Goal: Transaction & Acquisition: Download file/media

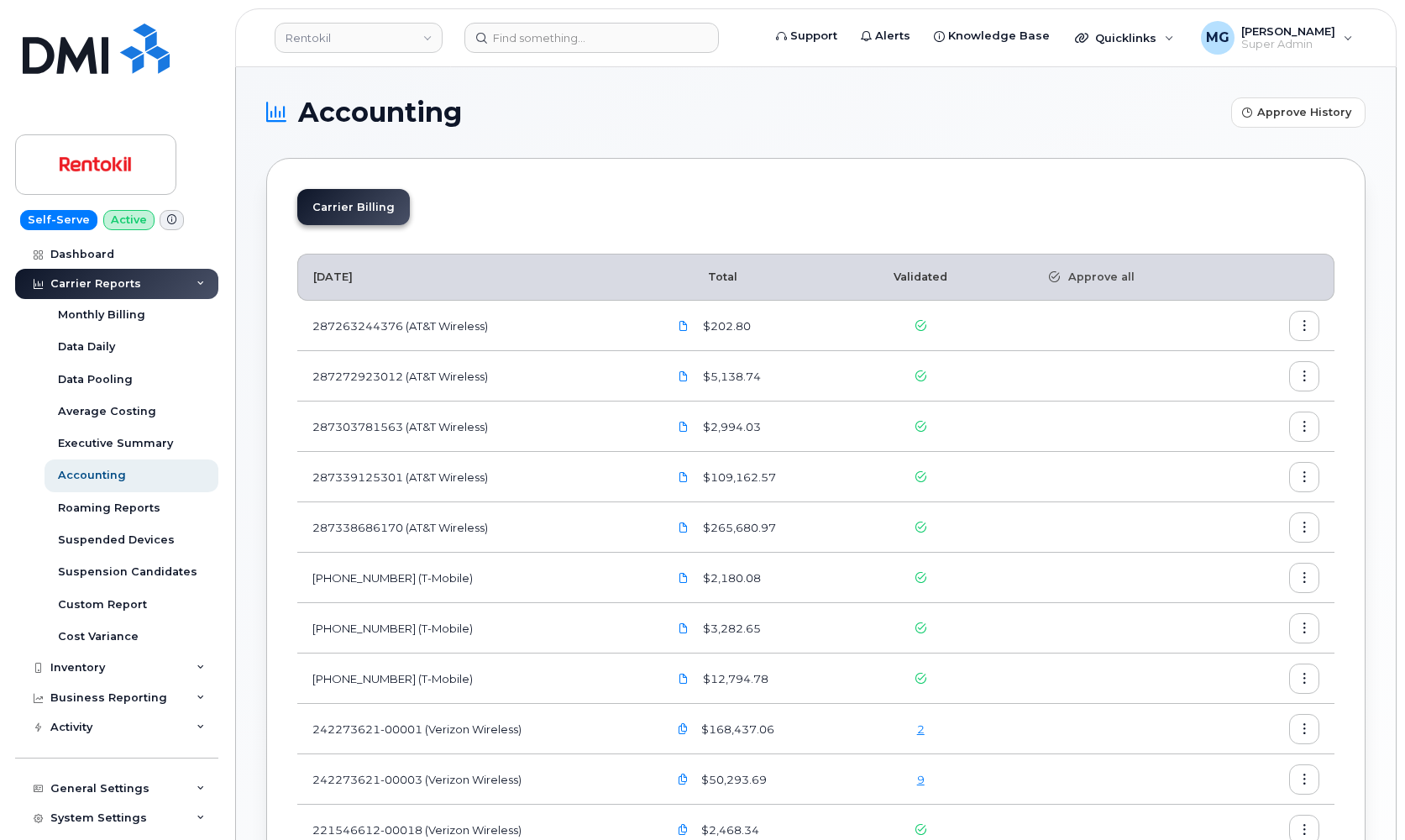
click at [1301, 324] on icon "button" at bounding box center [1305, 326] width 11 height 11
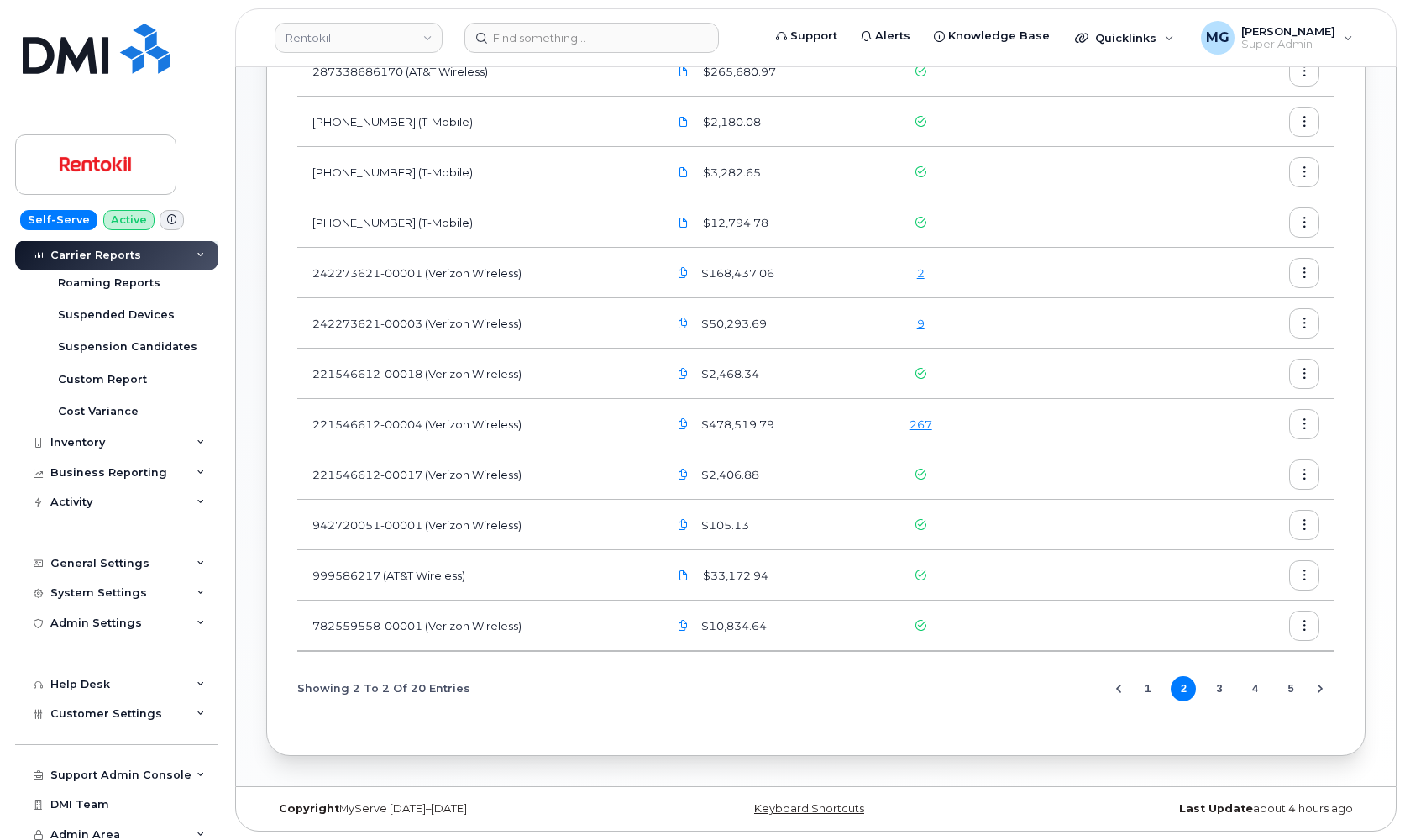
scroll to position [455, 0]
click at [1223, 687] on button "3" at bounding box center [1219, 688] width 25 height 25
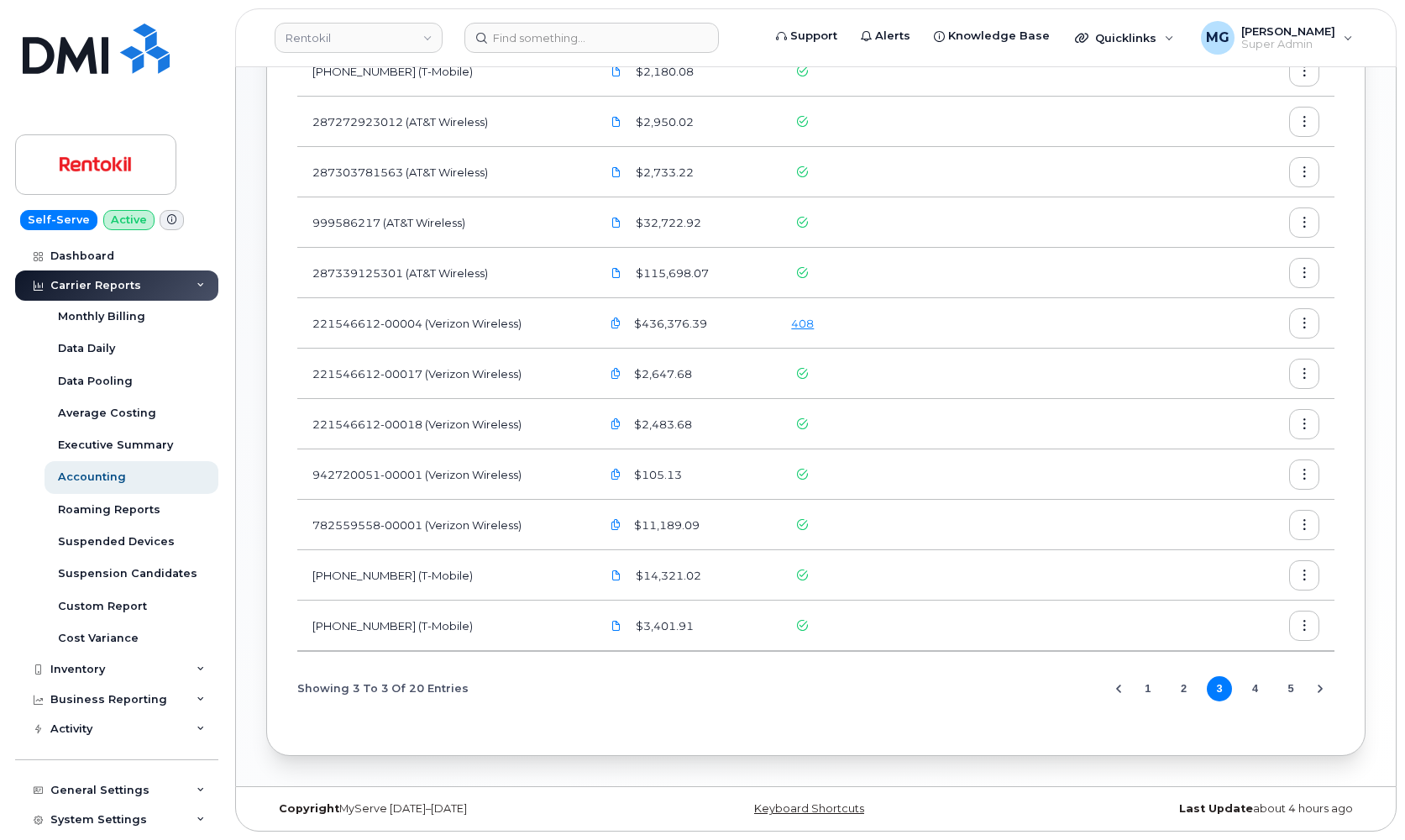
click at [197, 284] on icon at bounding box center [201, 286] width 8 height 8
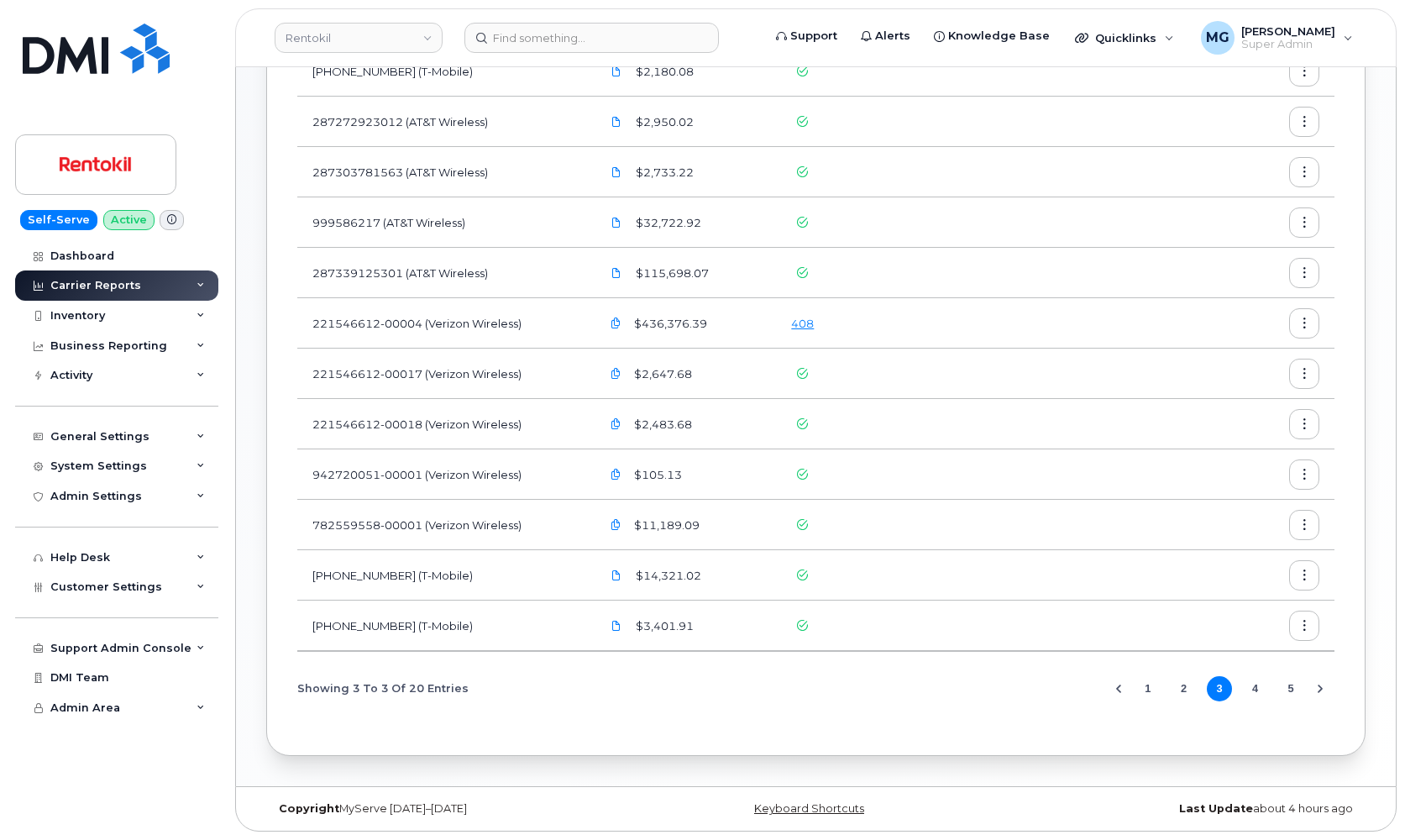
scroll to position [455, 0]
click at [88, 644] on div "Support Admin Console" at bounding box center [120, 647] width 141 height 13
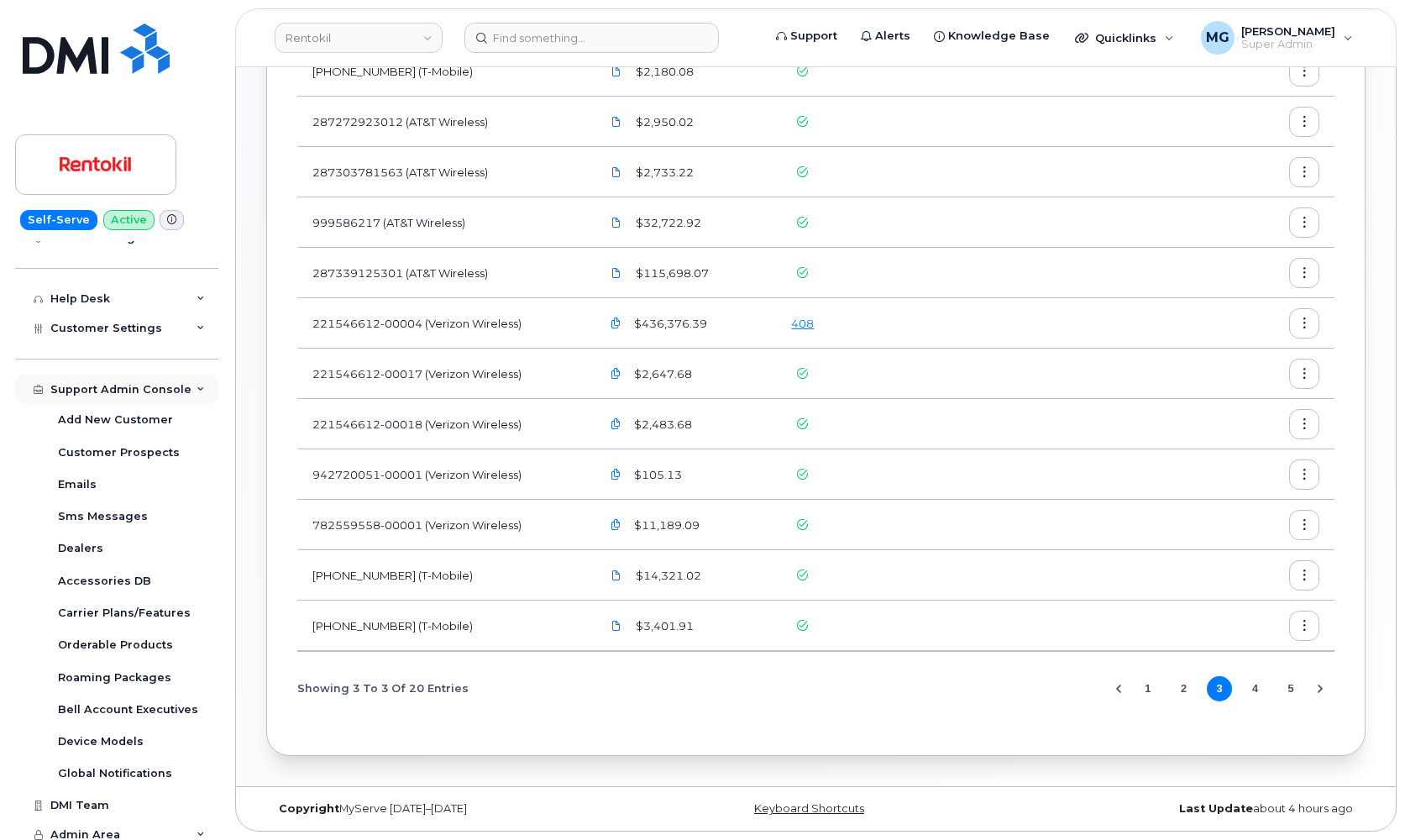
click at [197, 386] on icon at bounding box center [201, 390] width 8 height 8
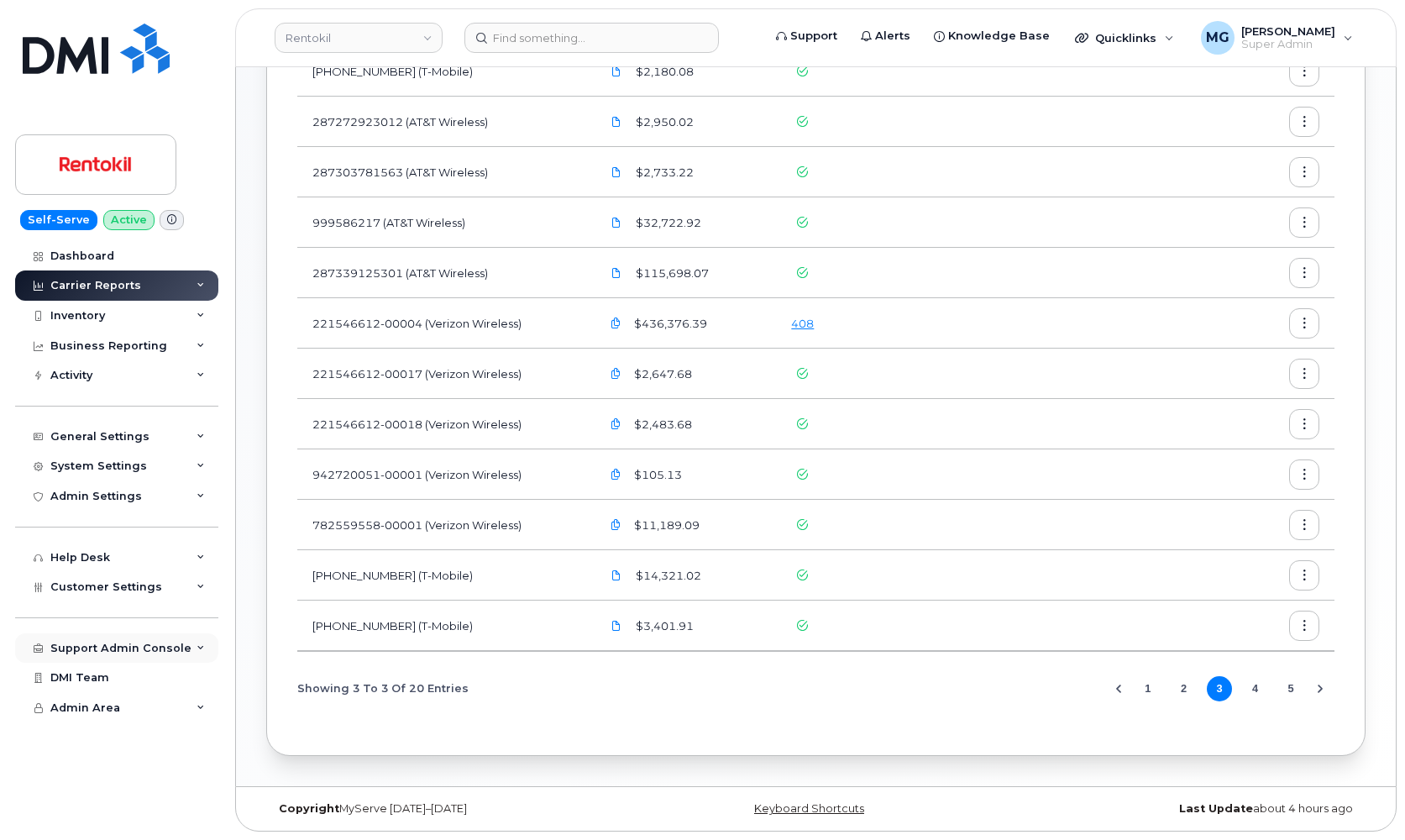
scroll to position [0, 0]
click at [198, 644] on icon at bounding box center [201, 648] width 8 height 8
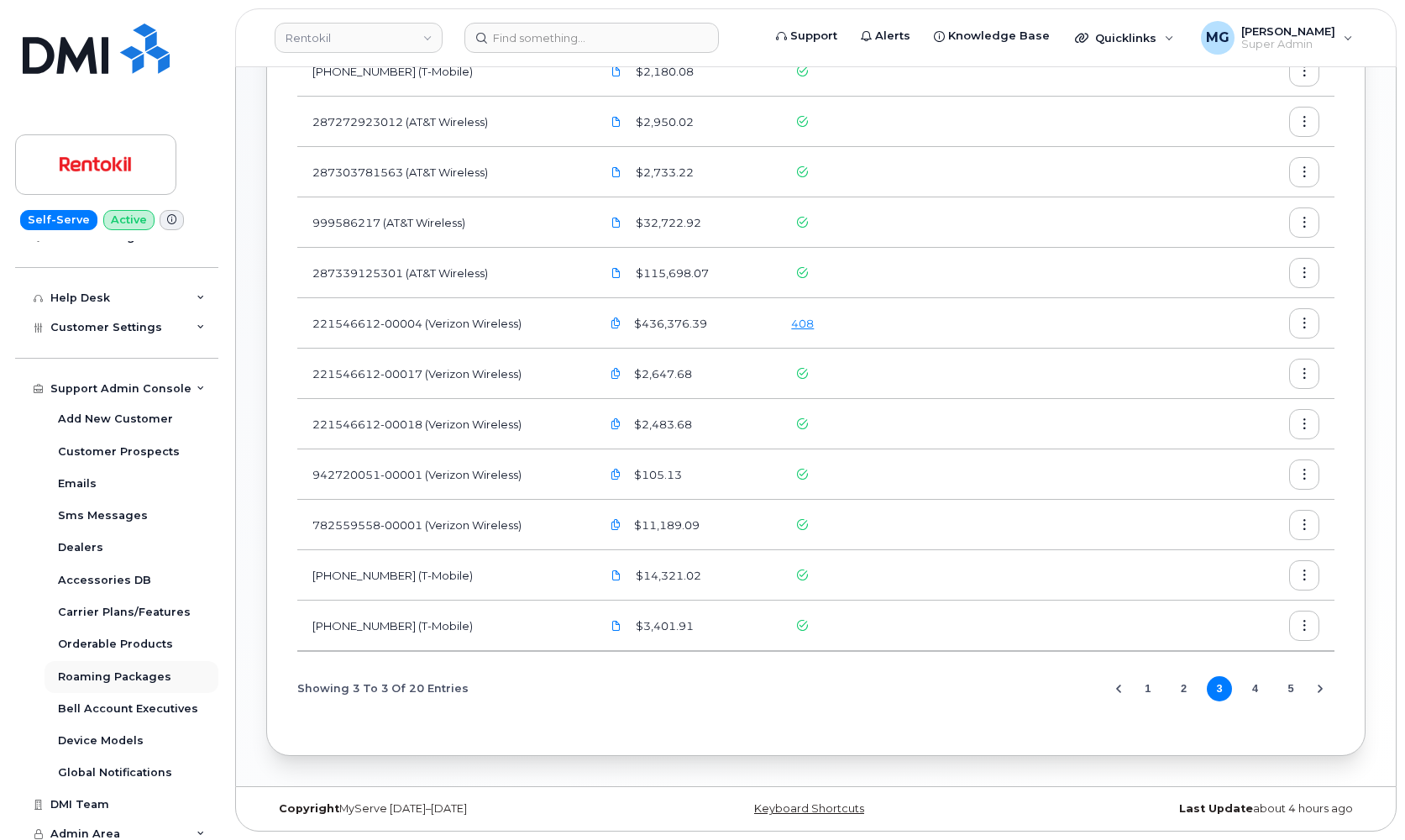
scroll to position [259, 0]
click at [89, 828] on span "Admin Area" at bounding box center [85, 834] width 70 height 13
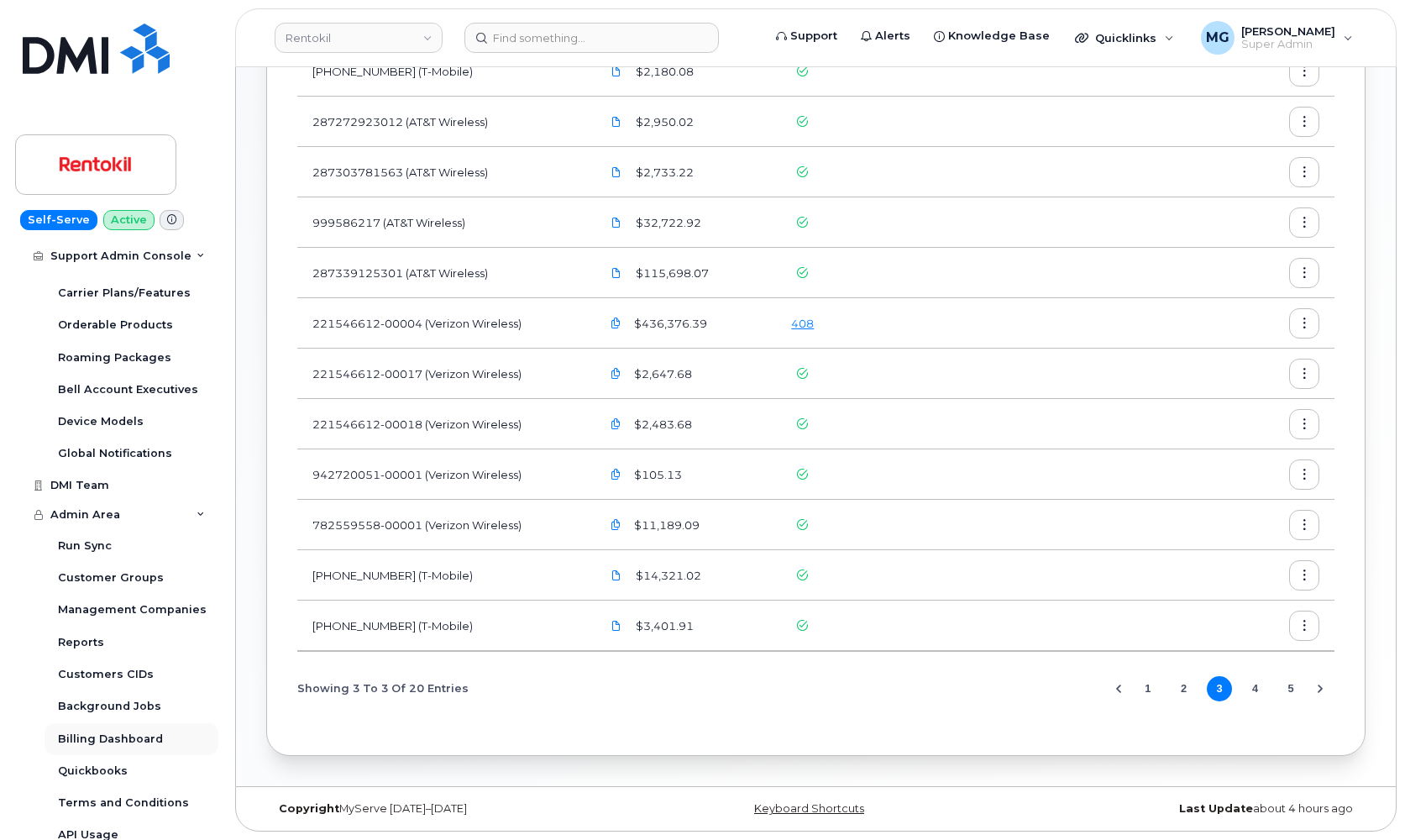
scroll to position [577, 0]
click at [80, 635] on div "Reports" at bounding box center [81, 642] width 46 height 15
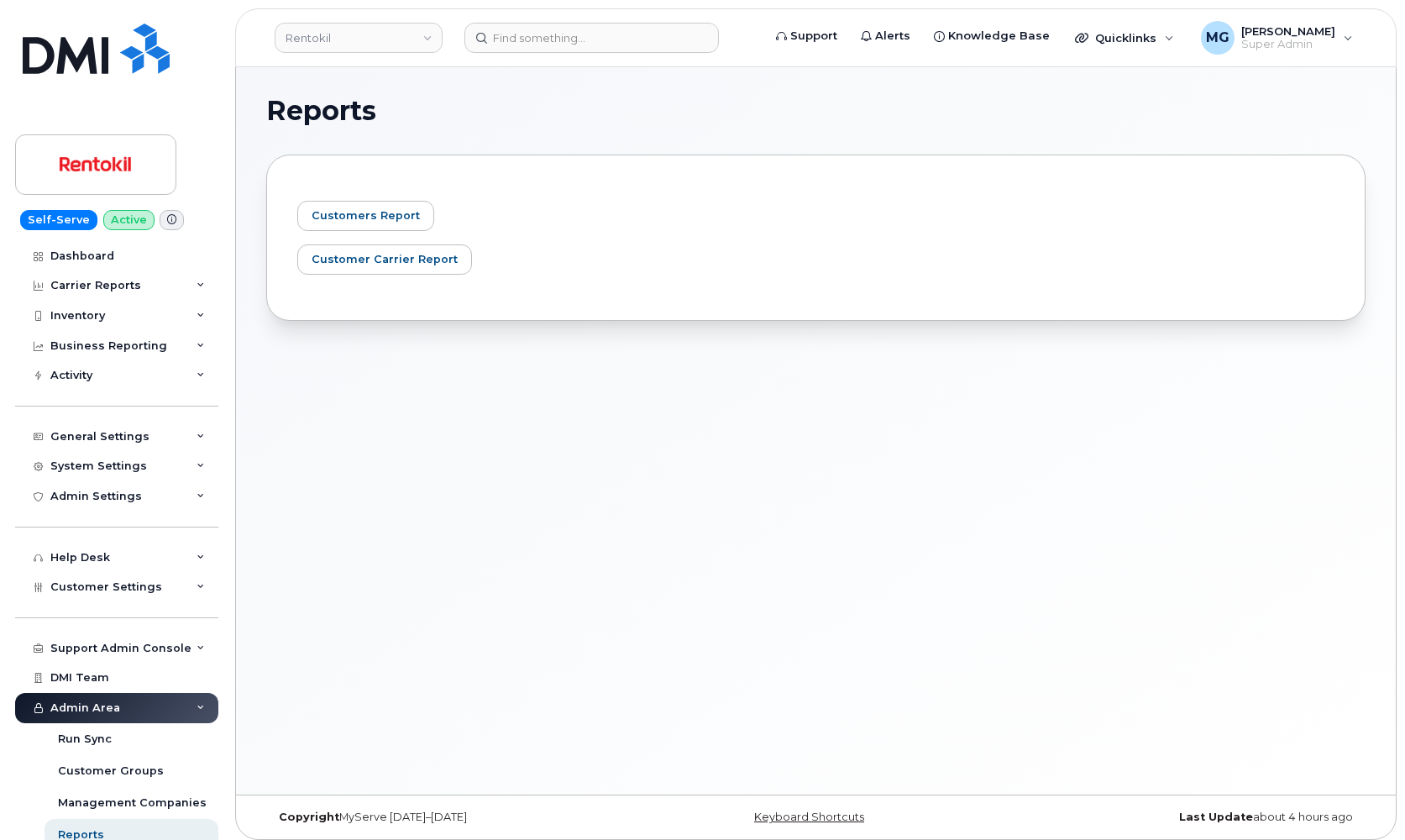
click at [81, 173] on img at bounding box center [95, 164] width 129 height 49
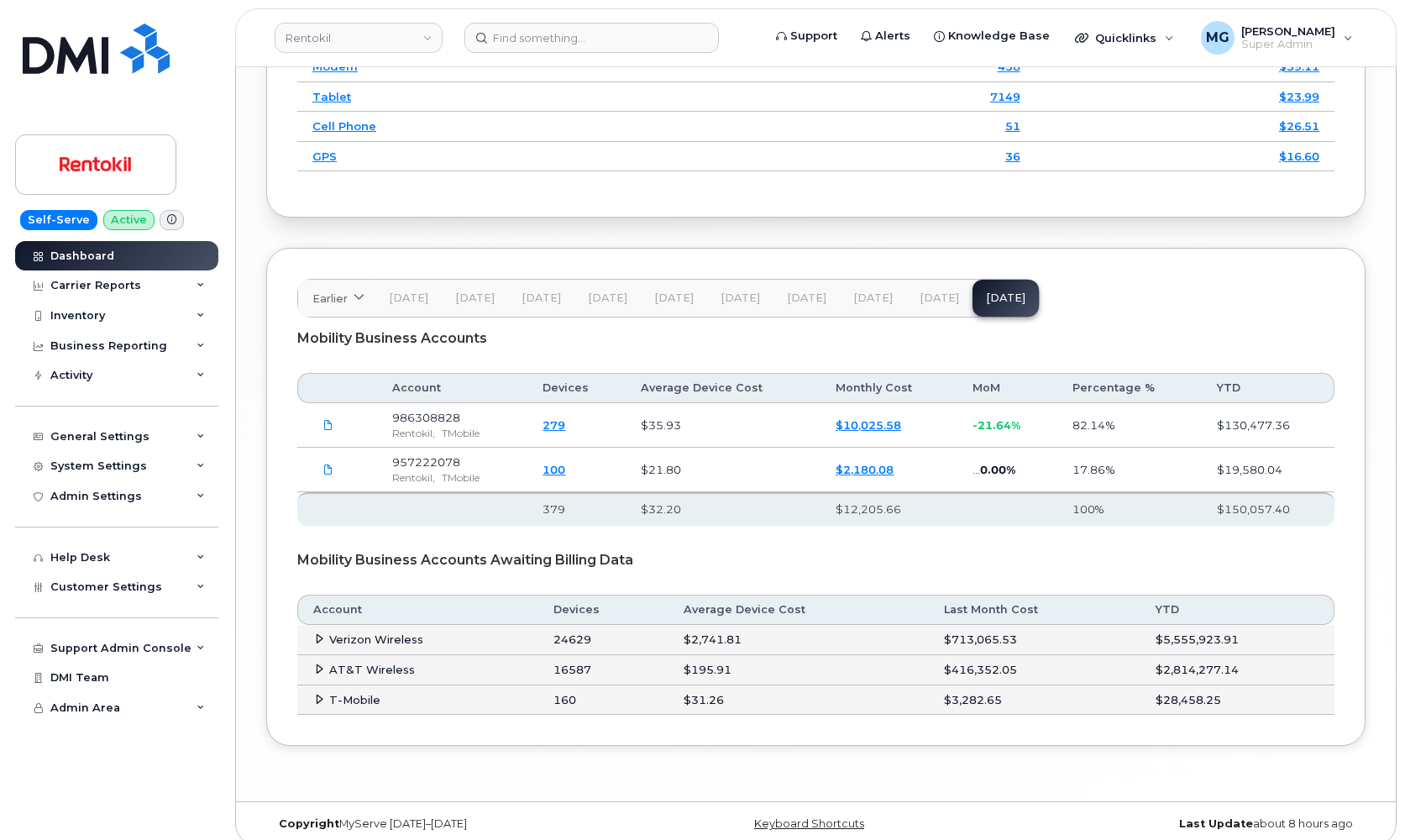
scroll to position [2574, 0]
click at [319, 634] on icon at bounding box center [319, 639] width 11 height 11
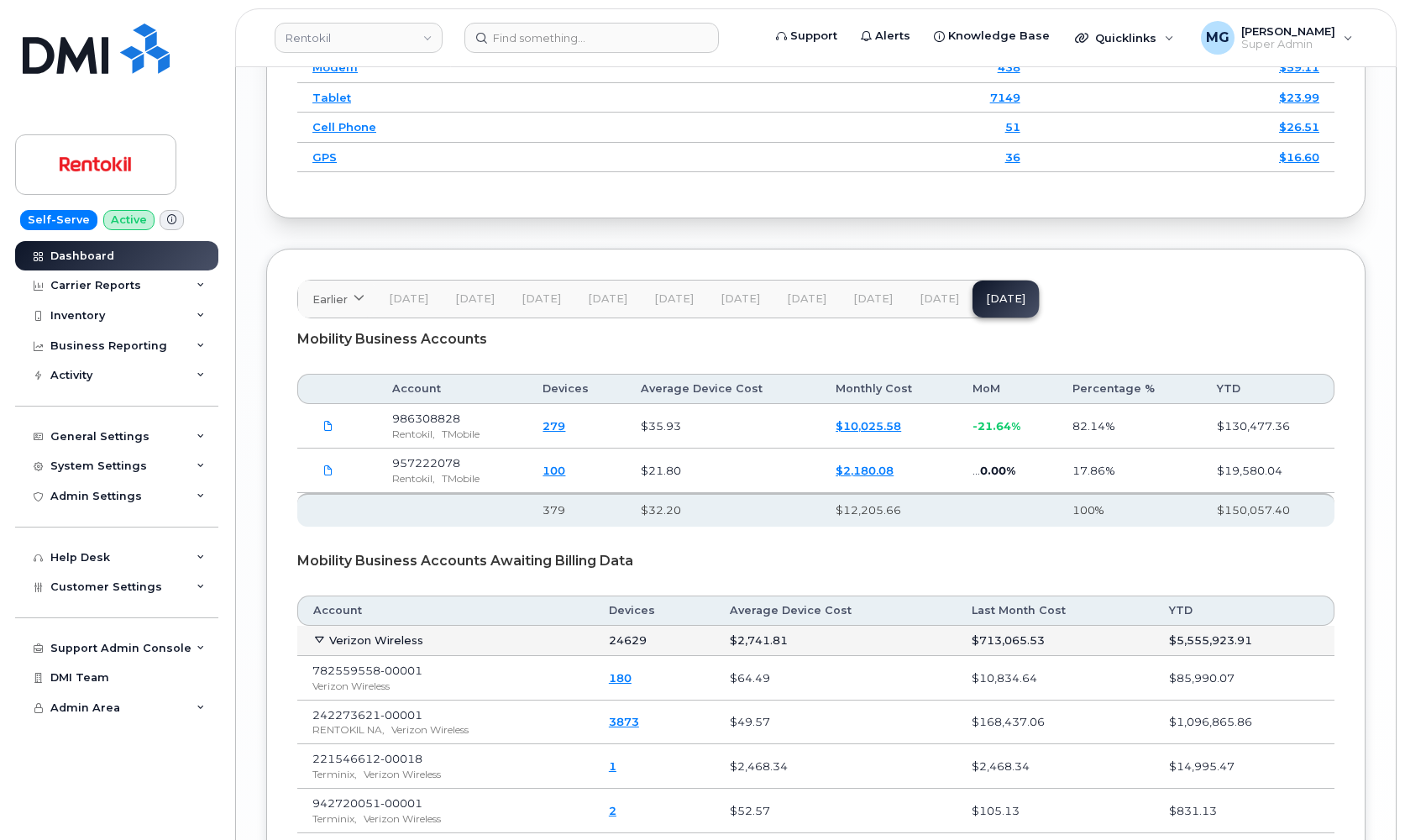
click at [322, 634] on icon at bounding box center [319, 639] width 11 height 11
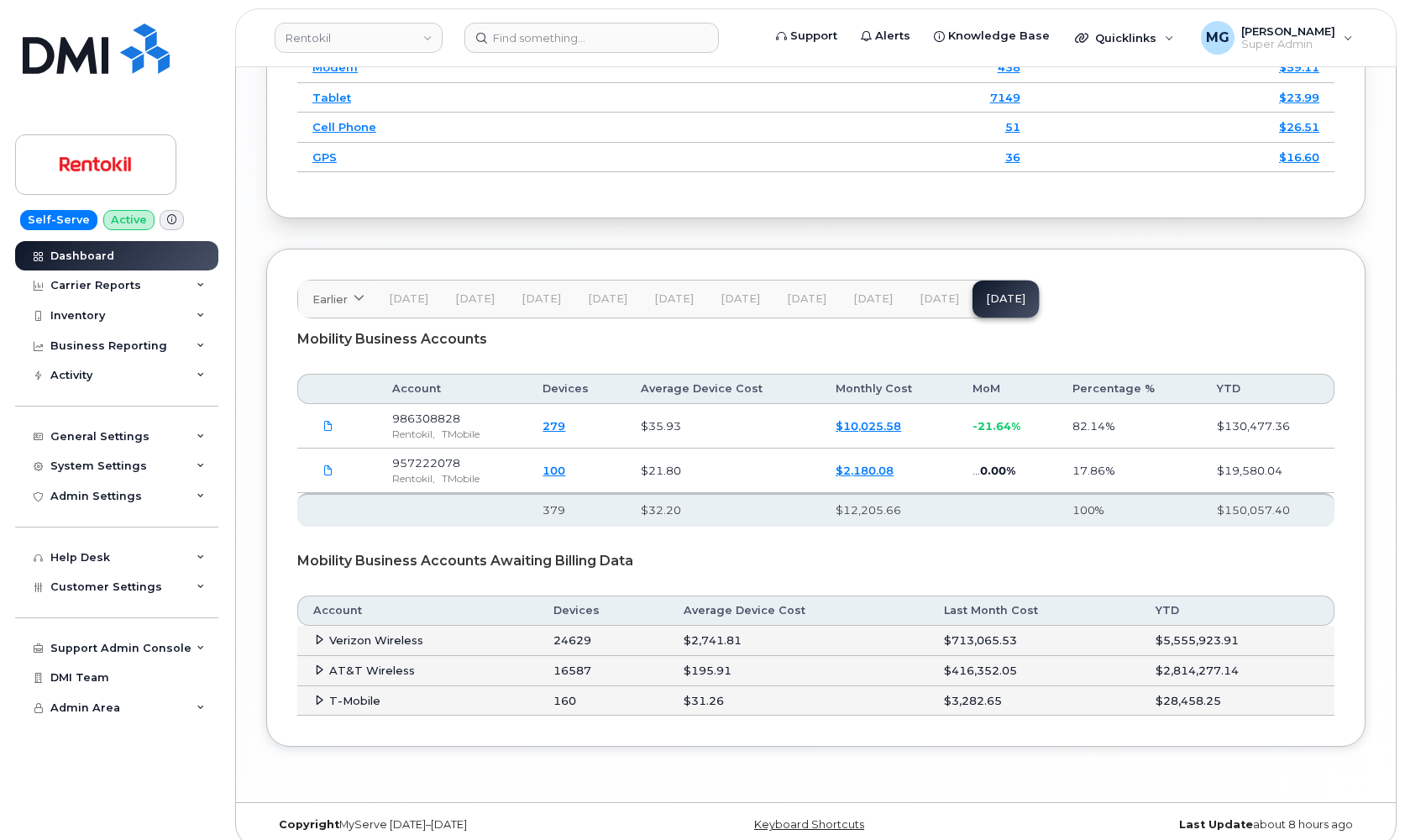
click at [319, 664] on icon at bounding box center [319, 669] width 11 height 11
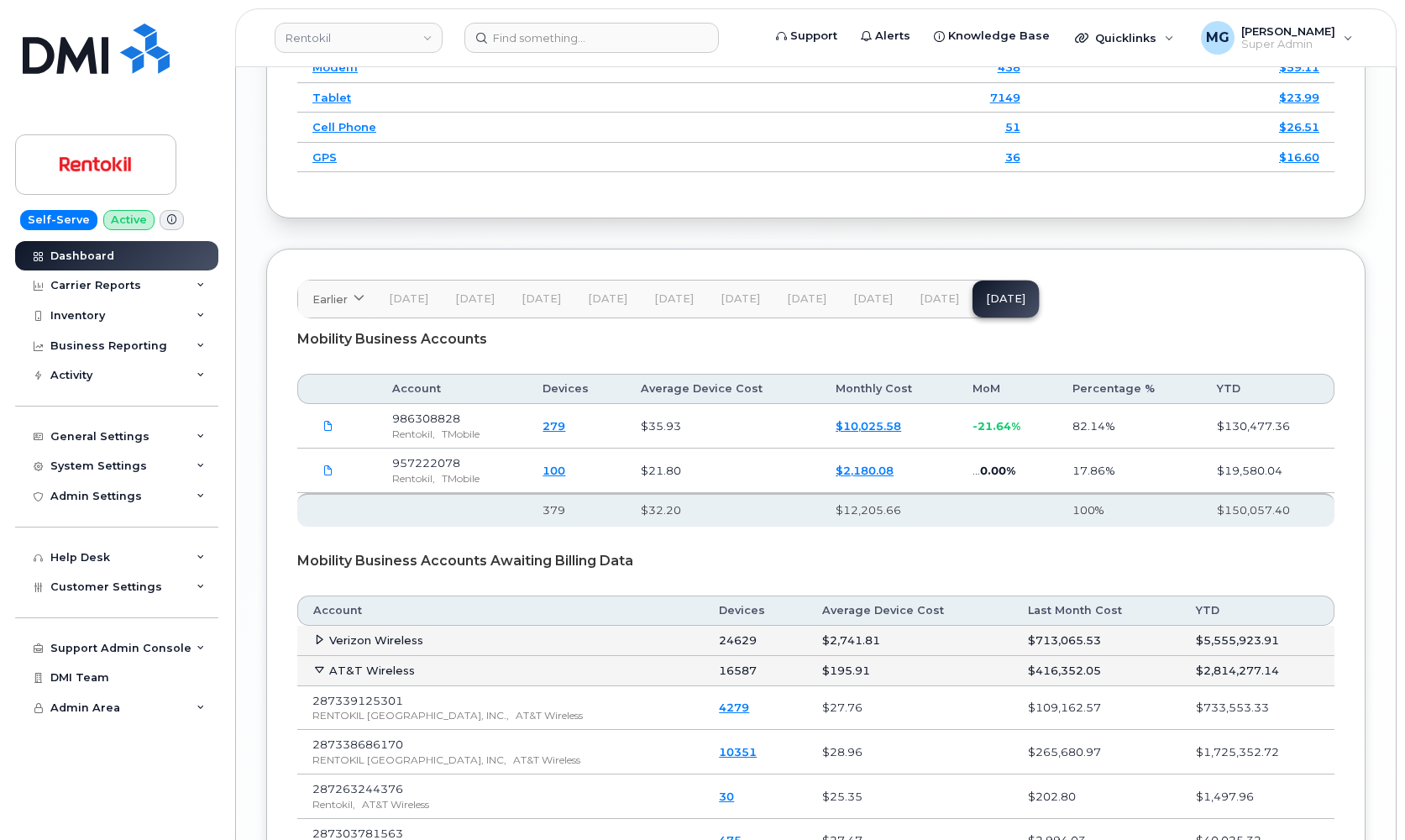
click at [319, 664] on icon at bounding box center [319, 669] width 11 height 11
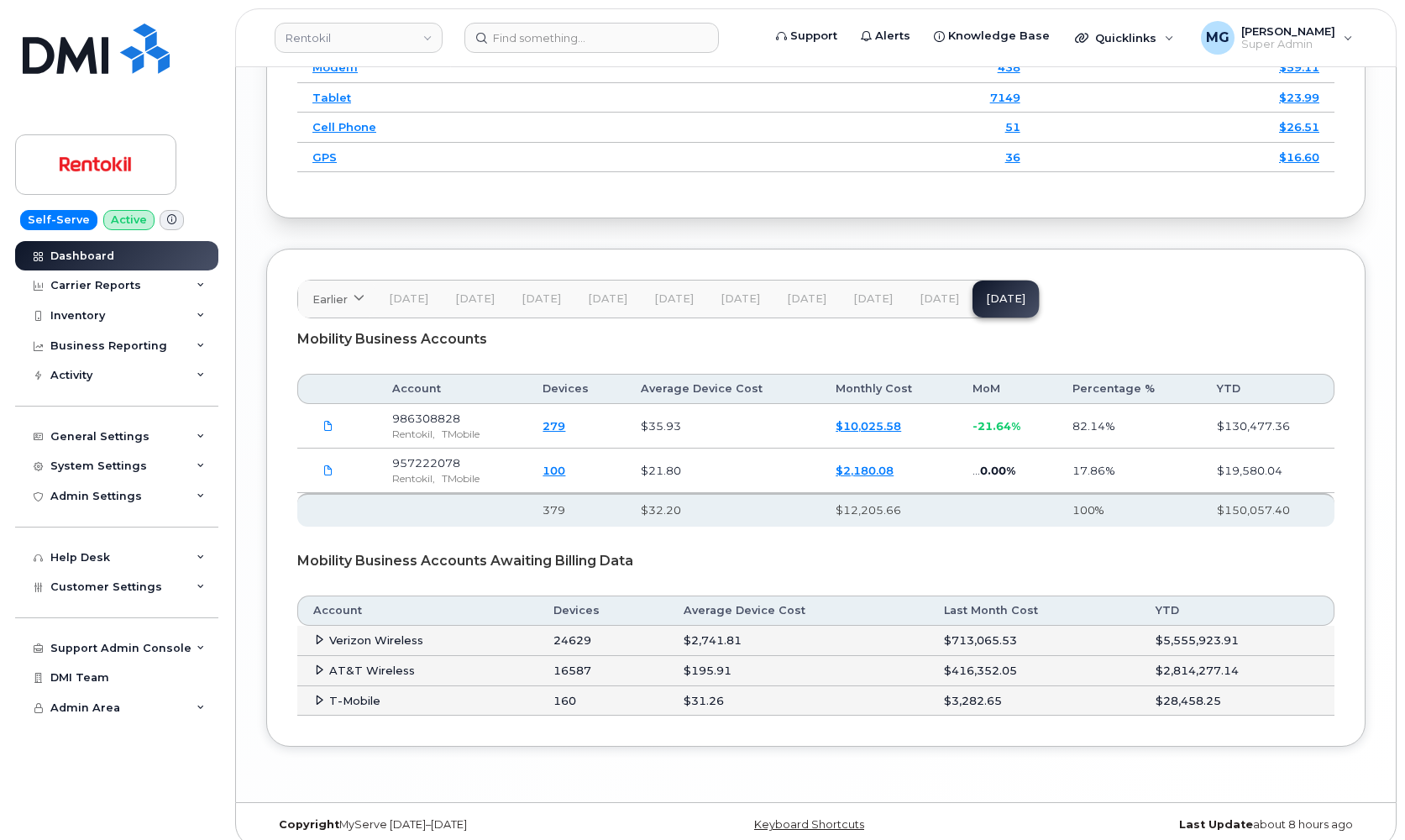
click at [320, 694] on icon at bounding box center [319, 699] width 11 height 11
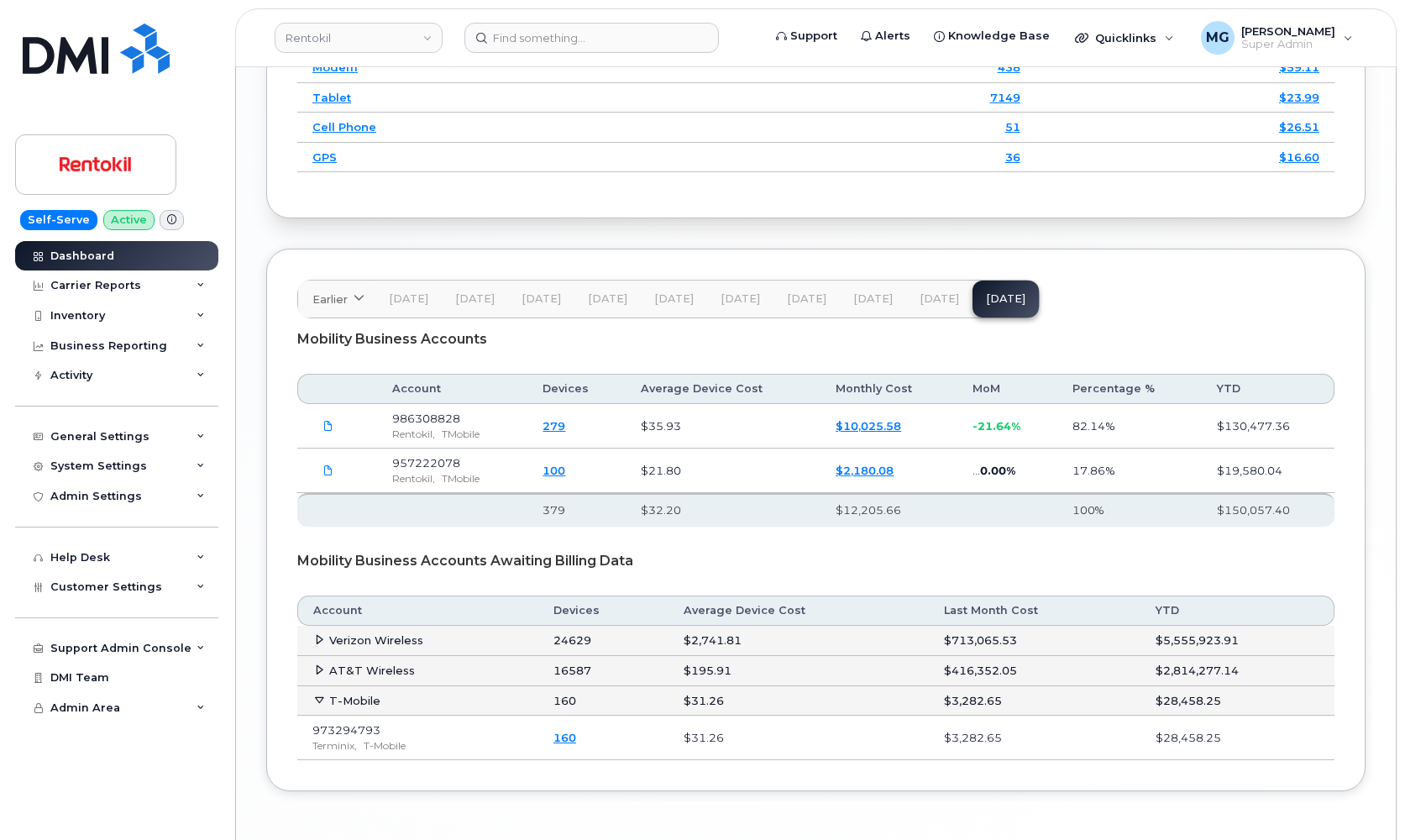
click at [320, 694] on icon at bounding box center [319, 699] width 11 height 11
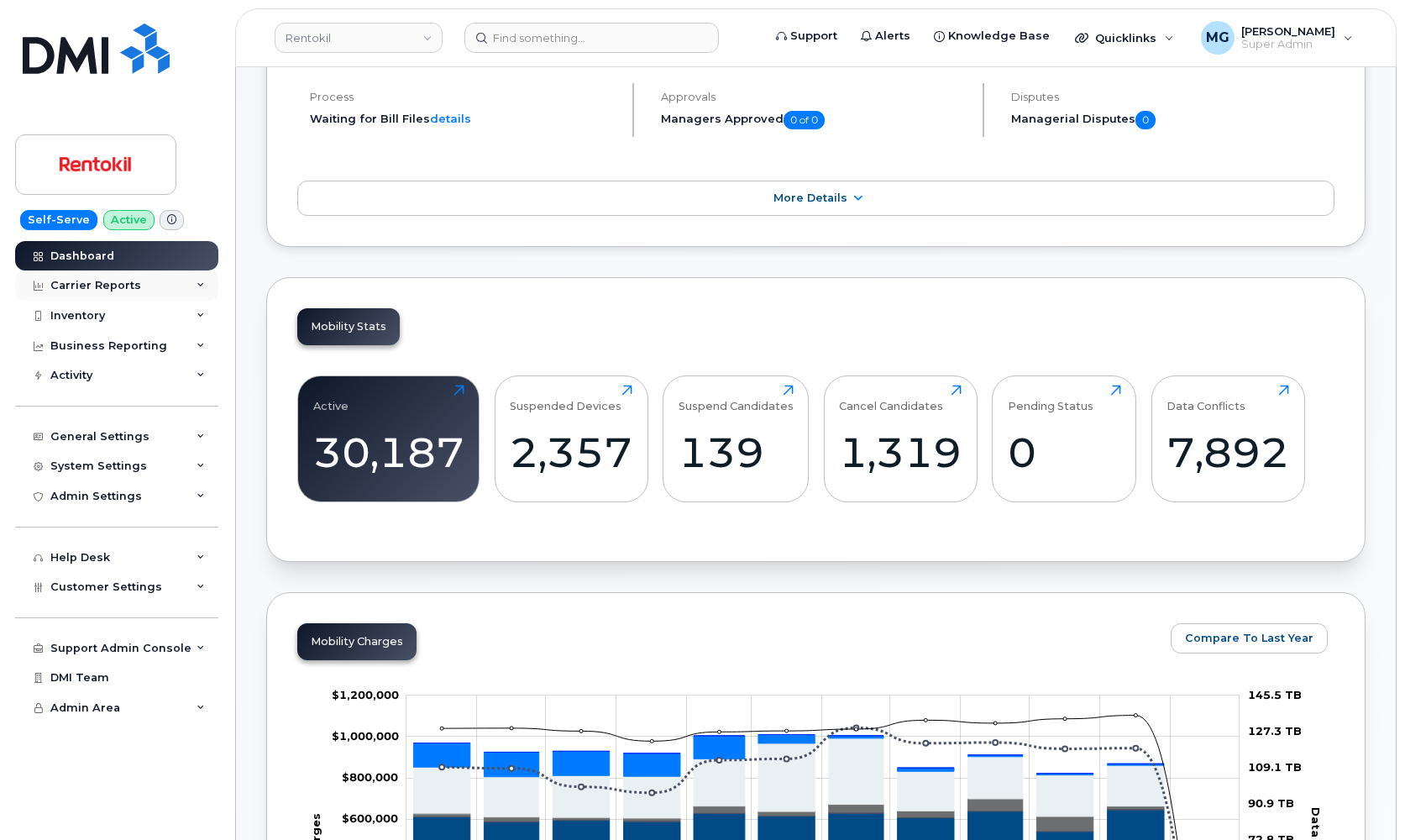
scroll to position [270, 0]
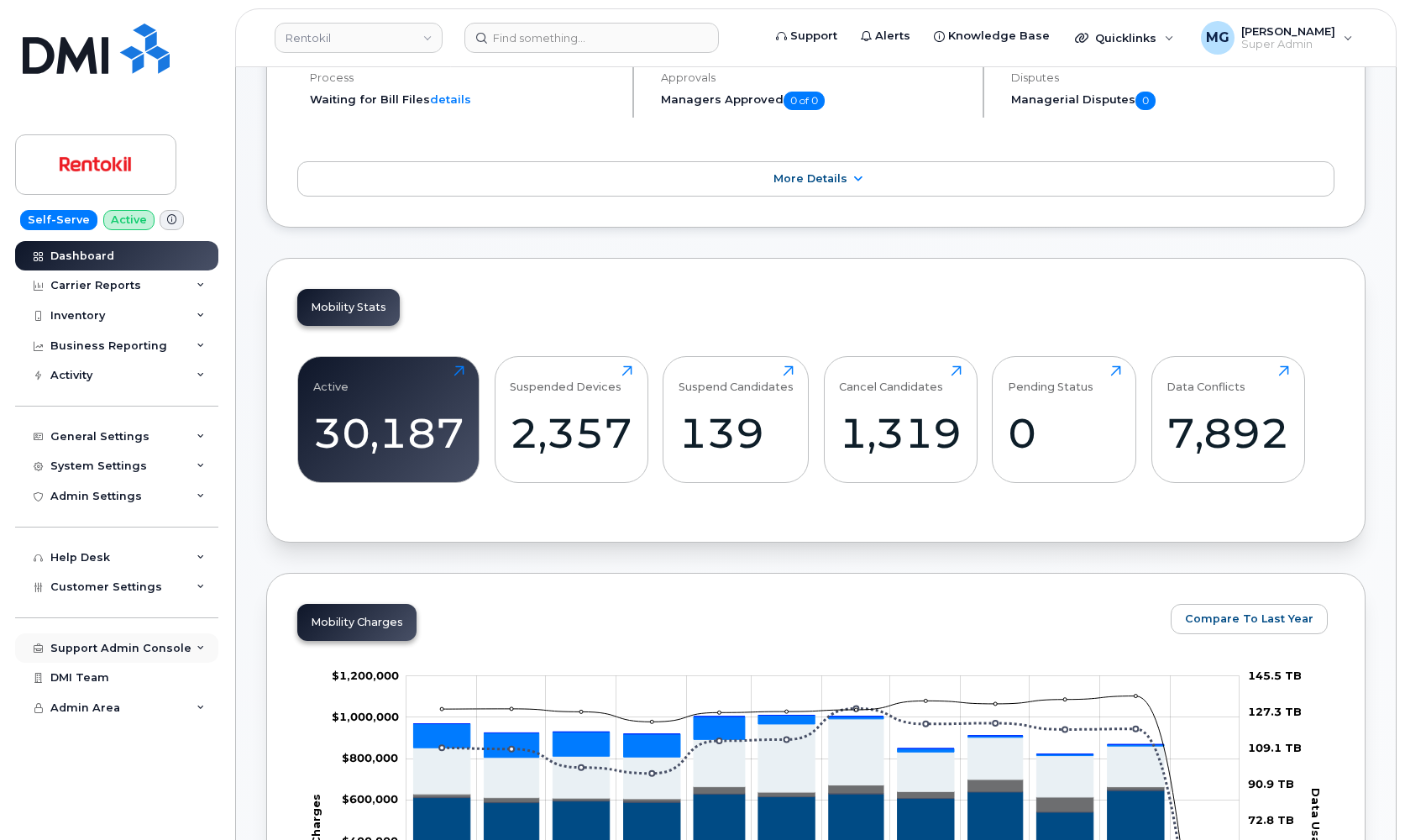
click at [102, 643] on div "Support Admin Console" at bounding box center [120, 647] width 141 height 13
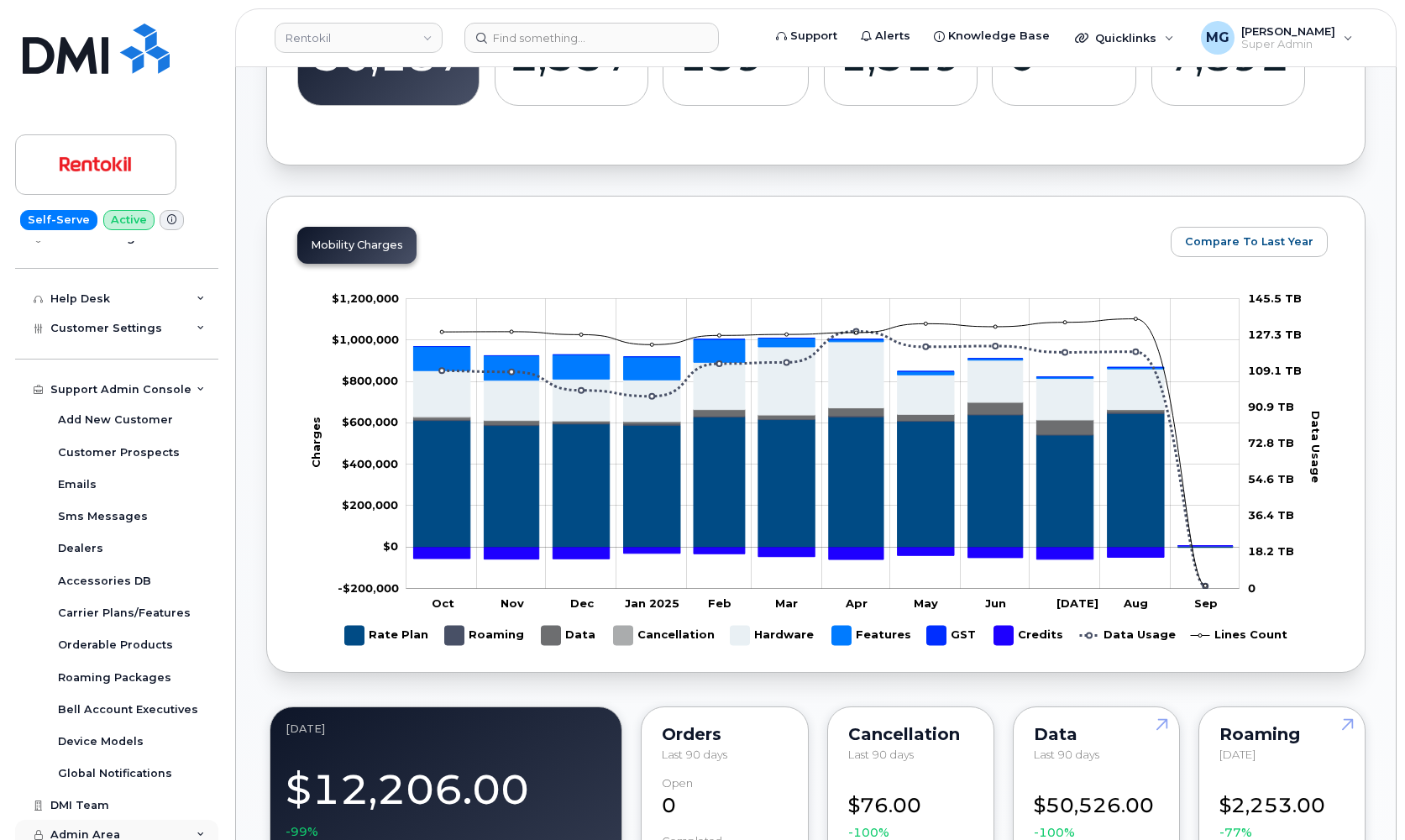
scroll to position [650, 1]
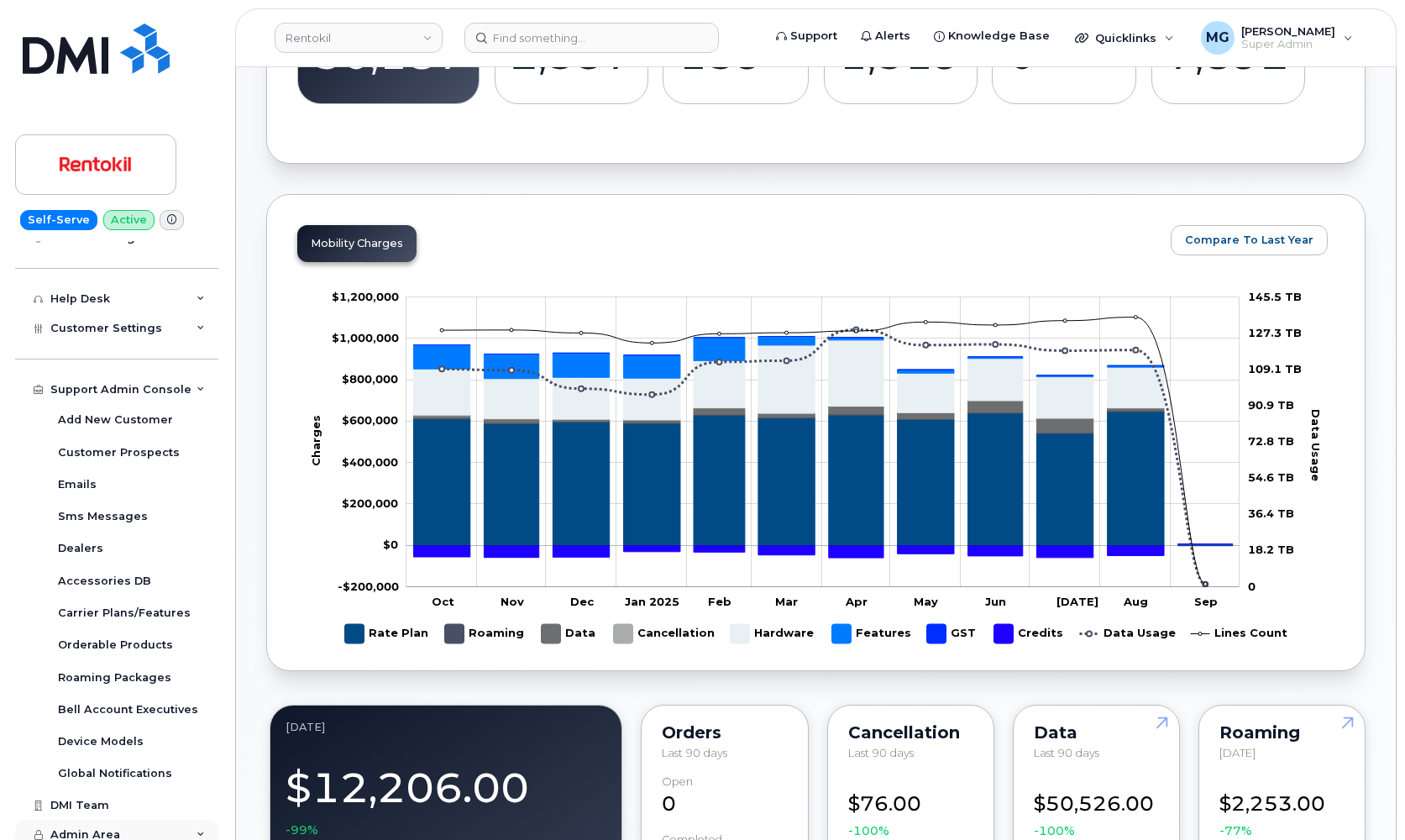
click at [109, 828] on span "Admin Area" at bounding box center [85, 834] width 70 height 13
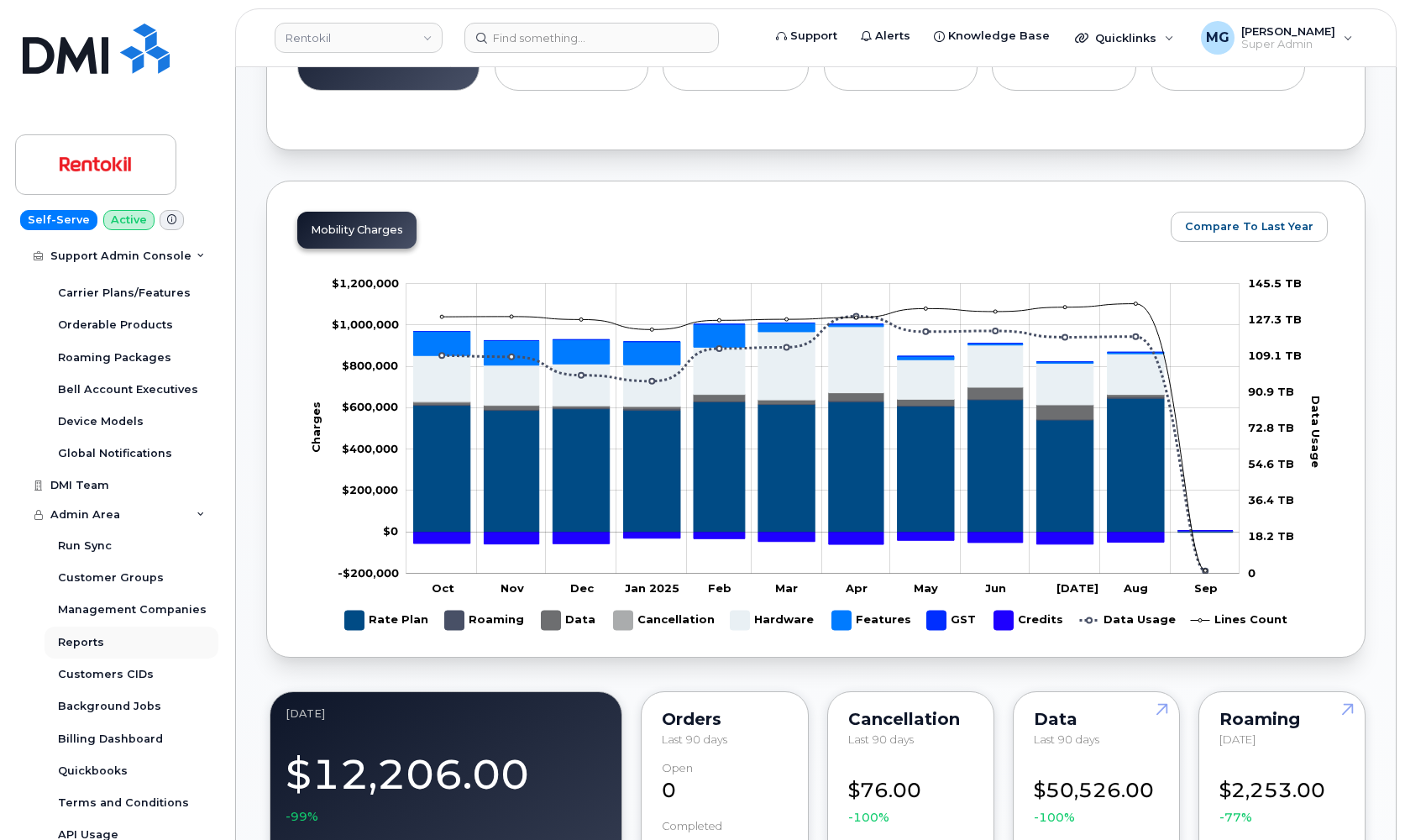
scroll to position [577, 0]
click at [81, 635] on div "Reports" at bounding box center [81, 642] width 46 height 15
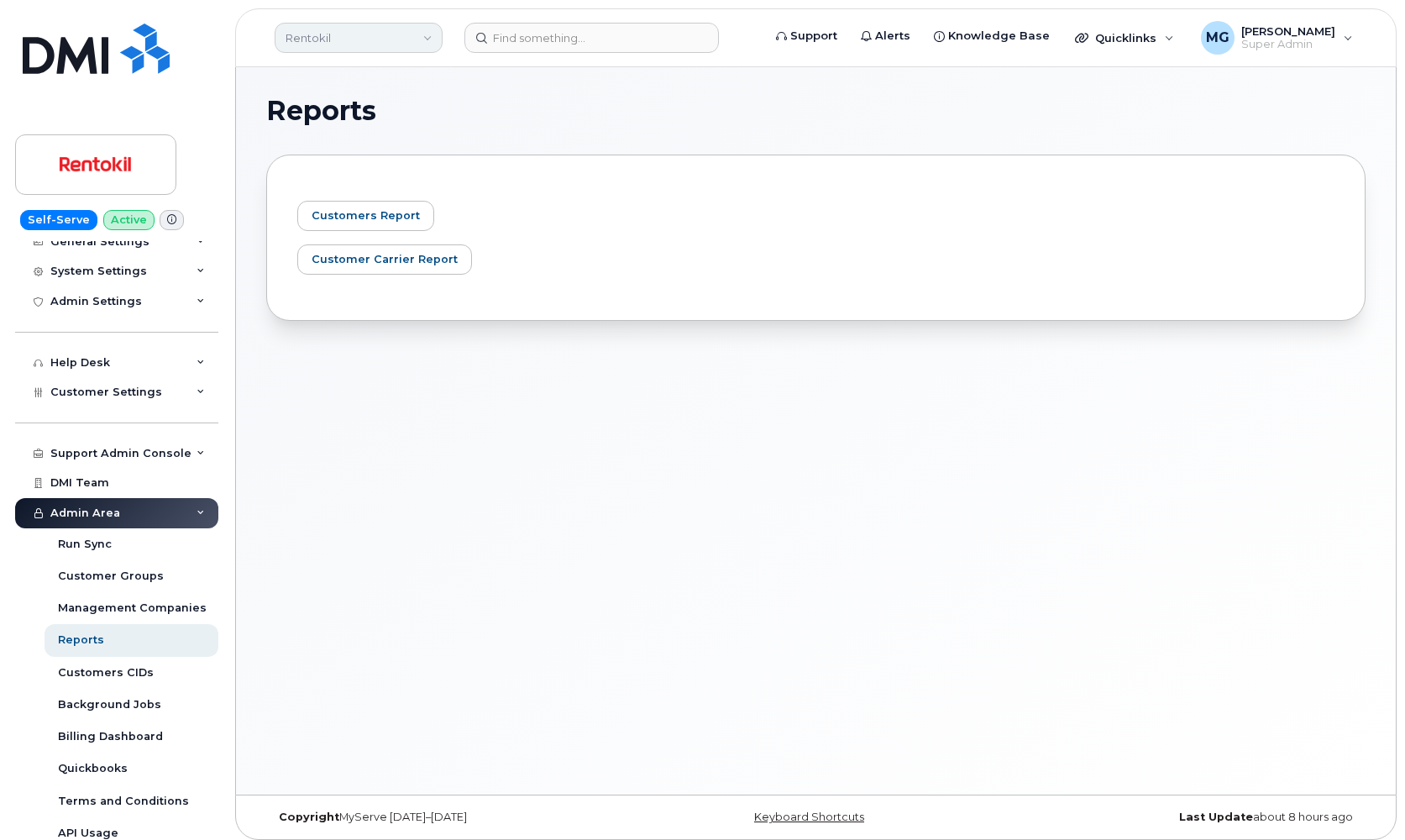
click at [403, 39] on link "Rentokil" at bounding box center [359, 38] width 168 height 30
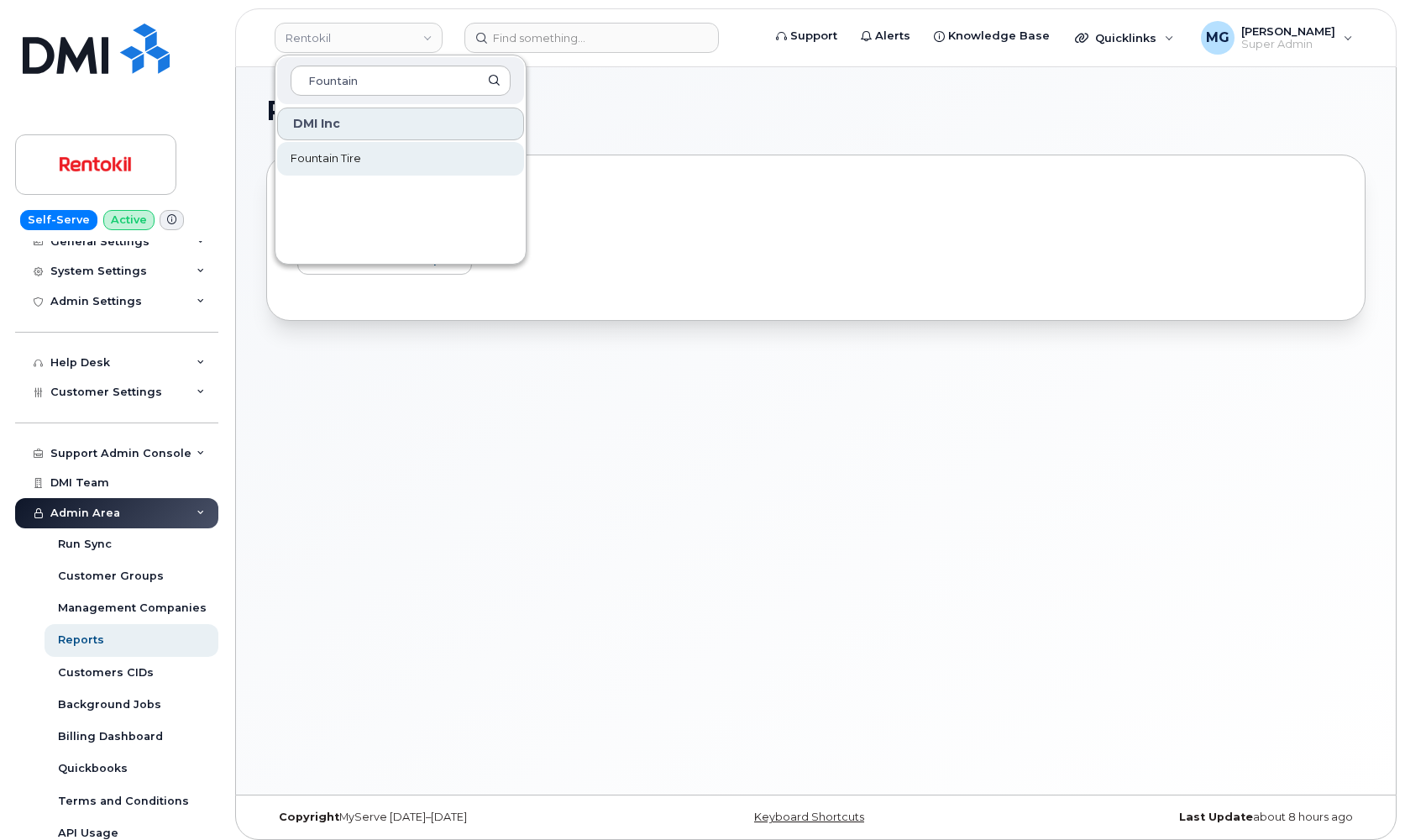
type input "Fountain"
click at [304, 155] on span "Fountain Tire" at bounding box center [326, 158] width 71 height 17
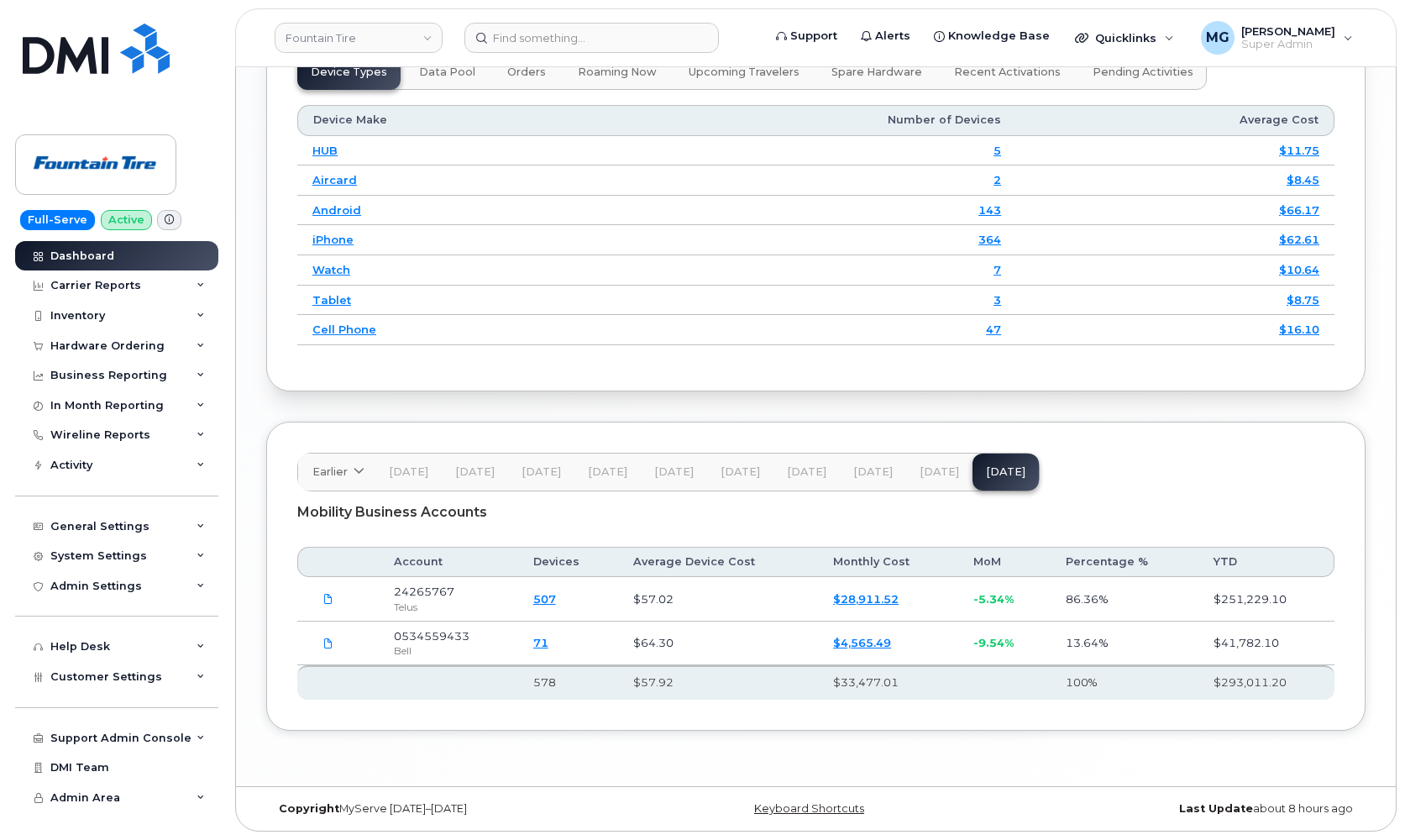
scroll to position [2147, 0]
click at [361, 473] on icon at bounding box center [359, 471] width 11 height 11
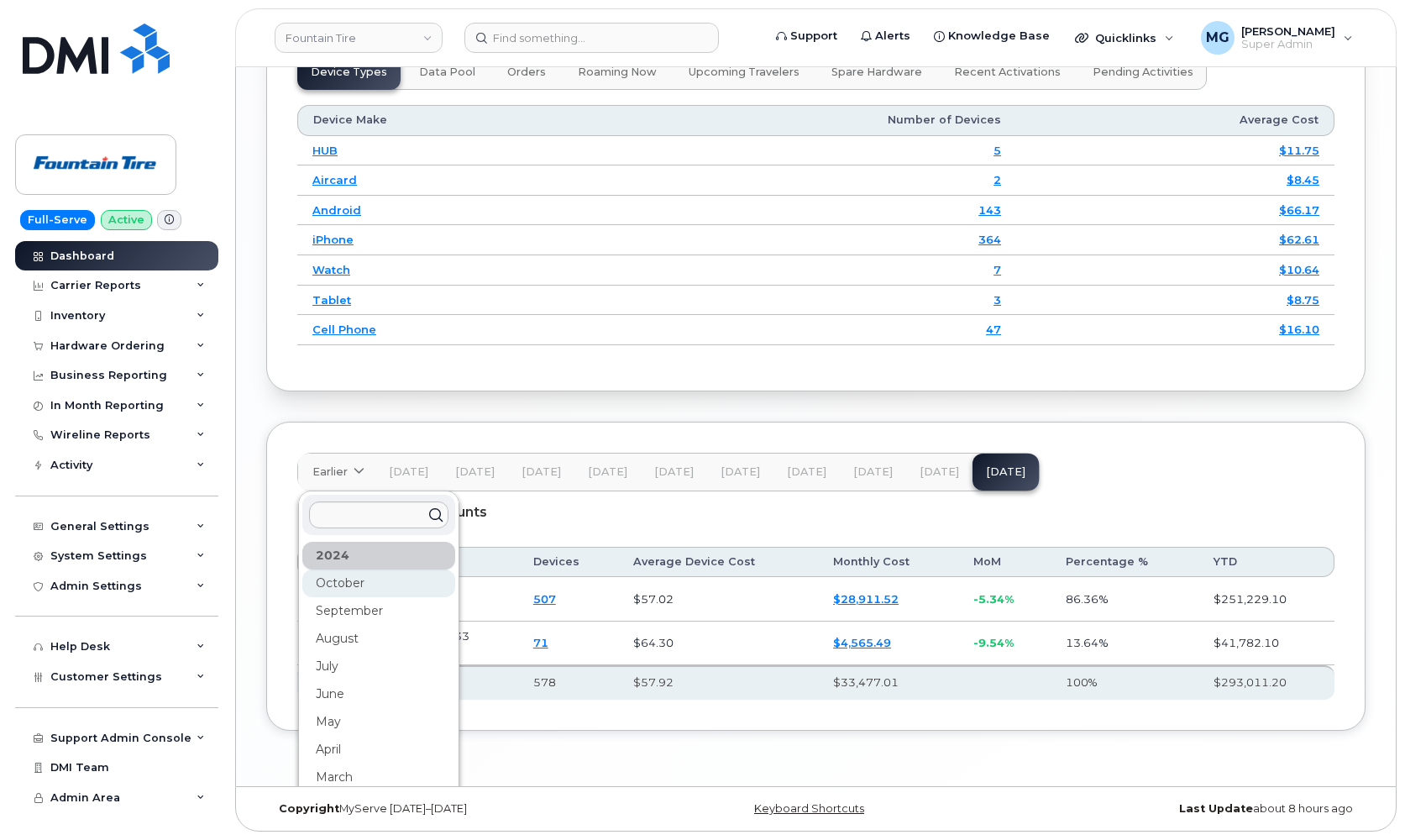
drag, startPoint x: 354, startPoint y: 472, endPoint x: 325, endPoint y: 595, distance: 126.4
click at [360, 472] on icon at bounding box center [359, 471] width 11 height 11
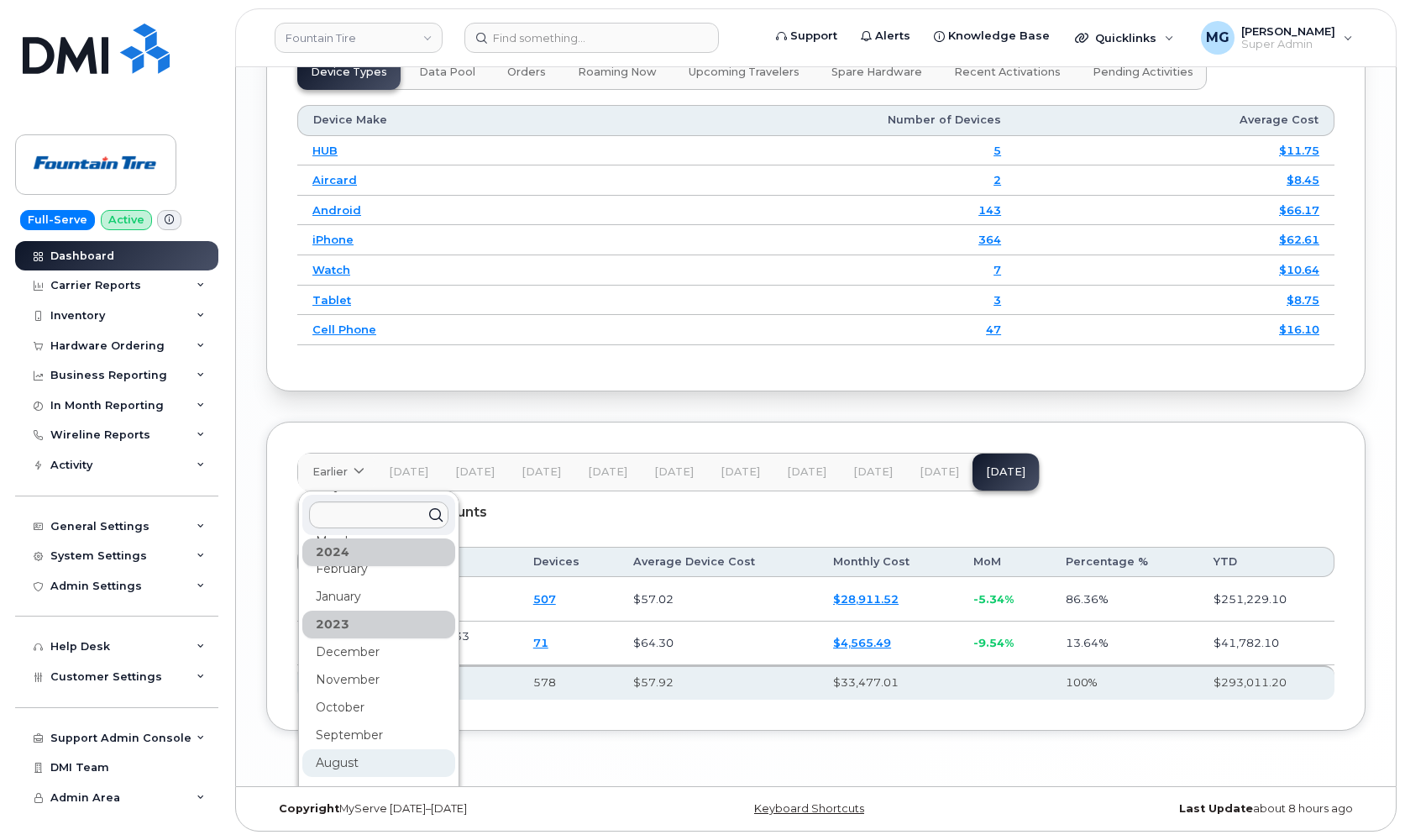
click at [342, 764] on div "August" at bounding box center [379, 763] width 153 height 28
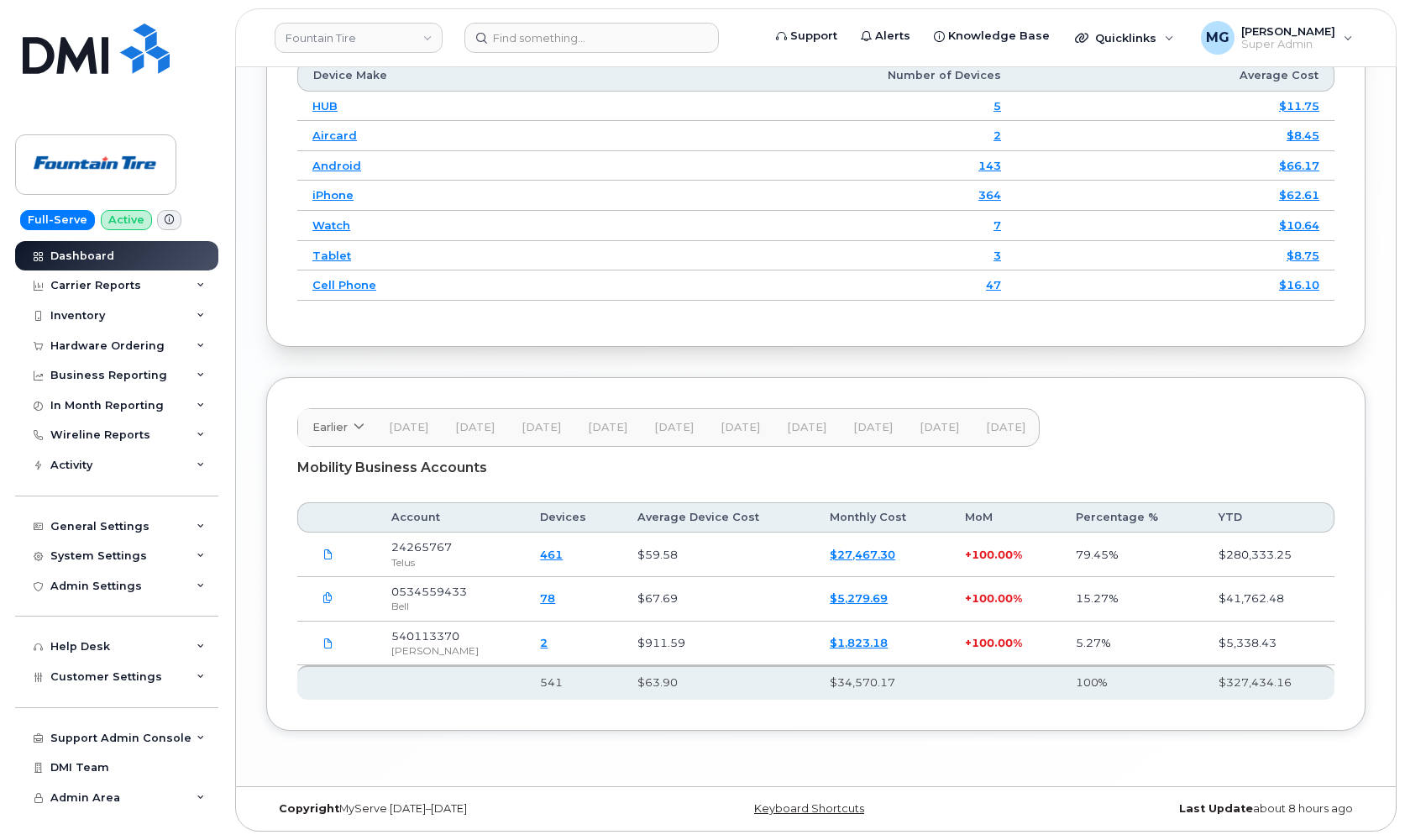
scroll to position [2192, 0]
click at [360, 427] on icon at bounding box center [359, 426] width 11 height 11
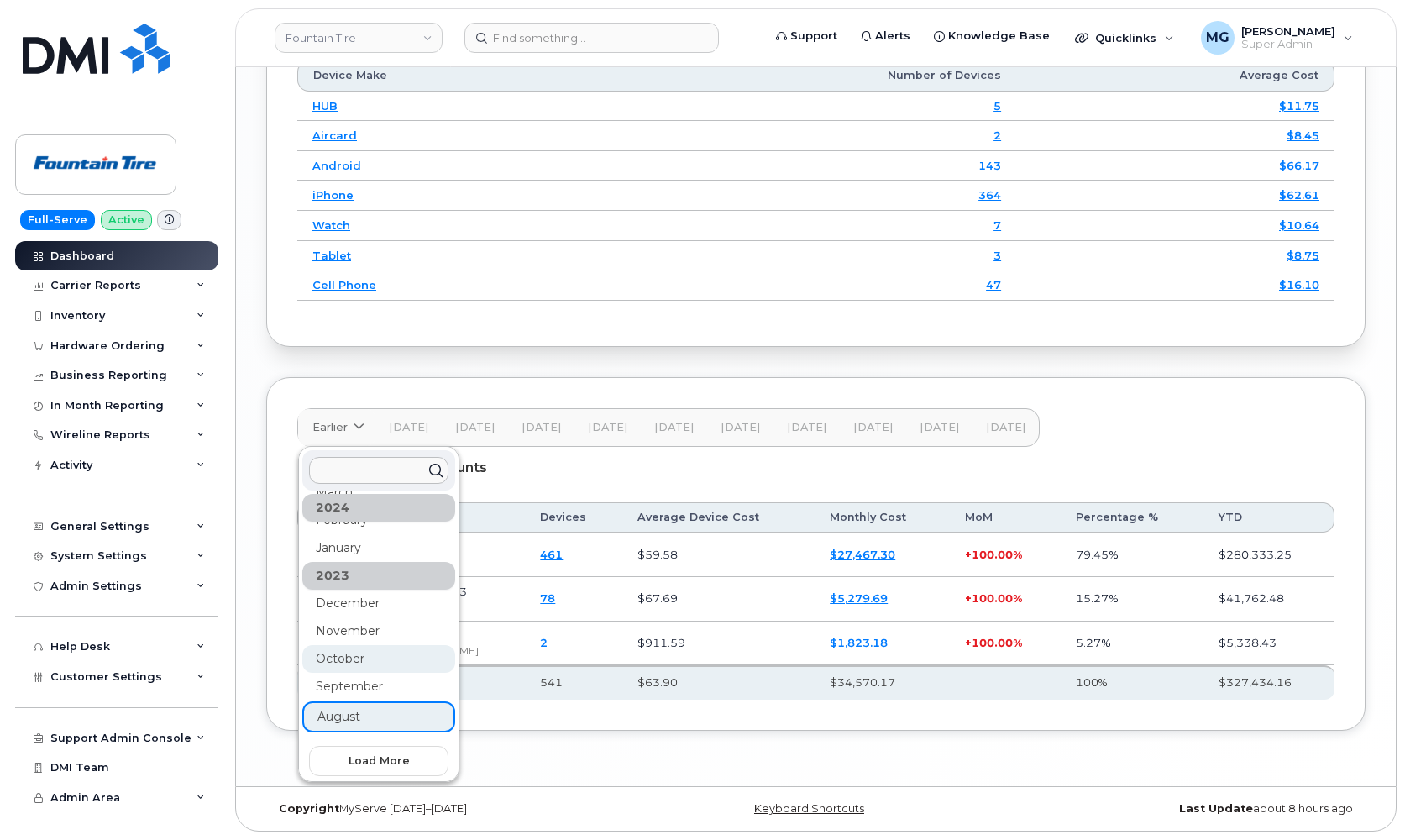
scroll to position [240, 0]
click at [366, 767] on span "Load more" at bounding box center [379, 760] width 61 height 16
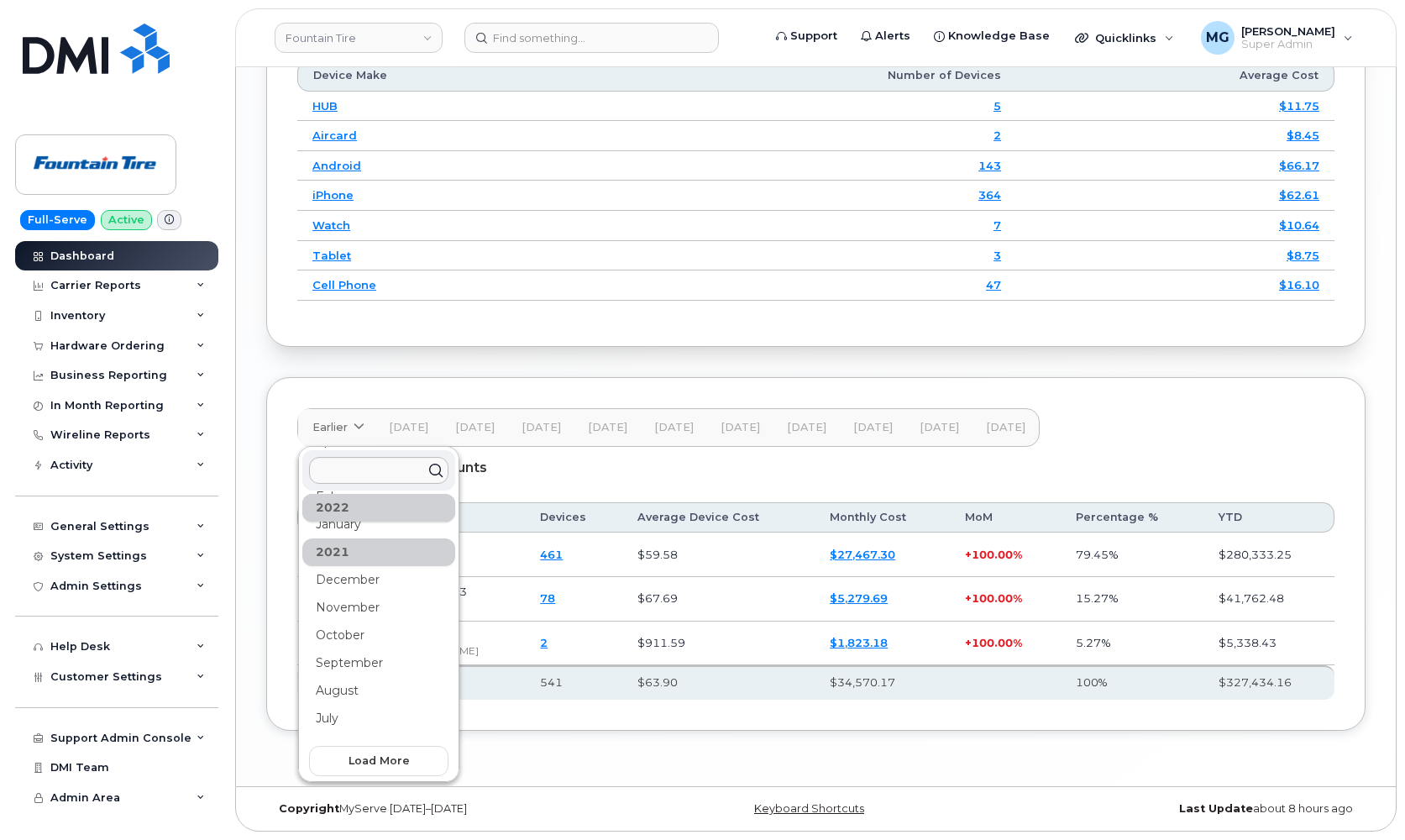
scroll to position [2192, 0]
click at [377, 758] on span "Load more" at bounding box center [379, 760] width 61 height 16
click at [379, 753] on button "Load more" at bounding box center [379, 761] width 140 height 30
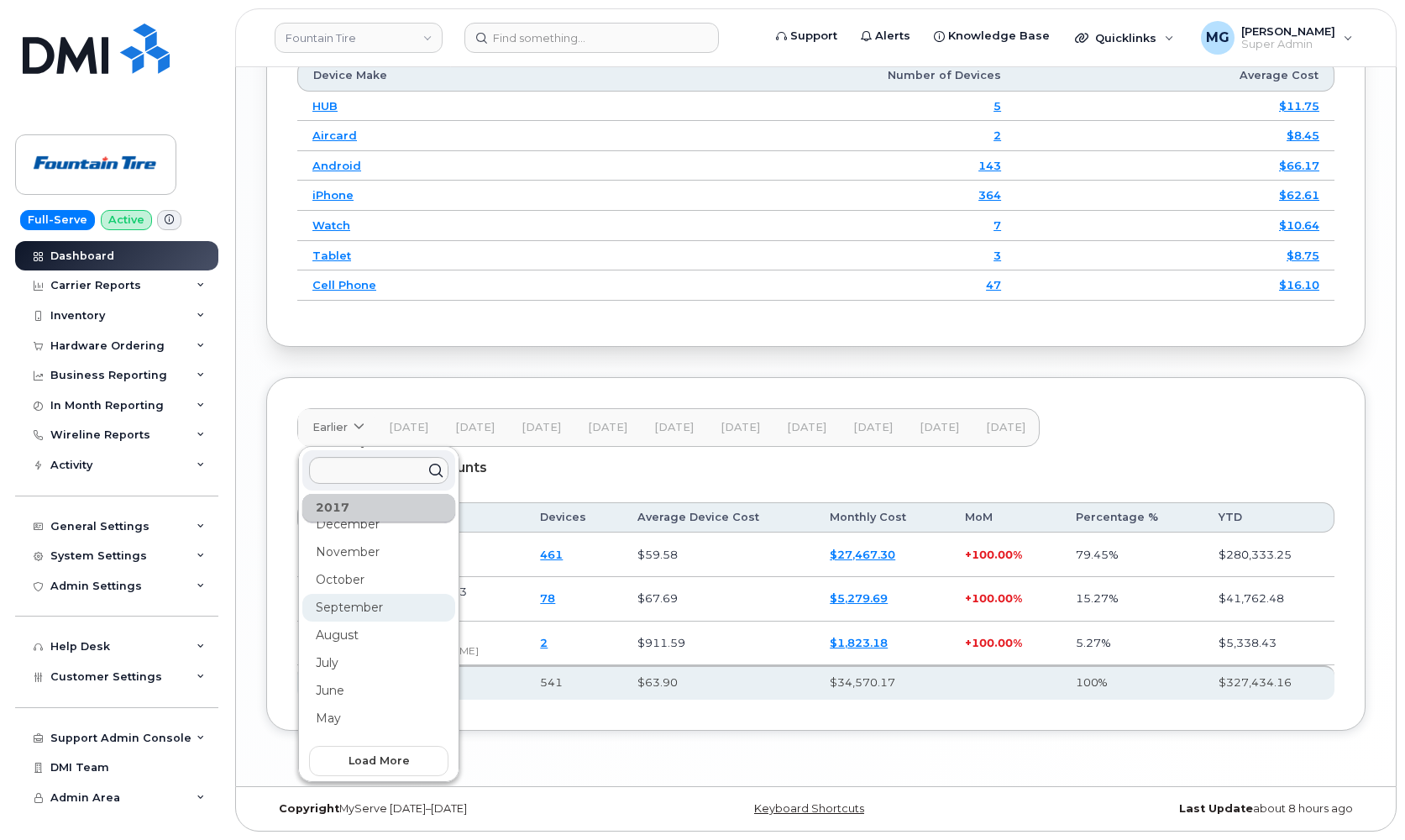
click at [361, 602] on div "September" at bounding box center [379, 607] width 153 height 28
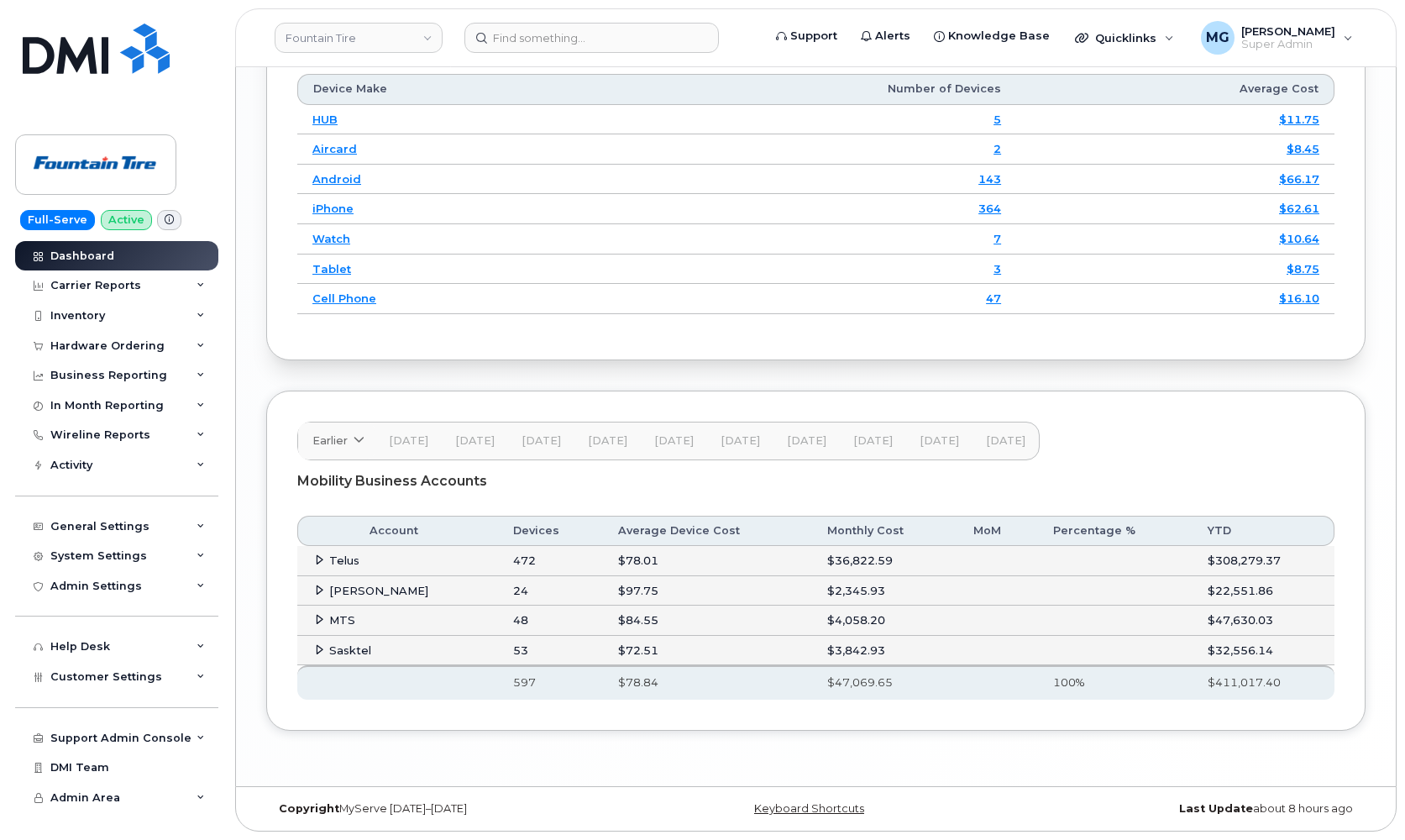
scroll to position [2178, 0]
click at [360, 442] on icon at bounding box center [359, 439] width 11 height 11
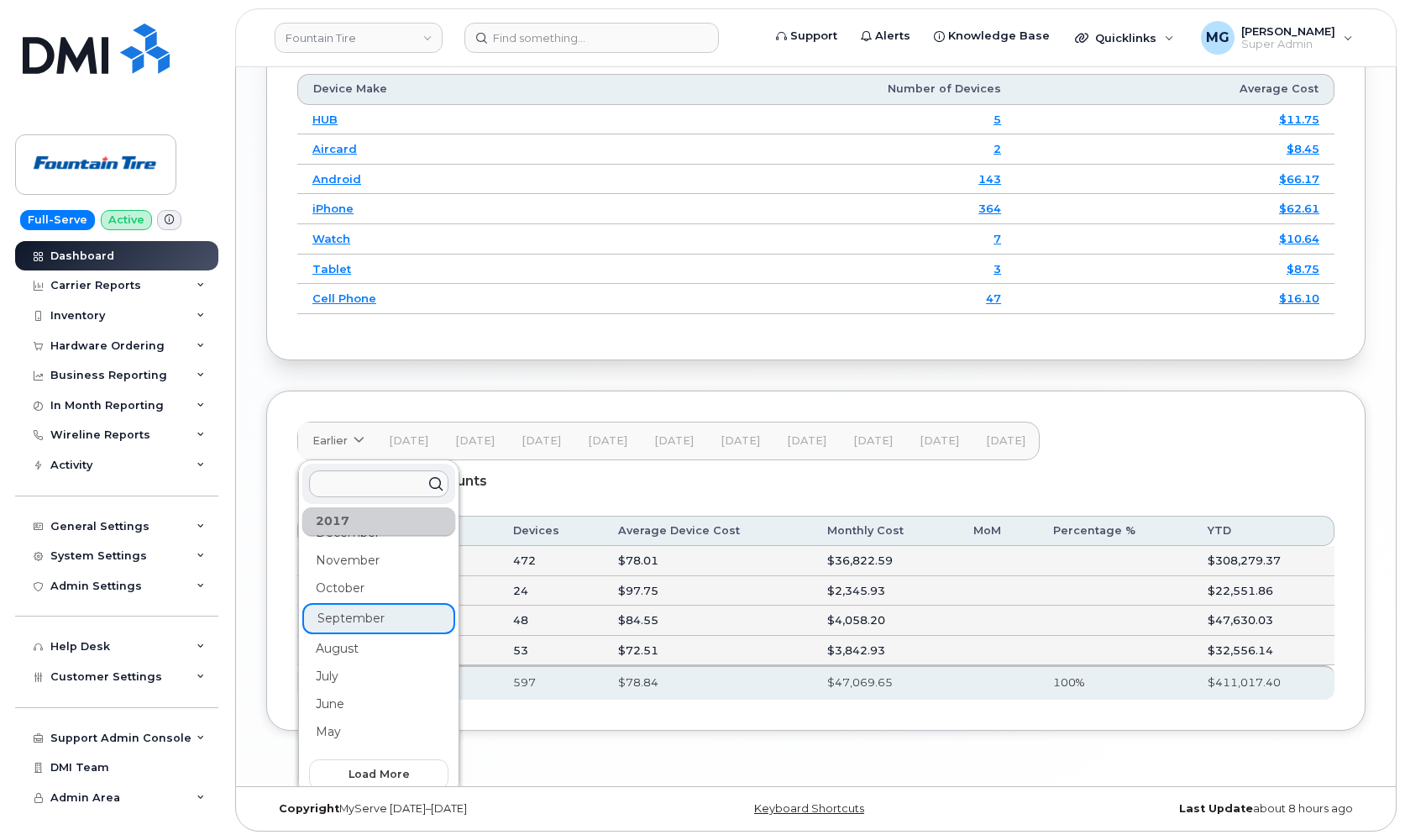
click at [568, 489] on div "Mobility Business Accounts" at bounding box center [816, 481] width 1037 height 42
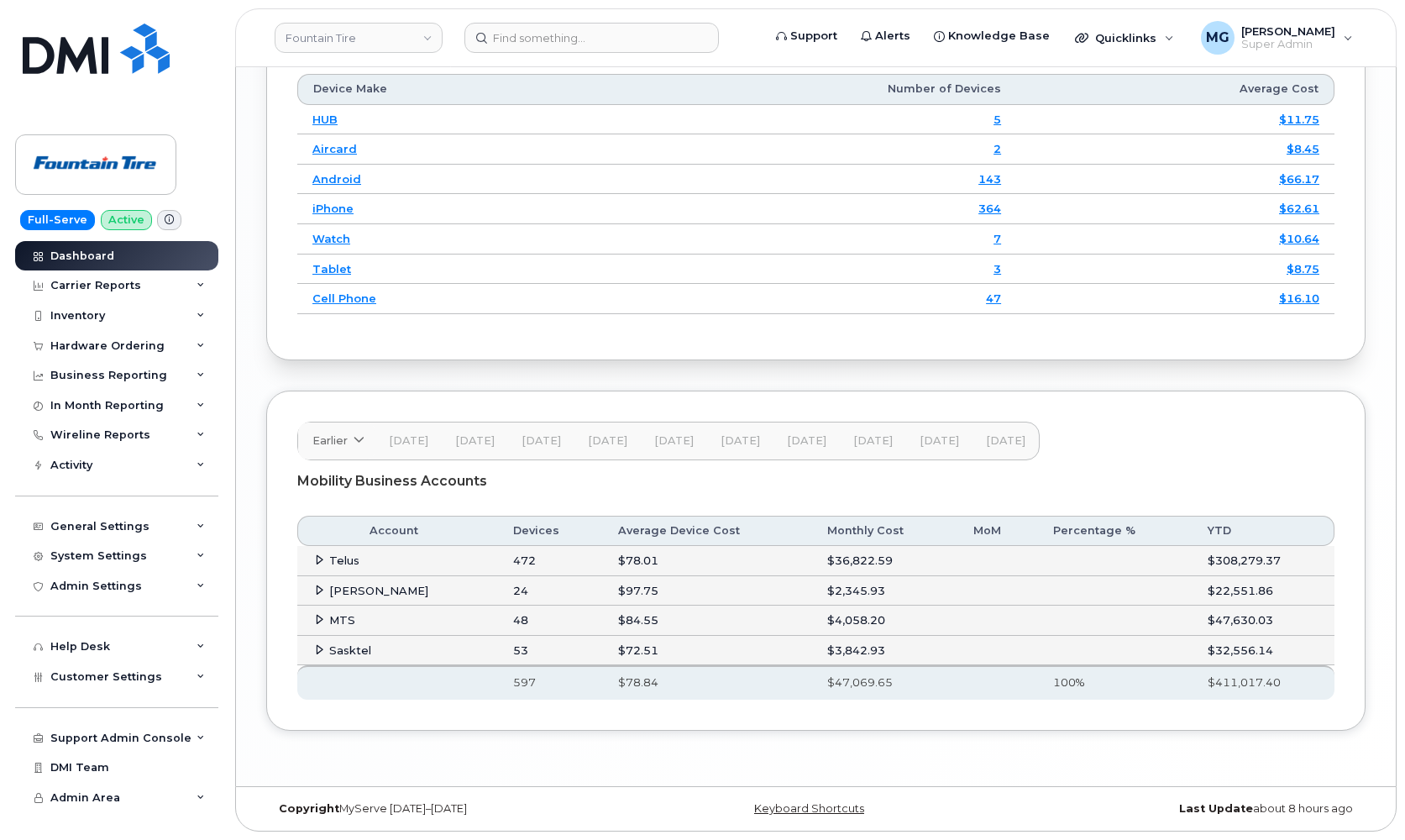
click at [321, 561] on icon at bounding box center [319, 559] width 11 height 11
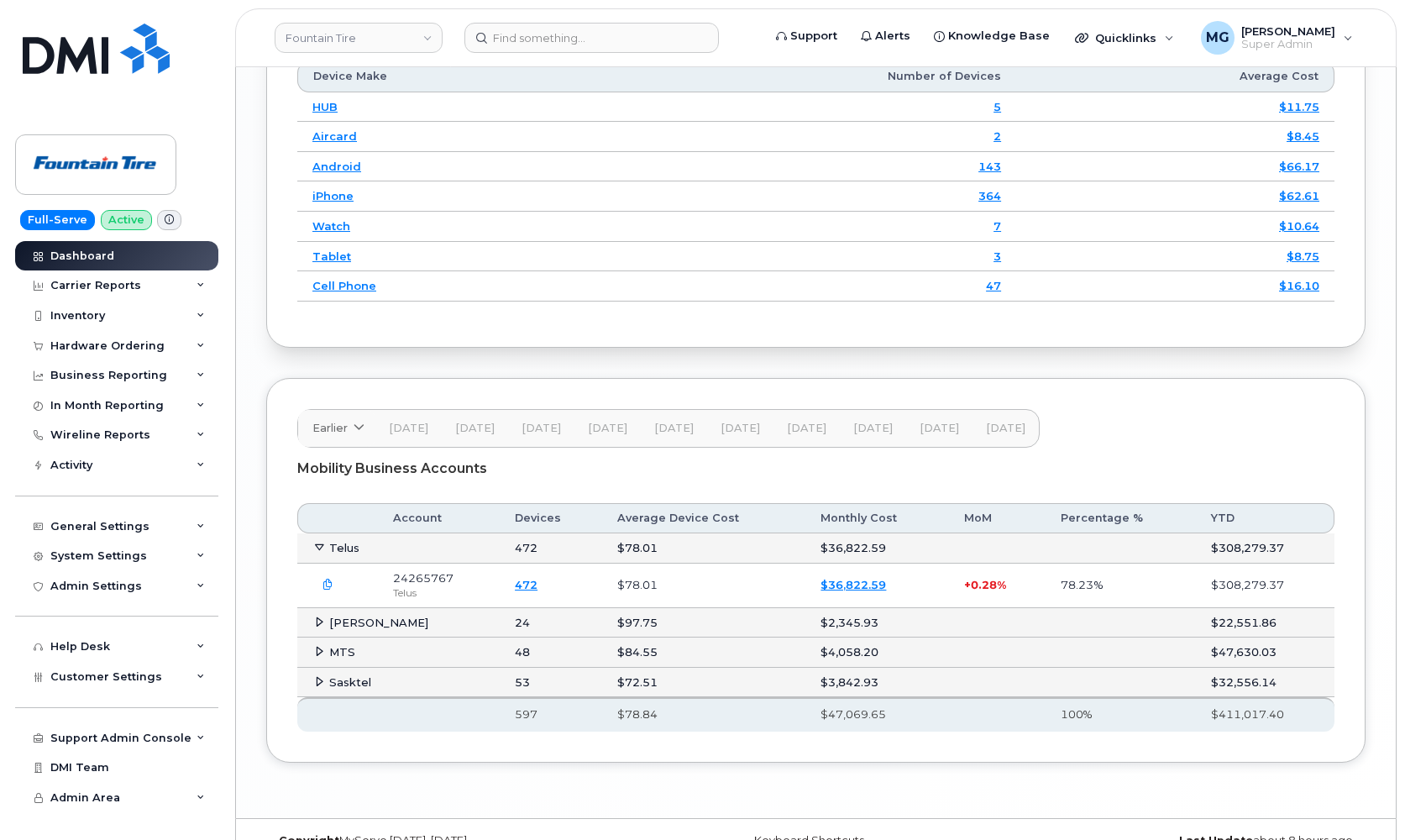
click at [322, 627] on icon at bounding box center [319, 621] width 11 height 11
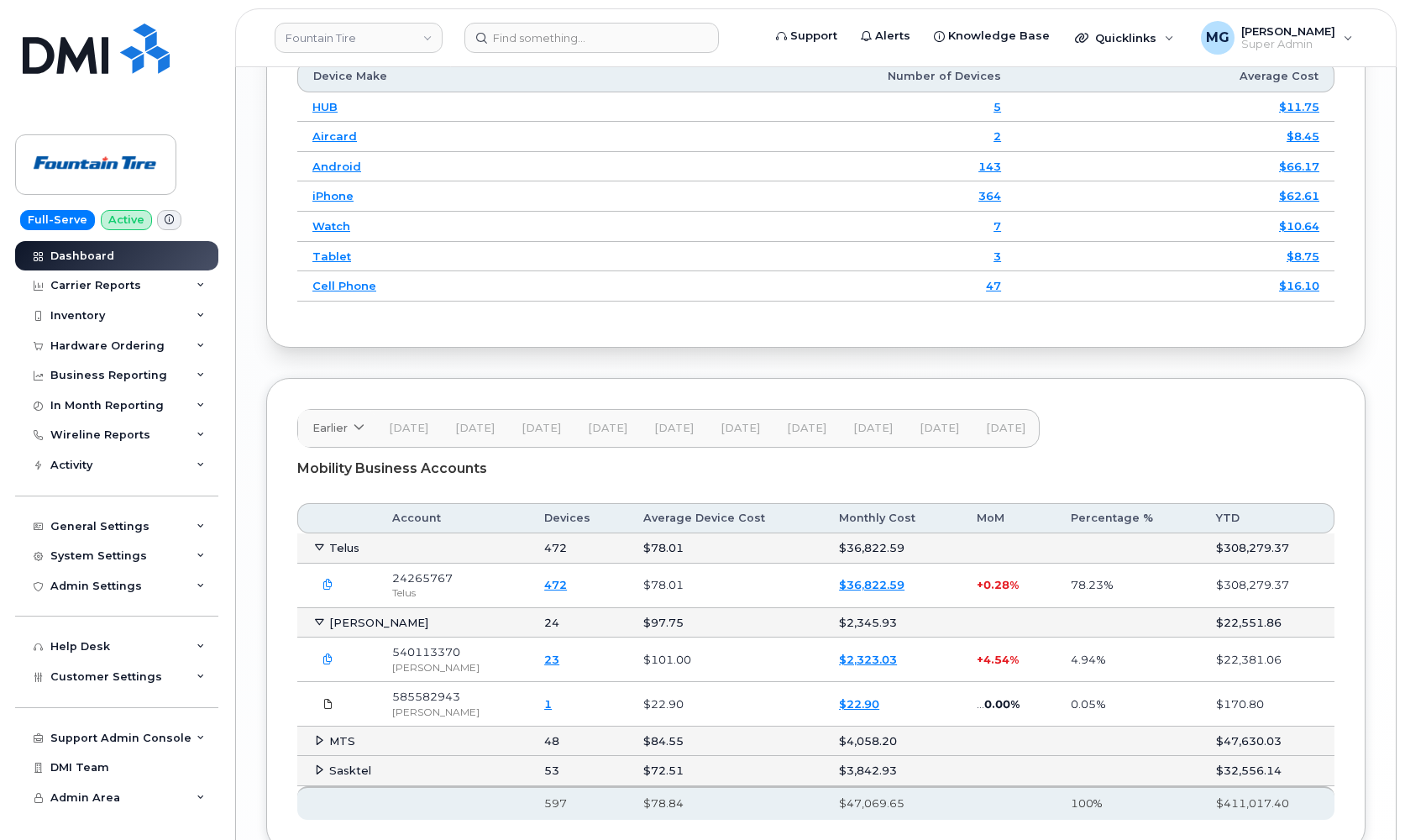
click at [327, 709] on icon at bounding box center [329, 703] width 10 height 10
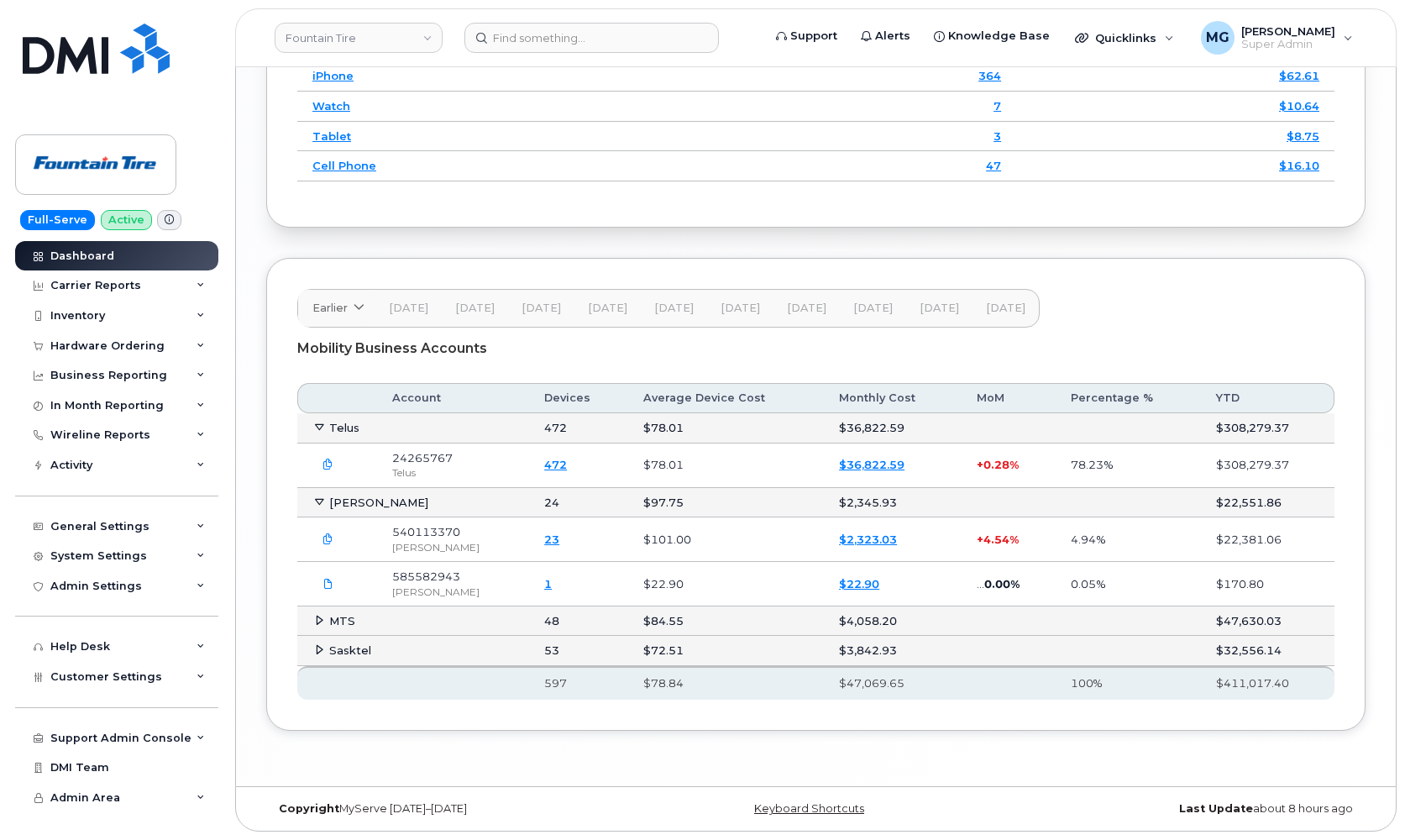
scroll to position [2311, 0]
click at [358, 313] on icon at bounding box center [359, 308] width 11 height 11
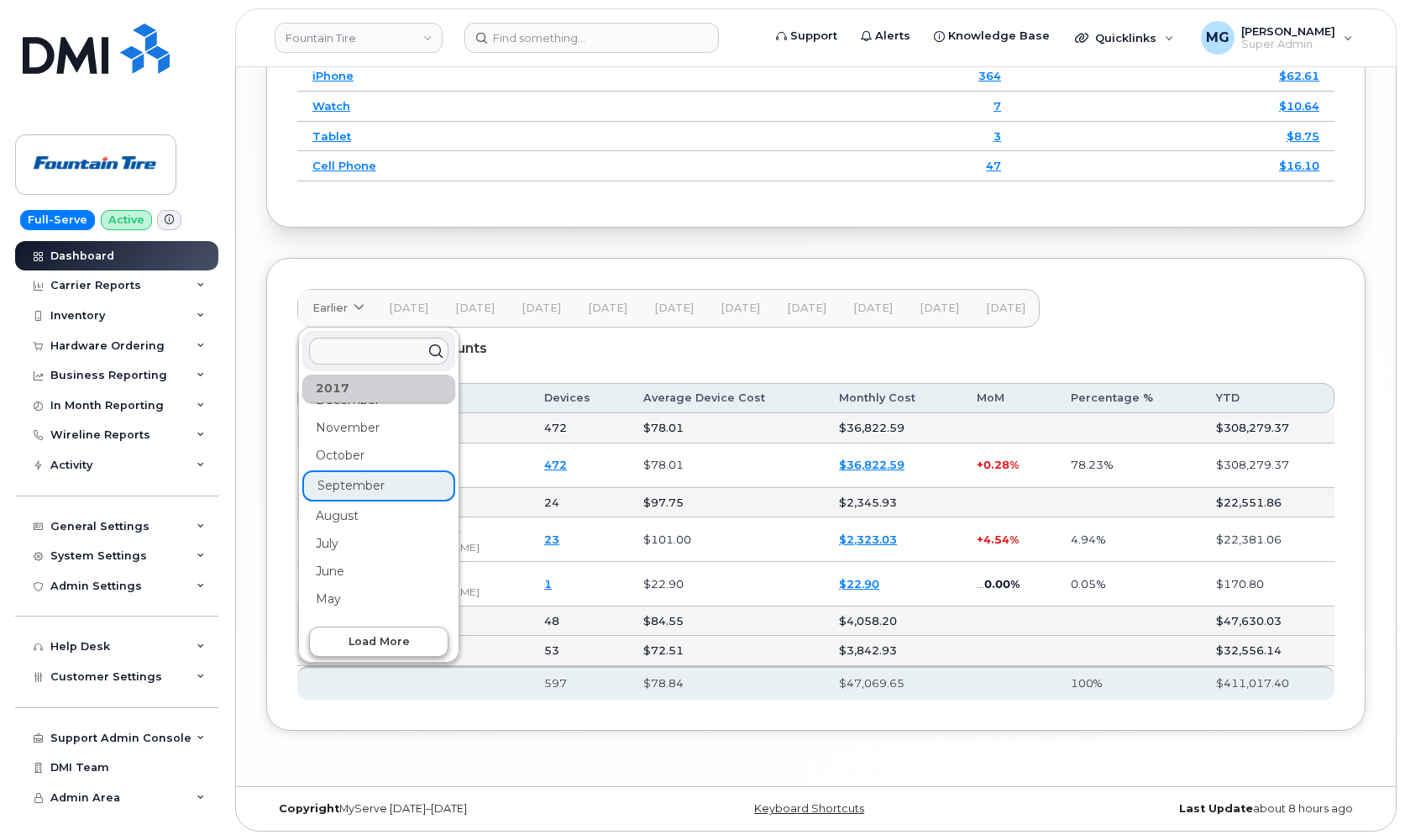
click at [335, 648] on button "Load more" at bounding box center [379, 641] width 140 height 30
click at [336, 490] on div "August" at bounding box center [379, 488] width 153 height 28
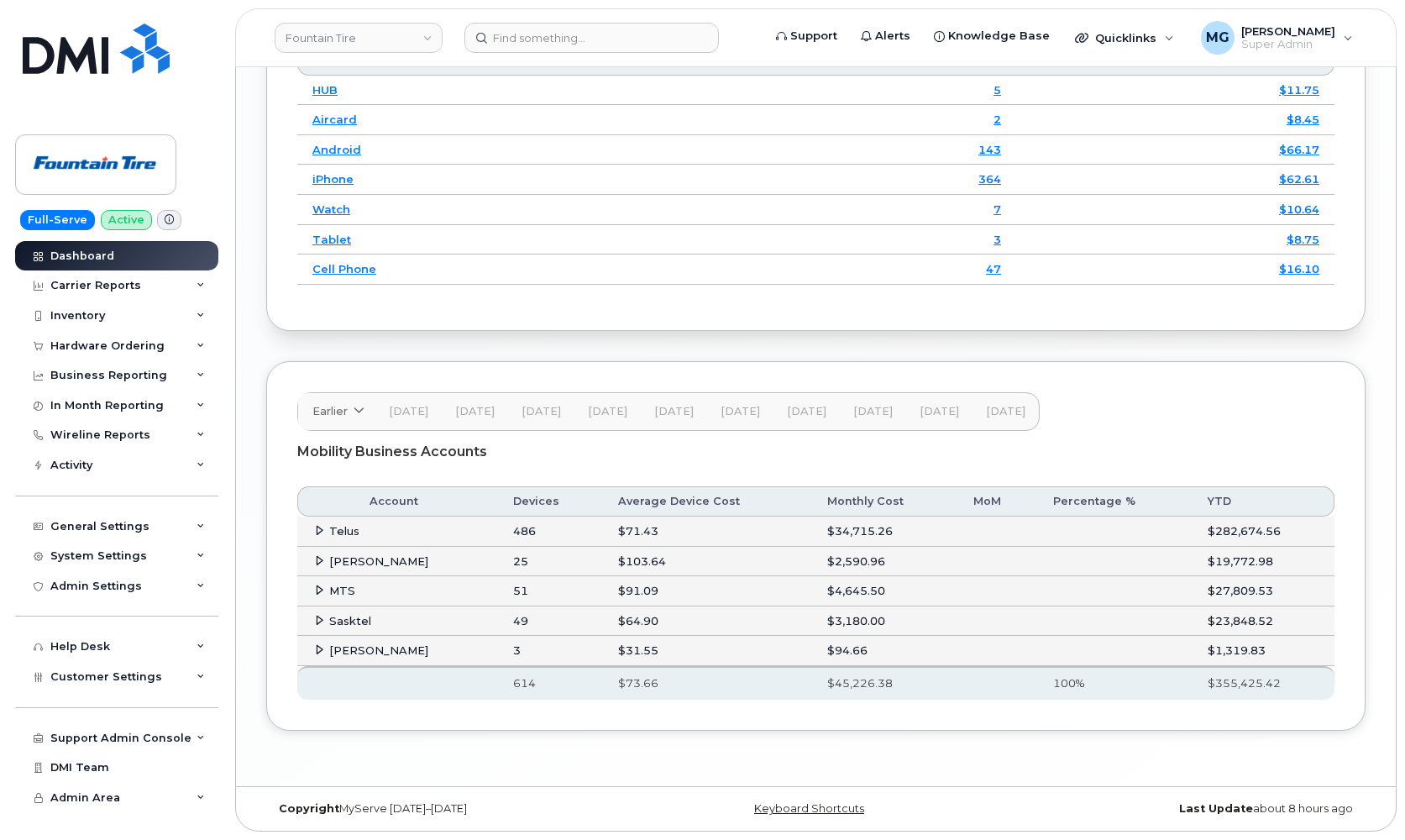
scroll to position [2207, 0]
click at [316, 531] on icon at bounding box center [319, 529] width 11 height 11
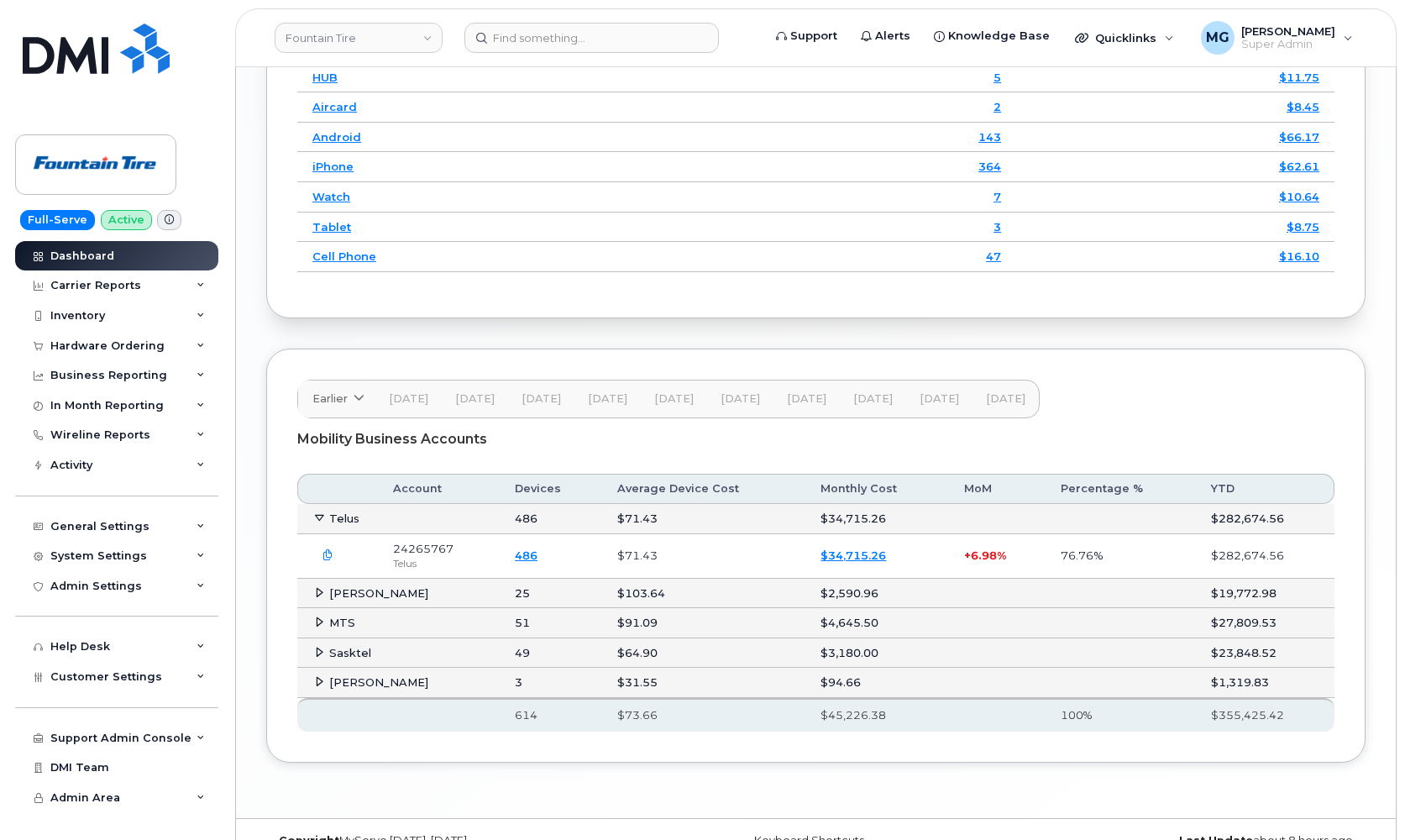
click at [321, 598] on icon at bounding box center [319, 592] width 11 height 11
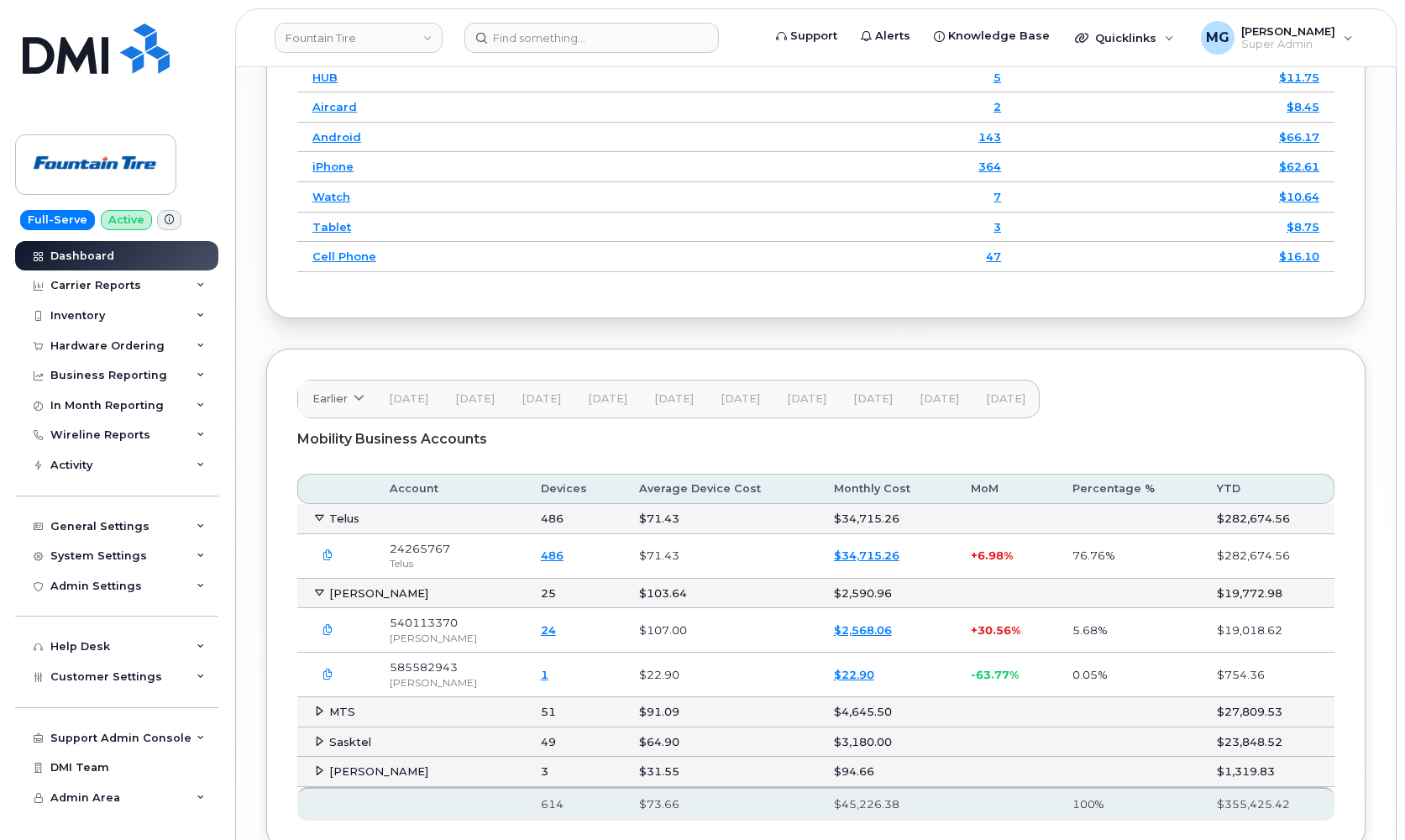
click at [326, 680] on icon "button" at bounding box center [328, 674] width 11 height 11
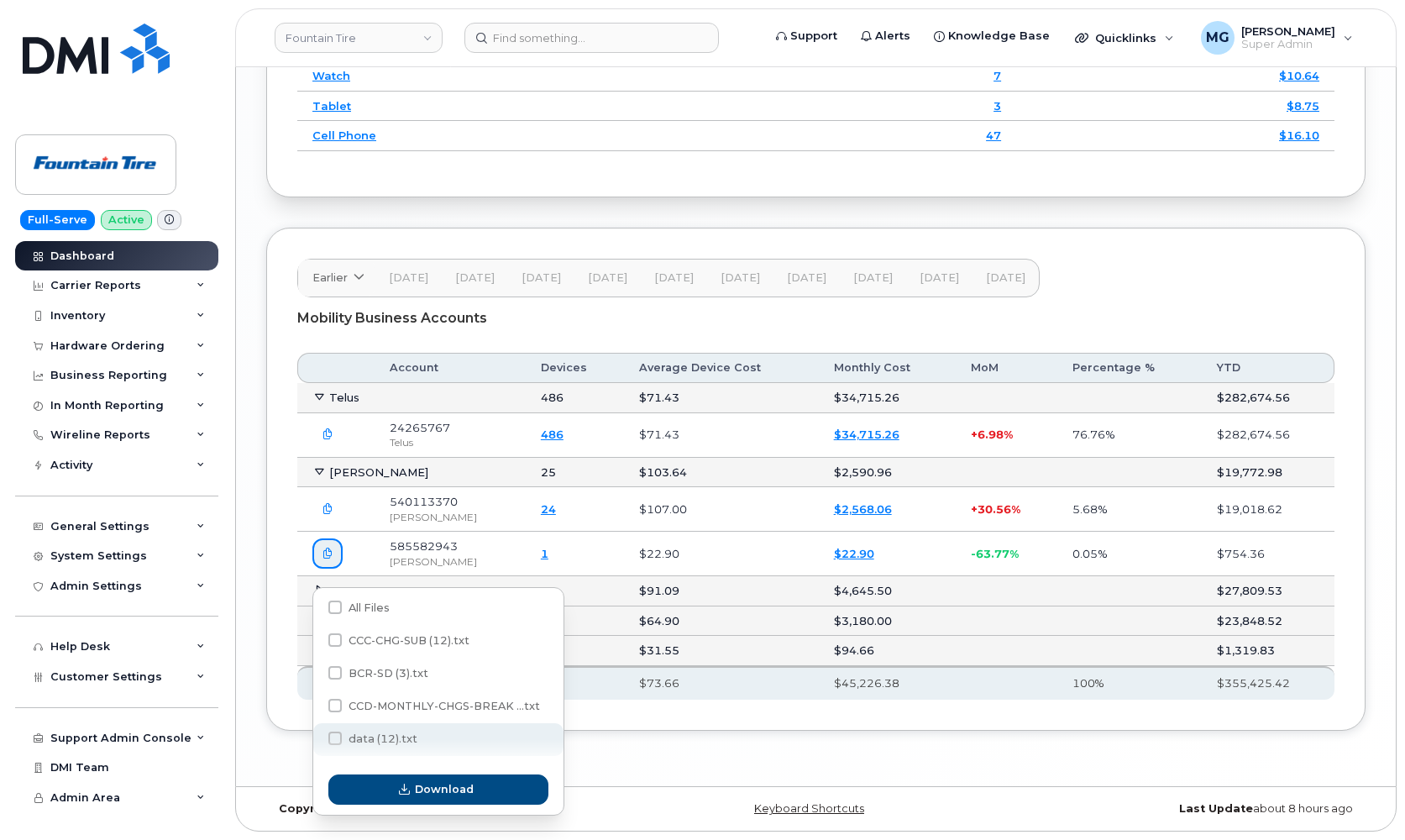
scroll to position [2341, 0]
click at [330, 553] on icon "button" at bounding box center [328, 553] width 11 height 11
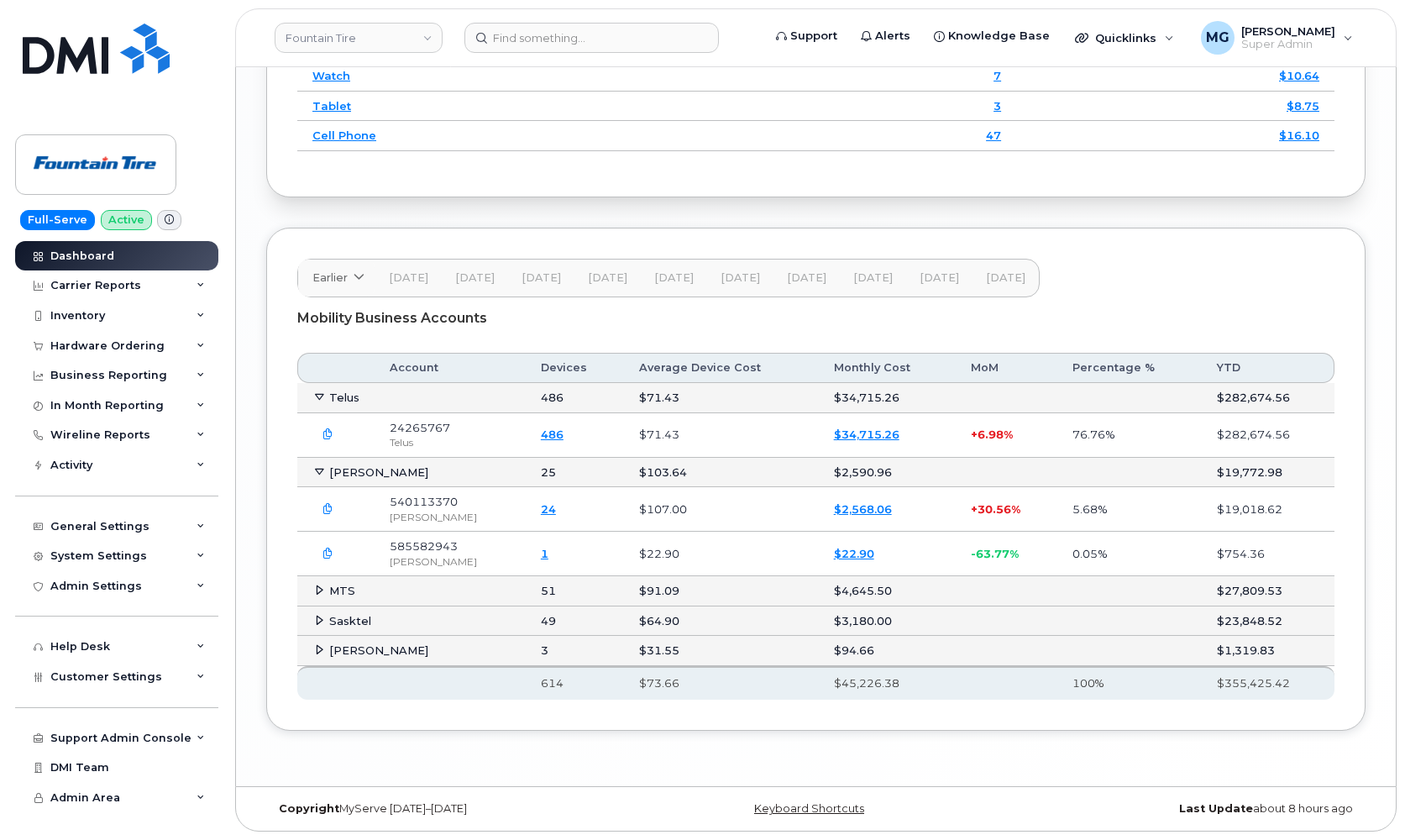
click at [319, 588] on icon at bounding box center [319, 589] width 11 height 11
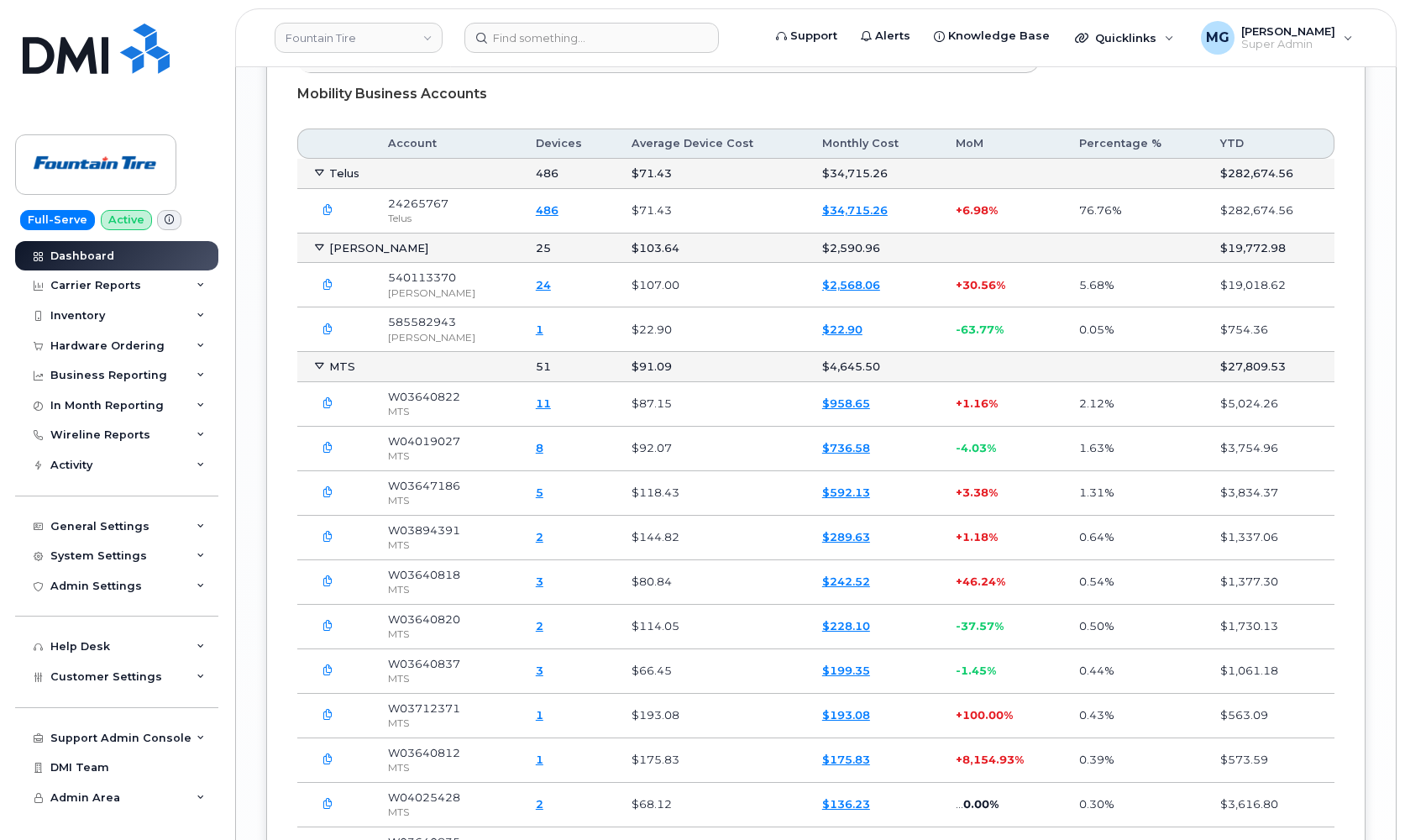
scroll to position [2558, 0]
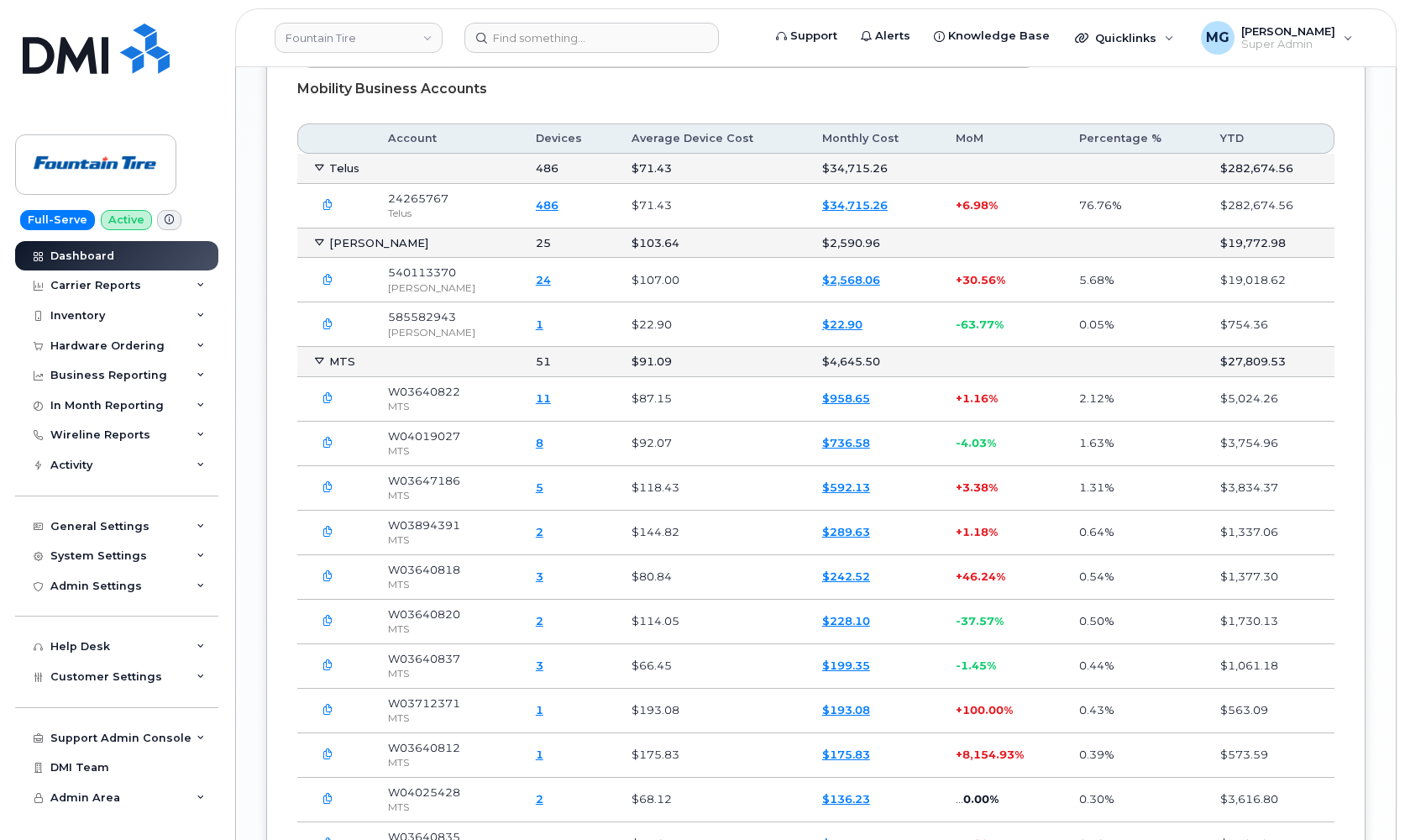
click at [326, 537] on icon "button" at bounding box center [328, 531] width 11 height 11
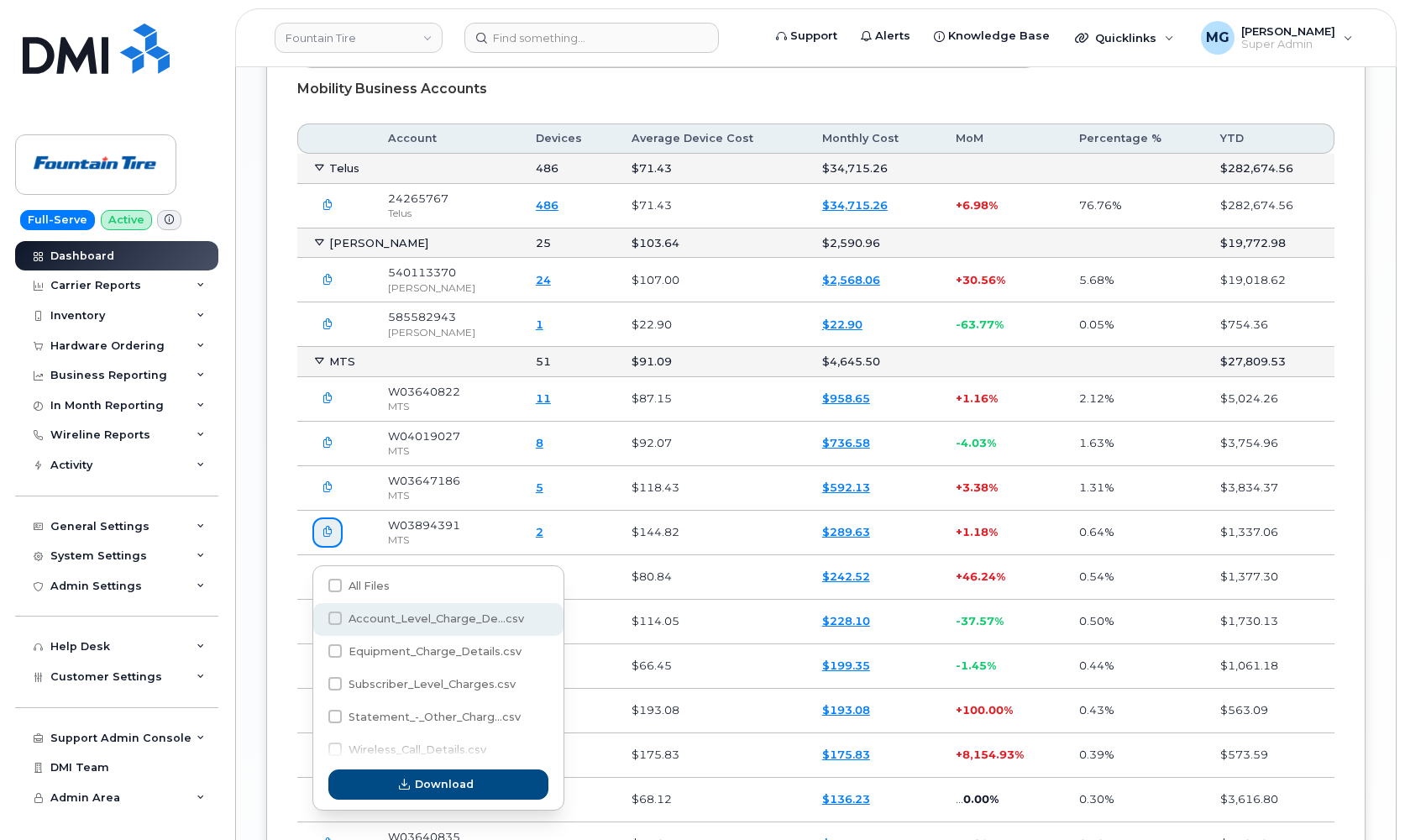
click at [331, 616] on span at bounding box center [335, 617] width 13 height 13
click at [317, 616] on input "Account_Level_Charge_De...csv" at bounding box center [313, 618] width 8 height 8
checkbox input "true"
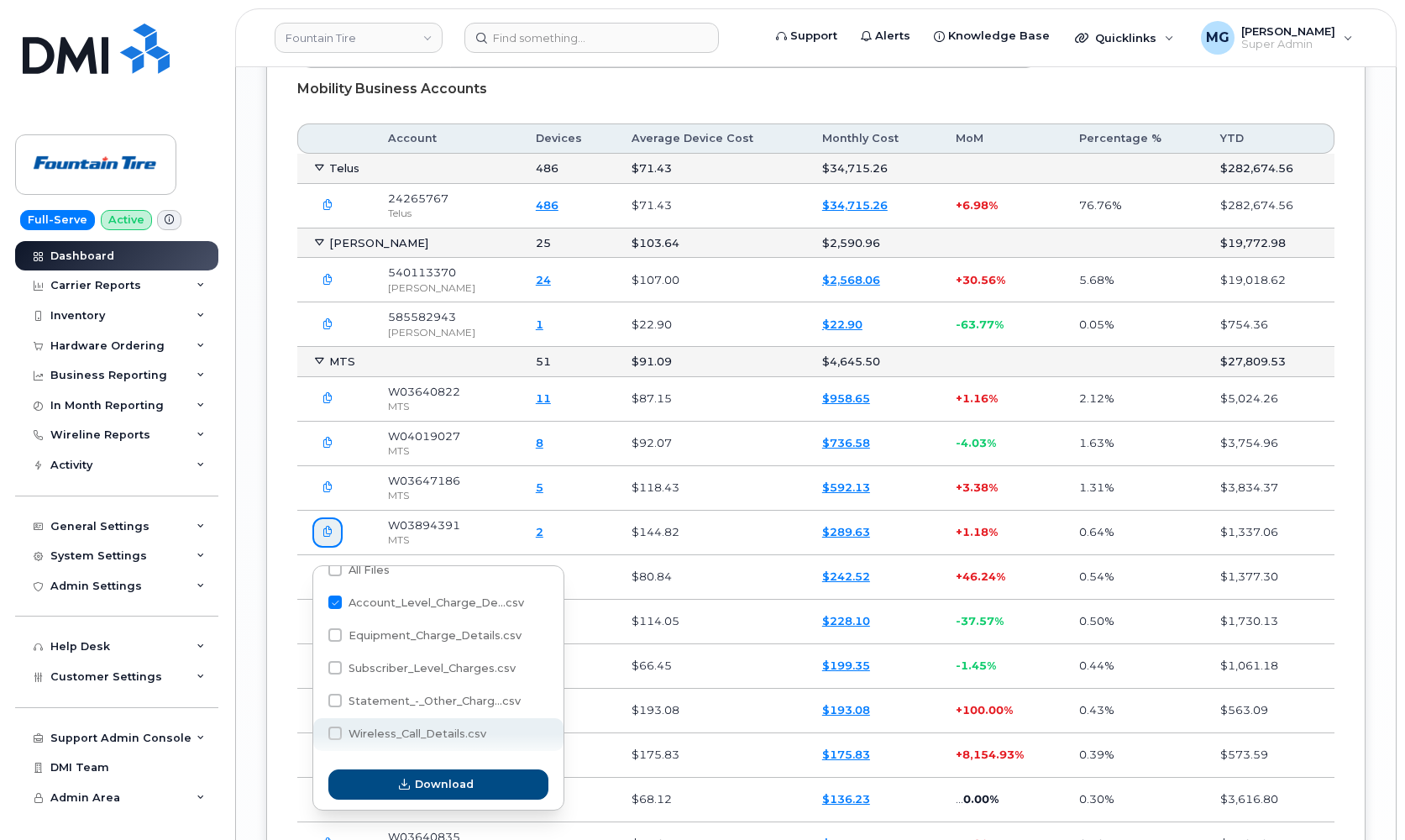
scroll to position [16, 0]
click at [340, 734] on span at bounding box center [335, 732] width 13 height 13
click at [317, 734] on input "Wireless_Call_Details.csv" at bounding box center [313, 734] width 8 height 8
checkbox input "true"
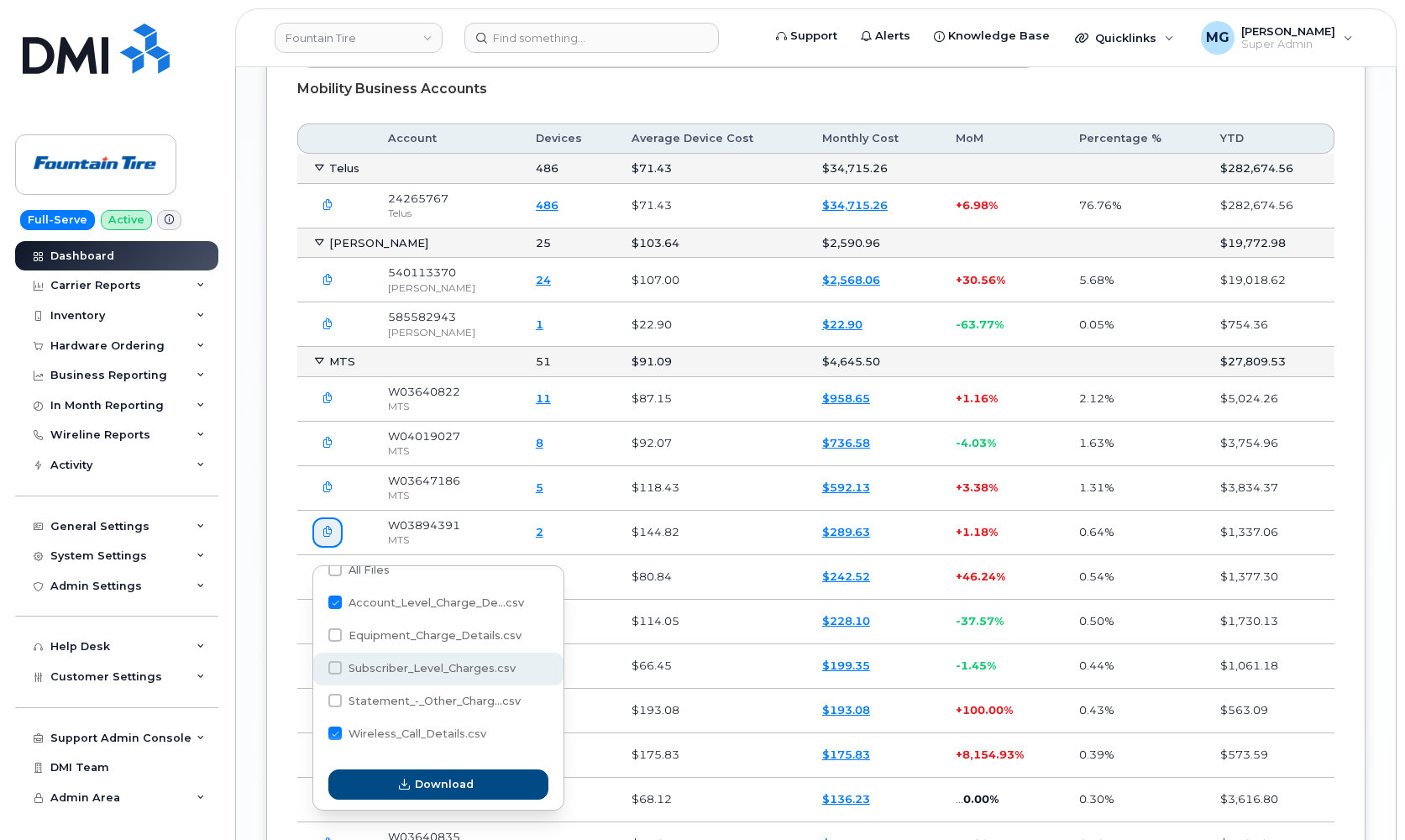
drag, startPoint x: 337, startPoint y: 637, endPoint x: 351, endPoint y: 682, distance: 47.1
click at [337, 637] on span at bounding box center [335, 634] width 13 height 13
click at [317, 637] on input "Equipment_Charge_Details.csv" at bounding box center [313, 635] width 8 height 8
checkbox input "true"
click at [403, 788] on icon "button" at bounding box center [404, 784] width 11 height 11
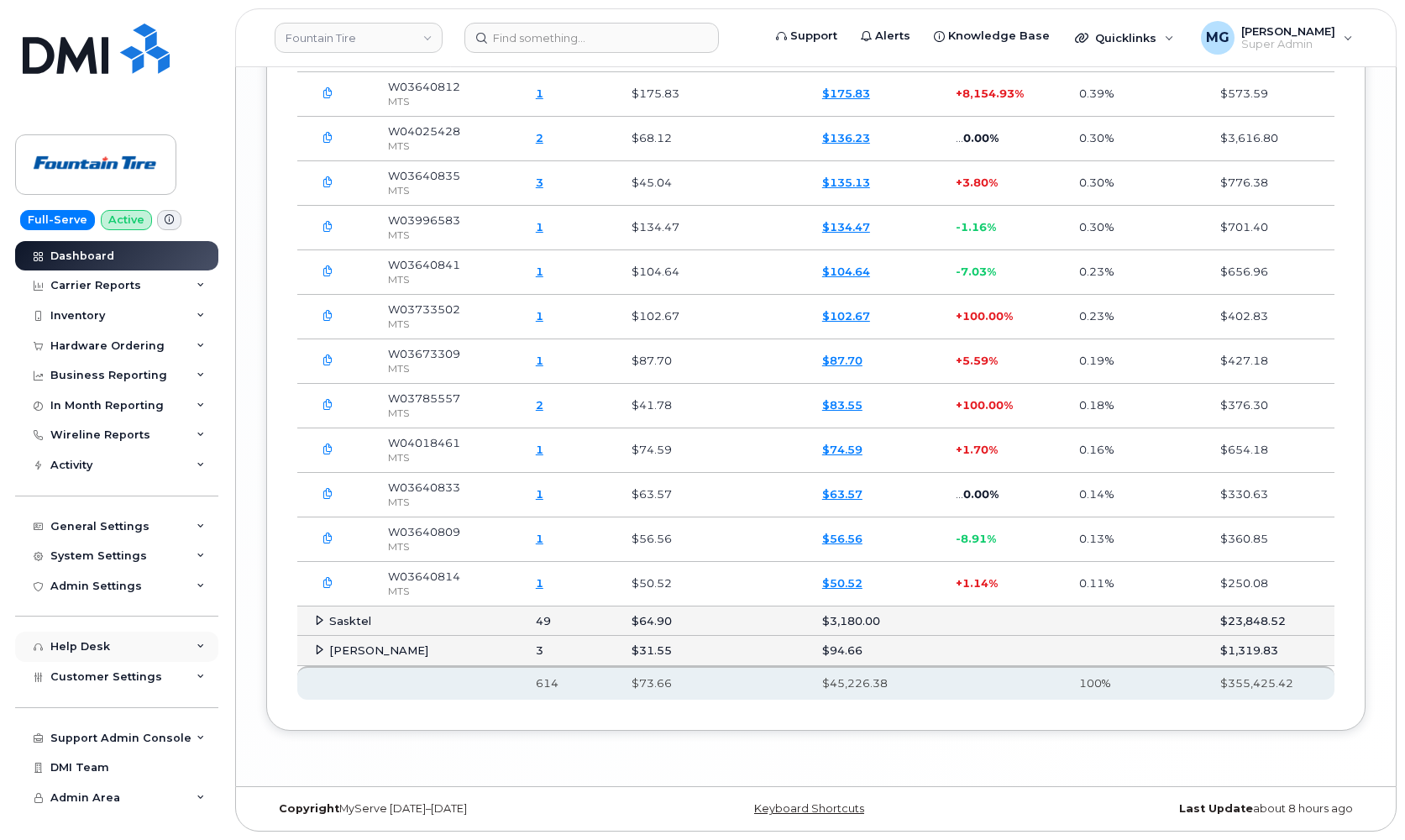
scroll to position [3222, 0]
click at [393, 34] on link "Fountain Tire" at bounding box center [359, 38] width 168 height 30
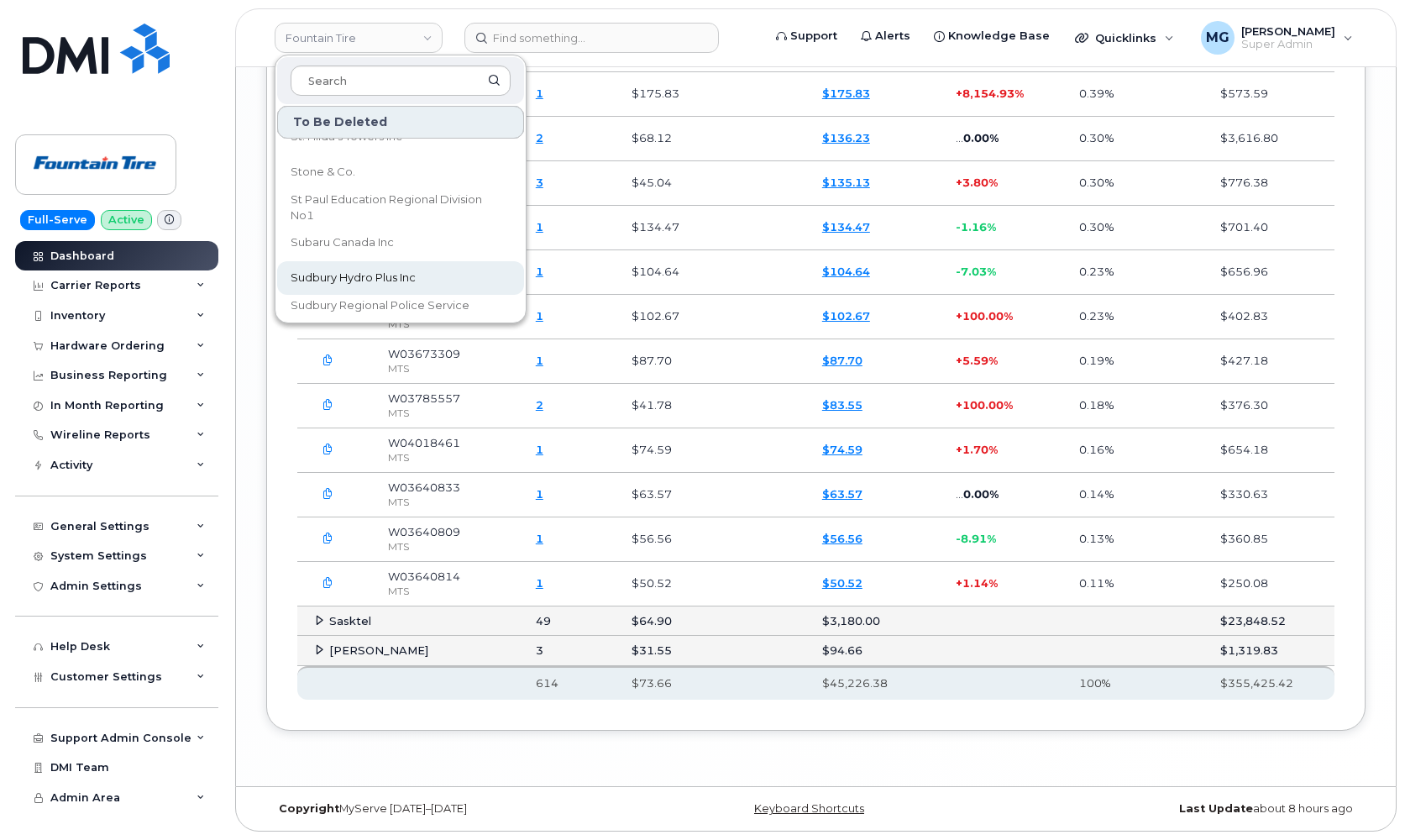
scroll to position [22426, 0]
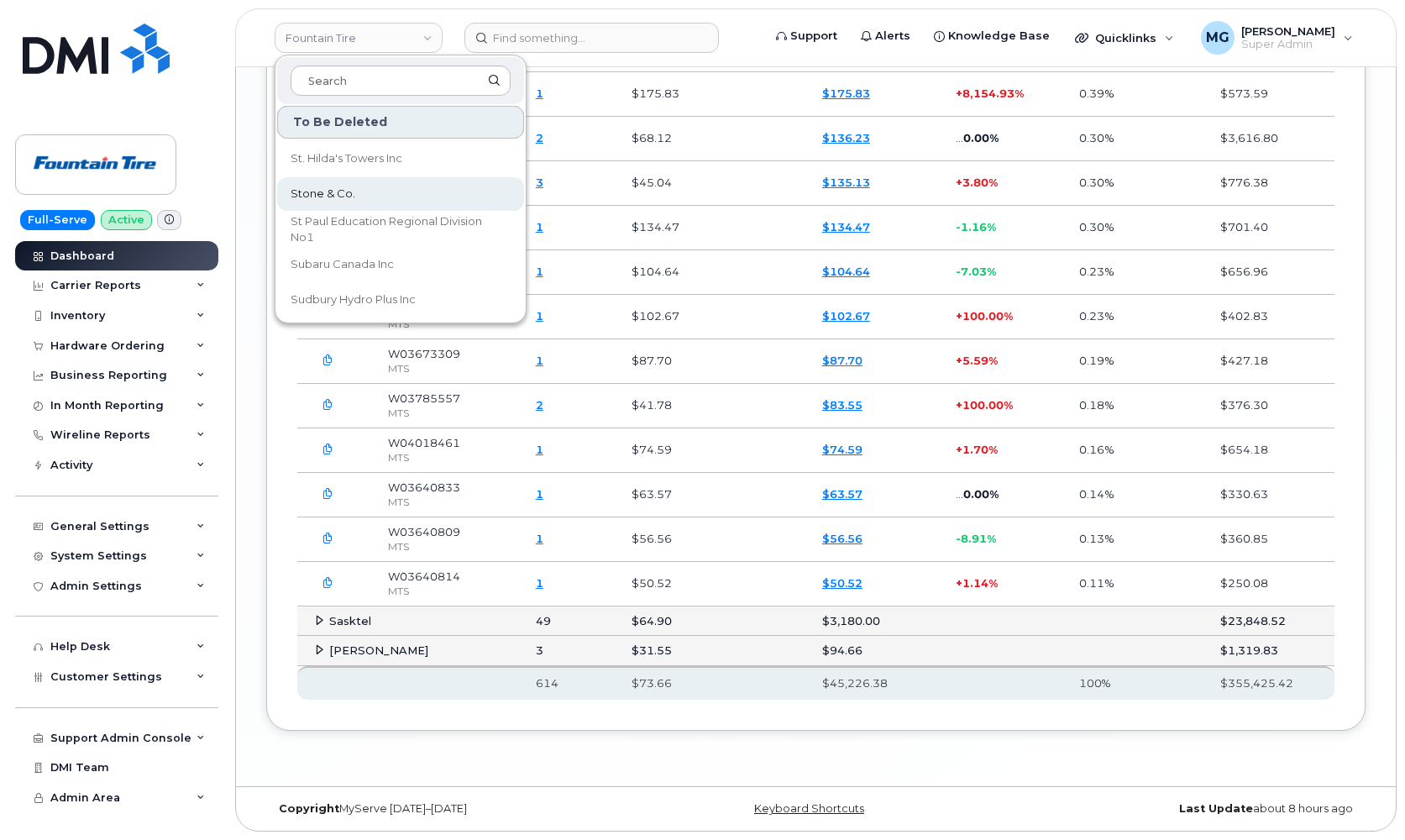
click at [332, 189] on span "Stone & Co." at bounding box center [323, 194] width 65 height 17
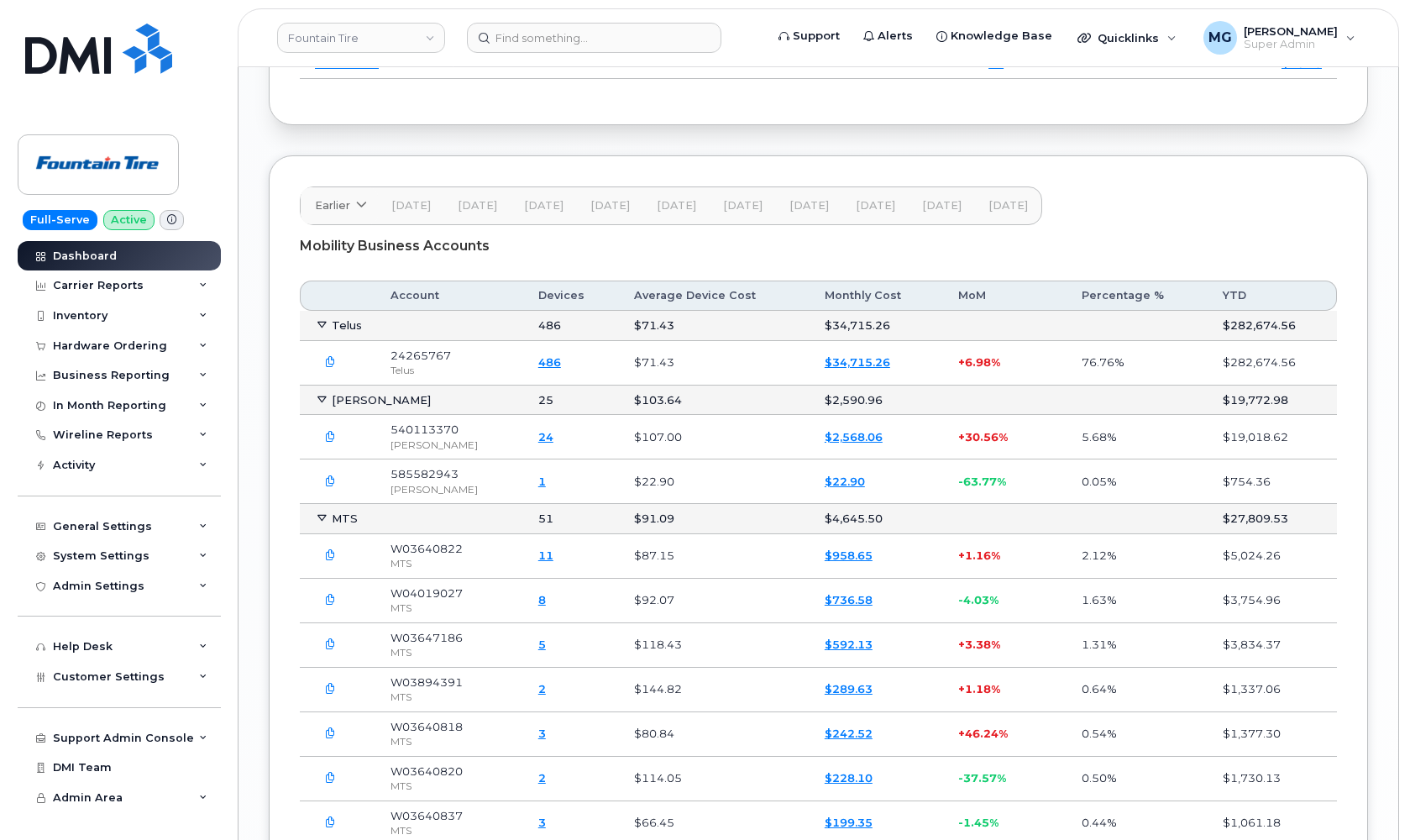
scroll to position [2431, 0]
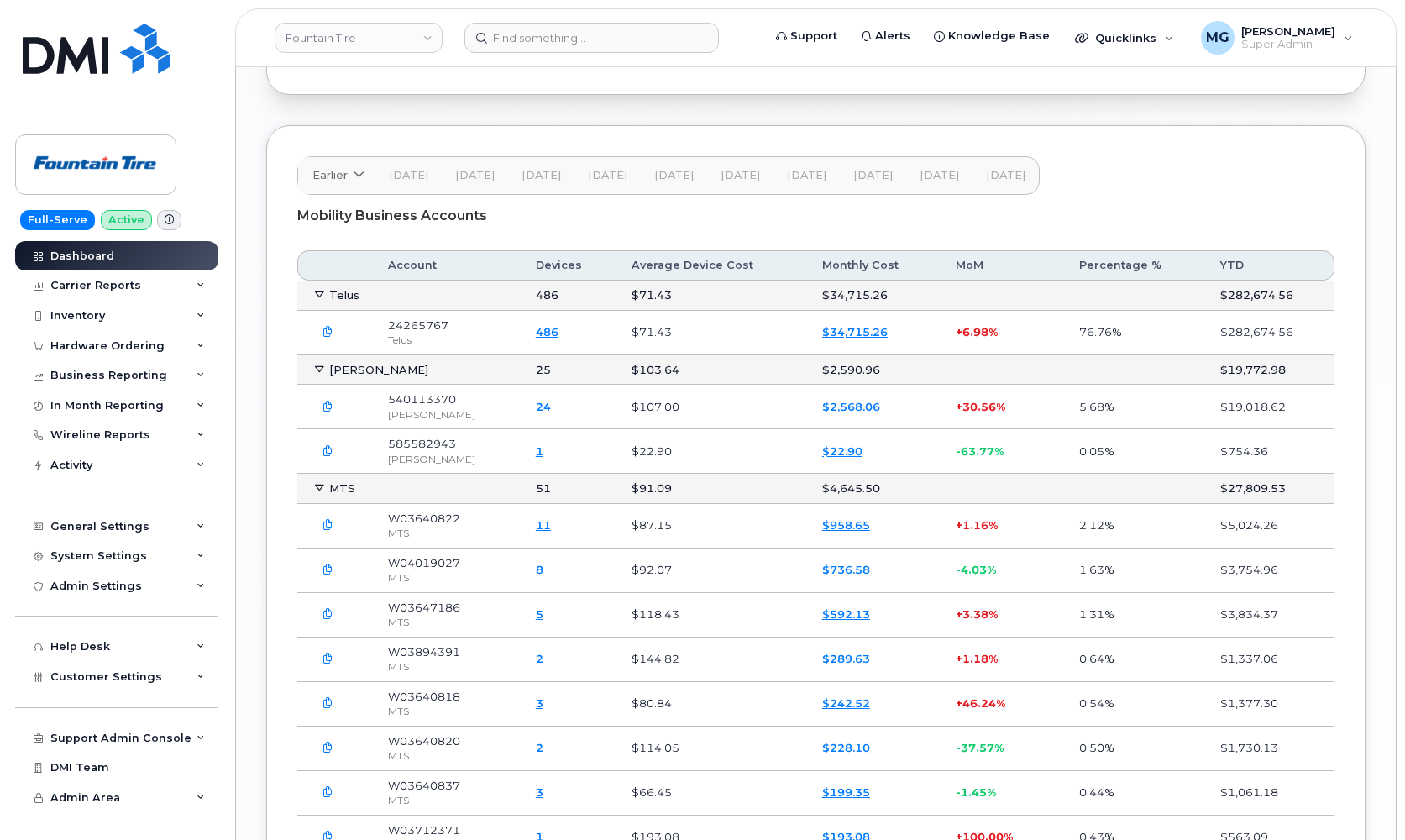
click at [831, 665] on link "$289.63" at bounding box center [846, 657] width 48 height 13
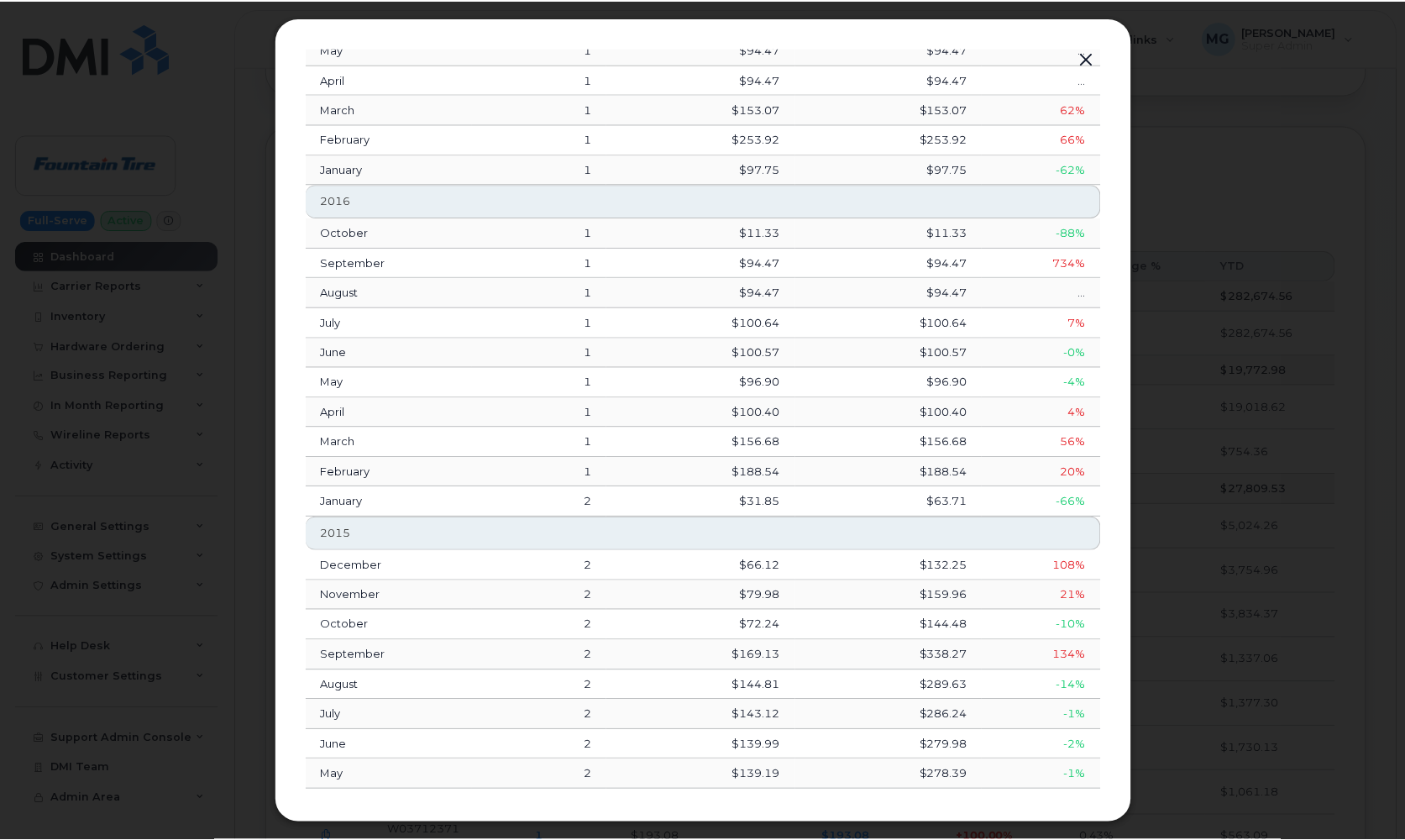
scroll to position [2260, 0]
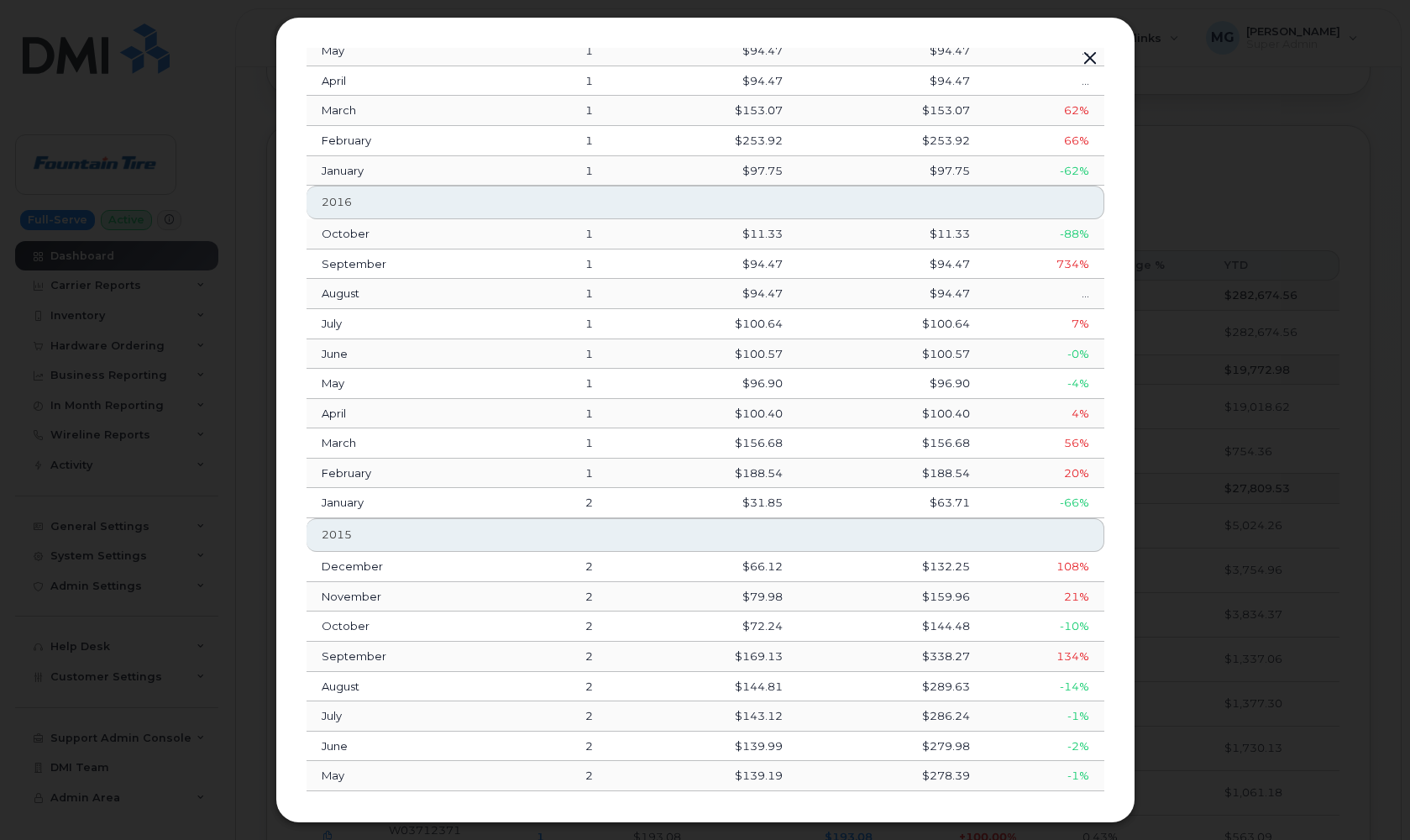
click at [1094, 56] on button "button" at bounding box center [1090, 59] width 25 height 24
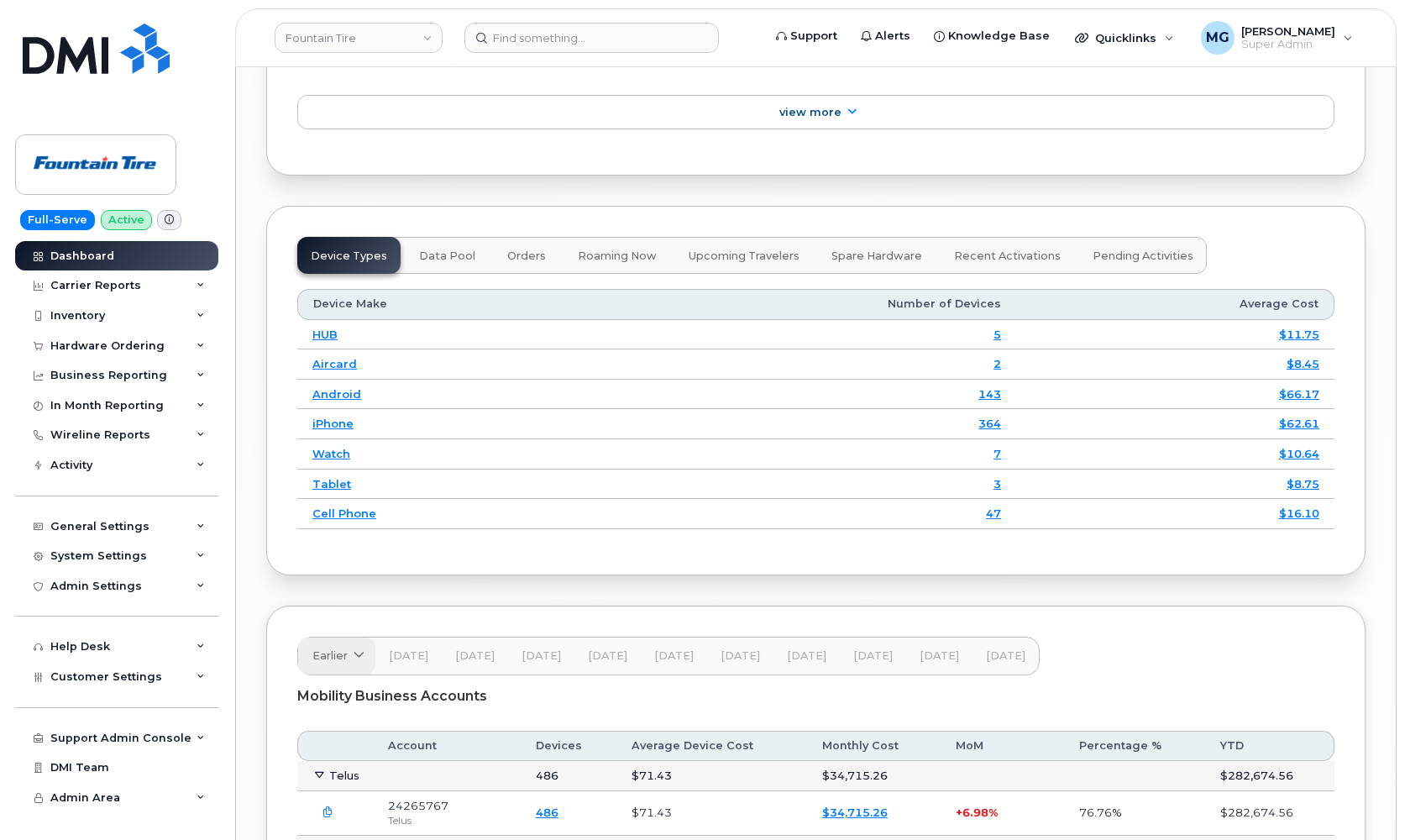
scroll to position [1952, 0]
click at [361, 660] on icon at bounding box center [359, 654] width 11 height 11
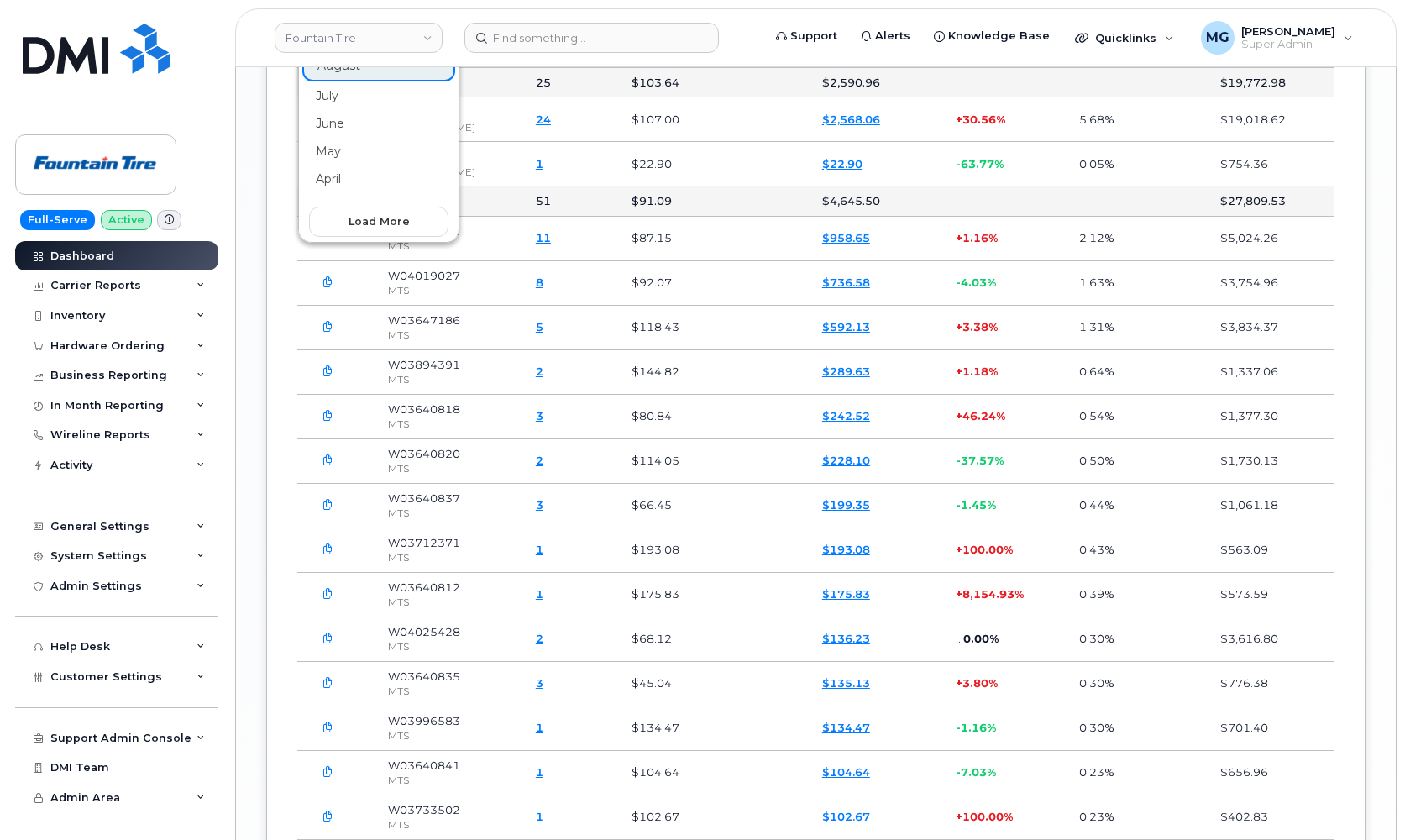
scroll to position [2681, 0]
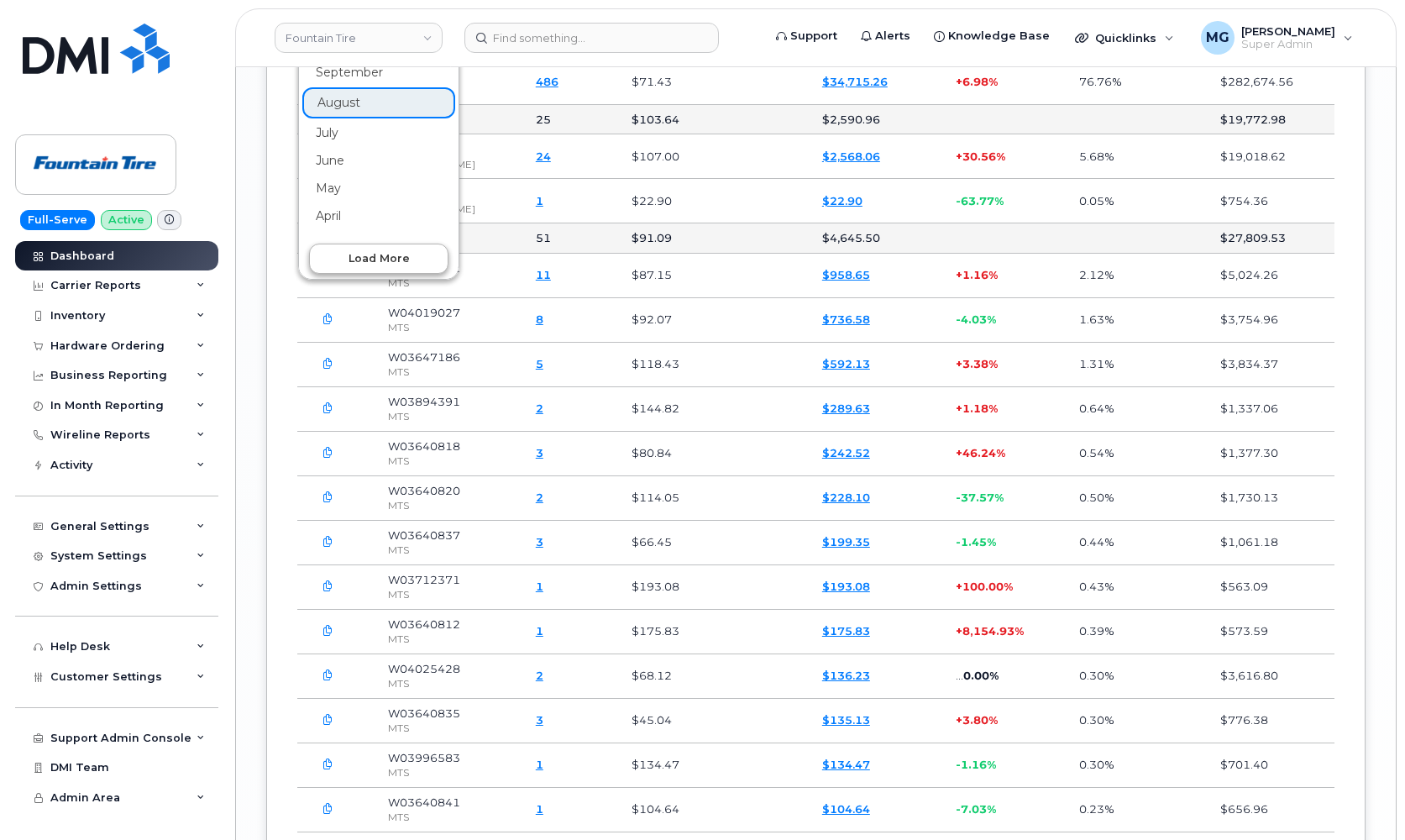
click at [378, 266] on span "Load more" at bounding box center [379, 259] width 61 height 16
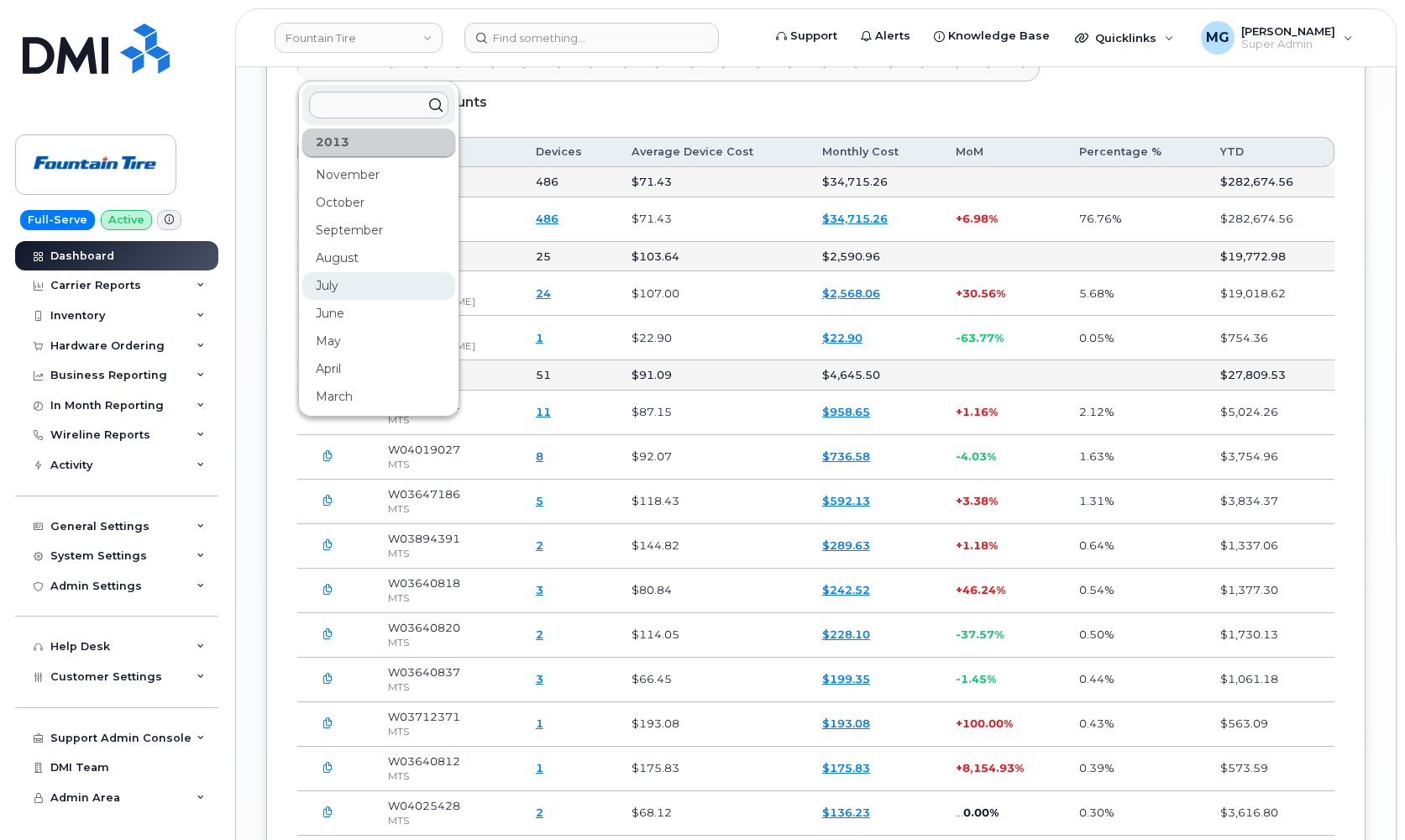
scroll to position [2560, 0]
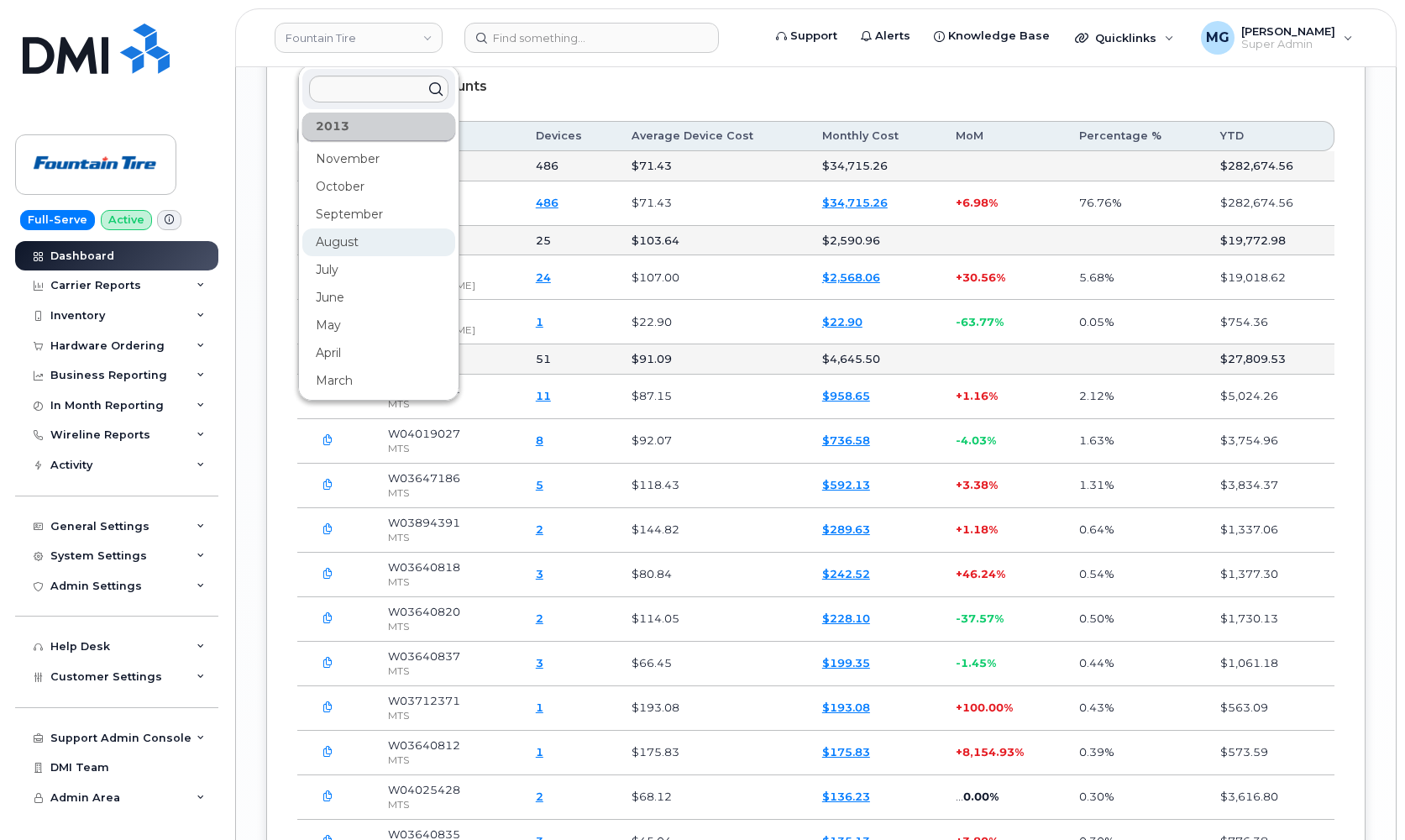
click at [347, 256] on div "August" at bounding box center [379, 243] width 153 height 28
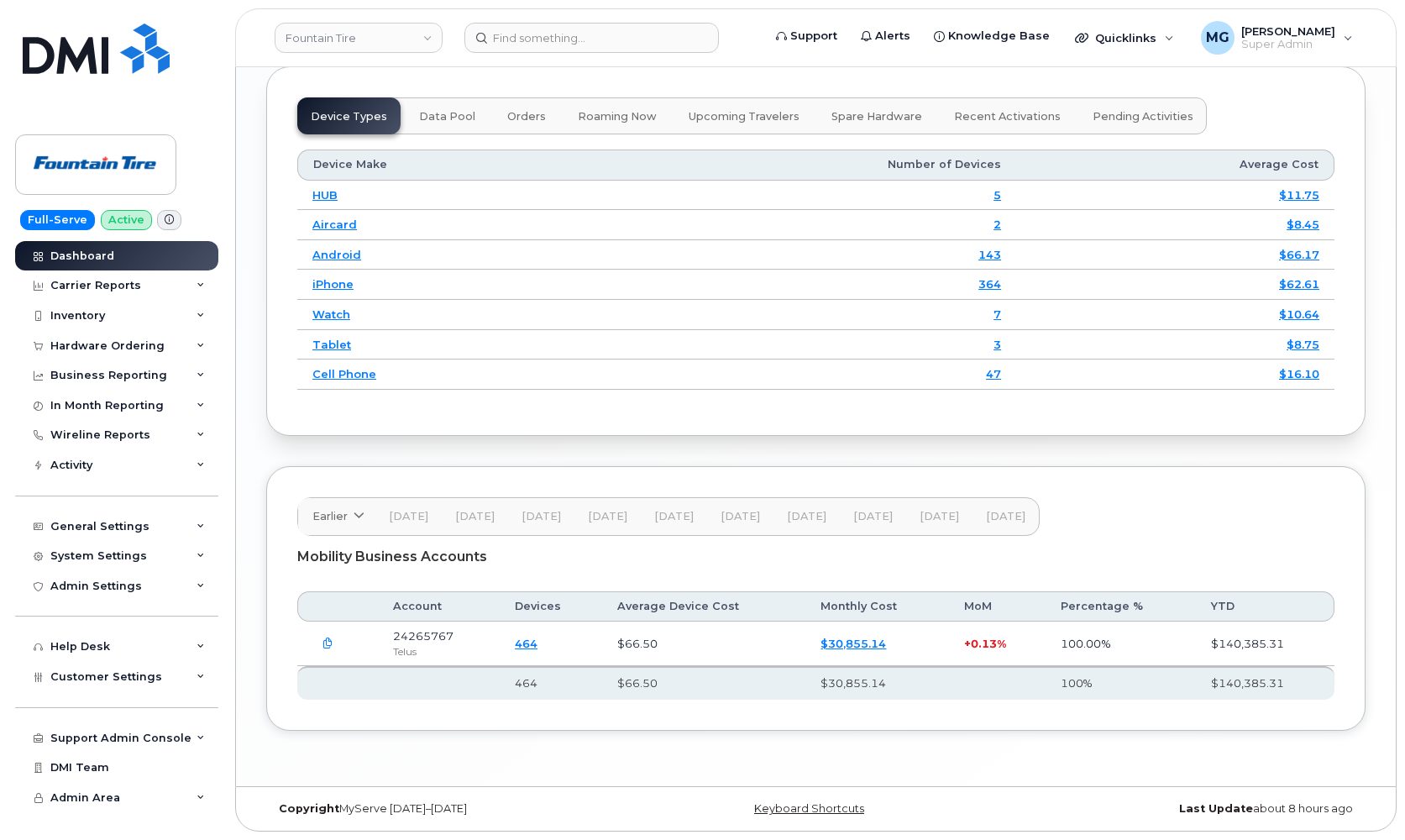
scroll to position [2105, 0]
click at [329, 644] on icon "button" at bounding box center [328, 643] width 11 height 11
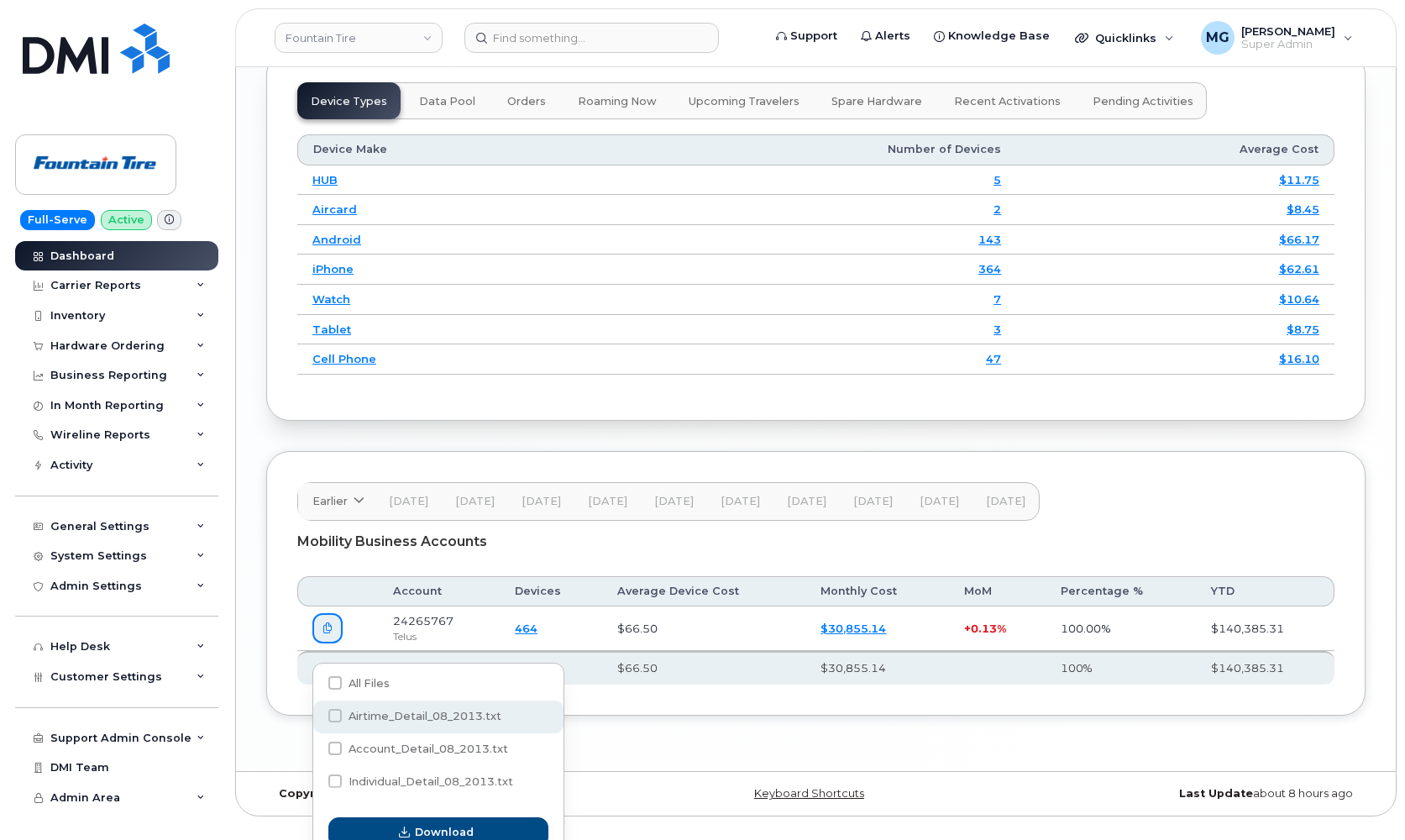
click at [335, 713] on span at bounding box center [335, 715] width 13 height 13
click at [317, 713] on input "Airtime_Detail_08_2013.txt" at bounding box center [313, 716] width 8 height 8
checkbox input "true"
click at [431, 828] on span "Download" at bounding box center [444, 832] width 59 height 16
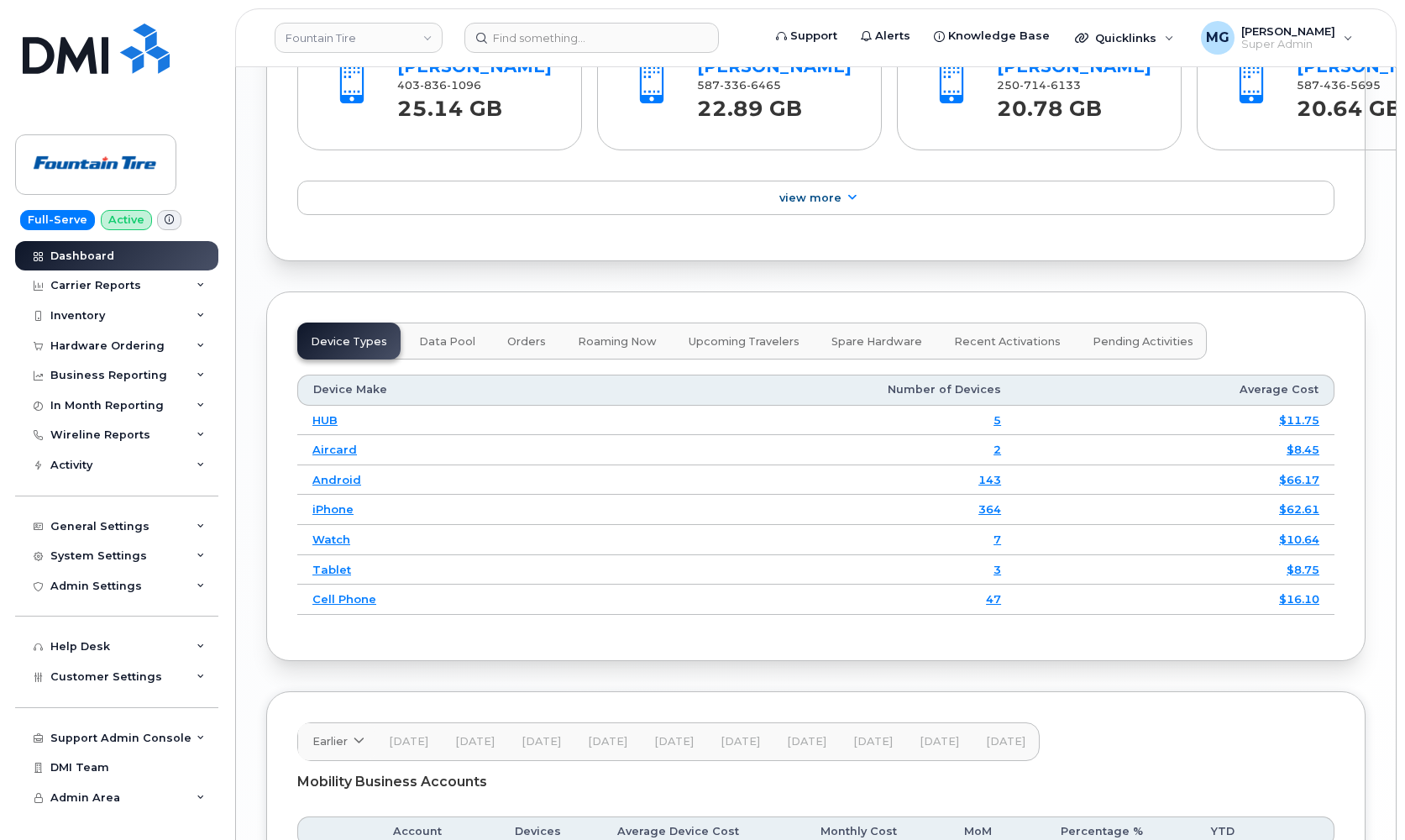
scroll to position [1866, 0]
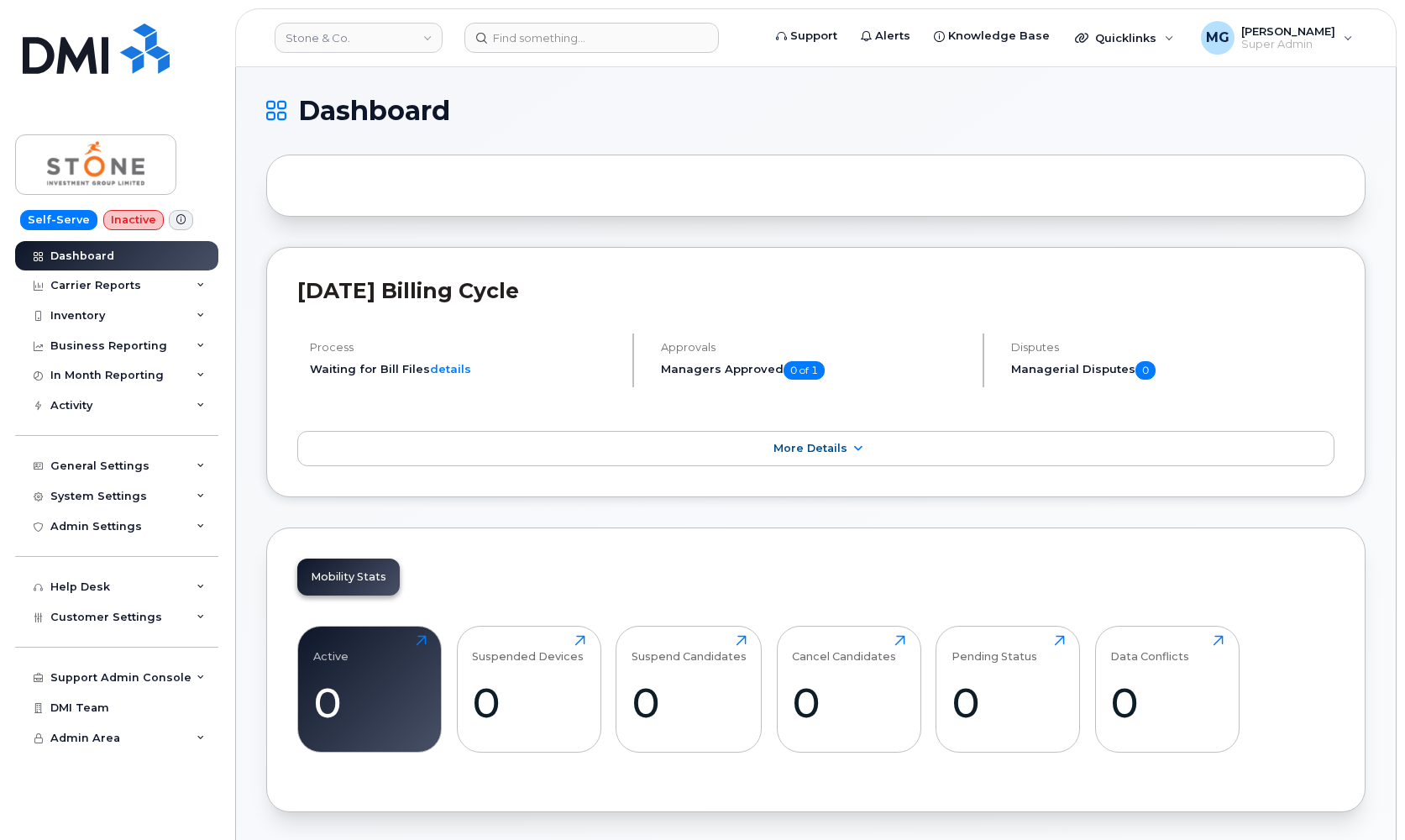
scroll to position [1, 0]
